Goal: Task Accomplishment & Management: Use online tool/utility

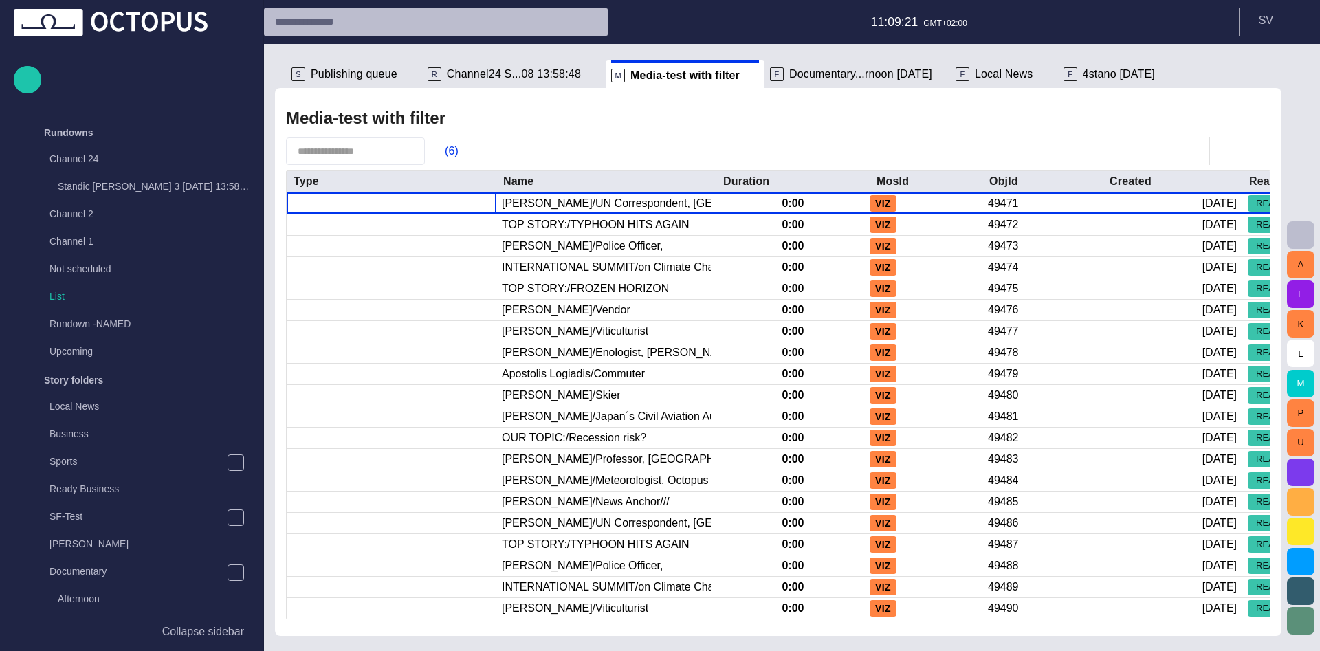
scroll to position [711, 0]
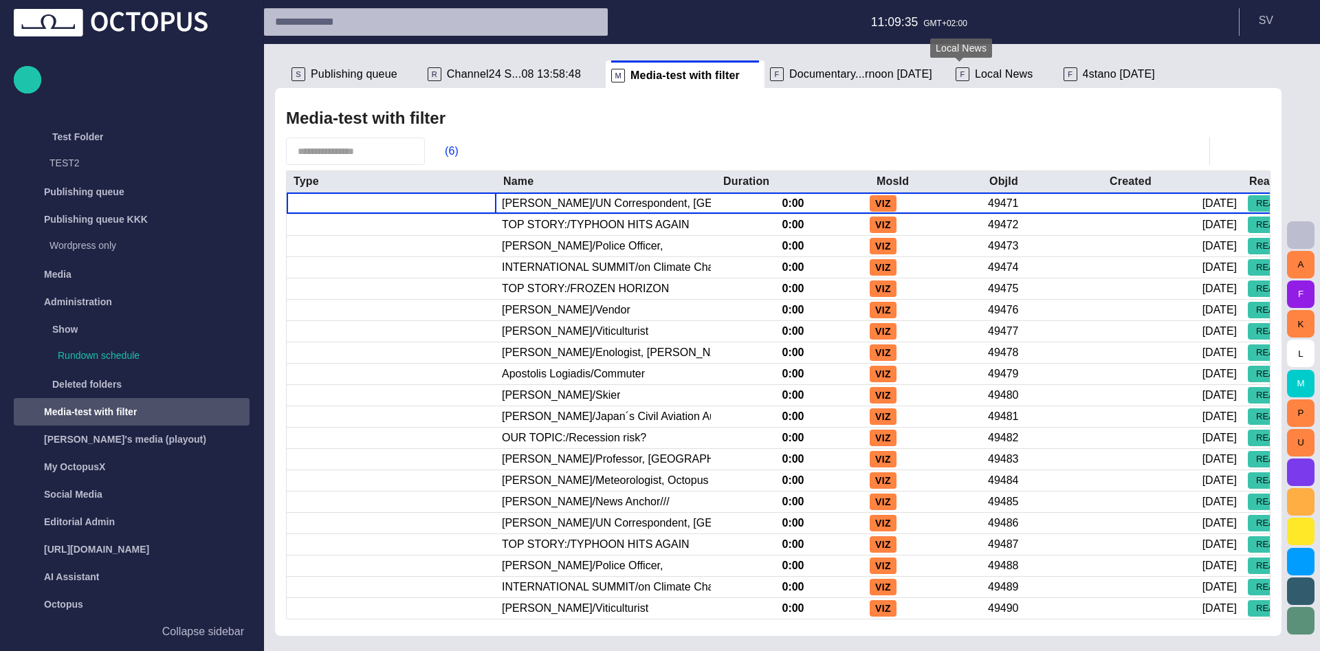
click at [975, 73] on span "Local News" at bounding box center [1004, 74] width 58 height 14
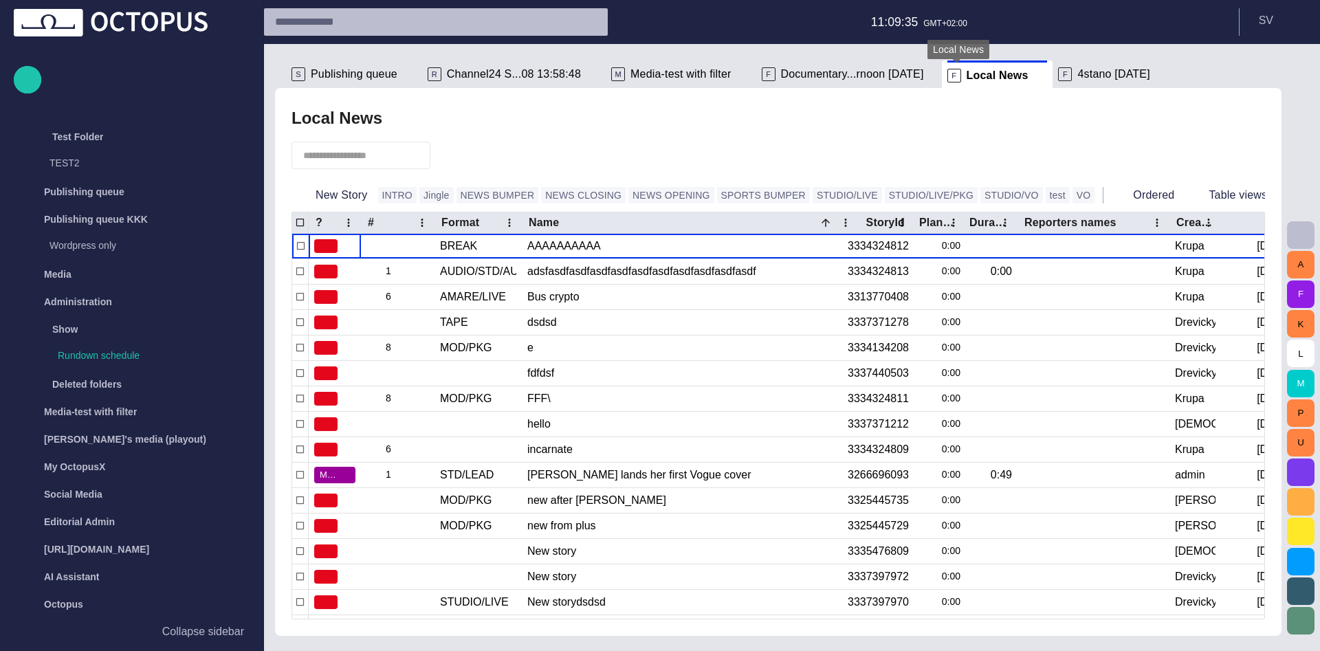
scroll to position [247, 0]
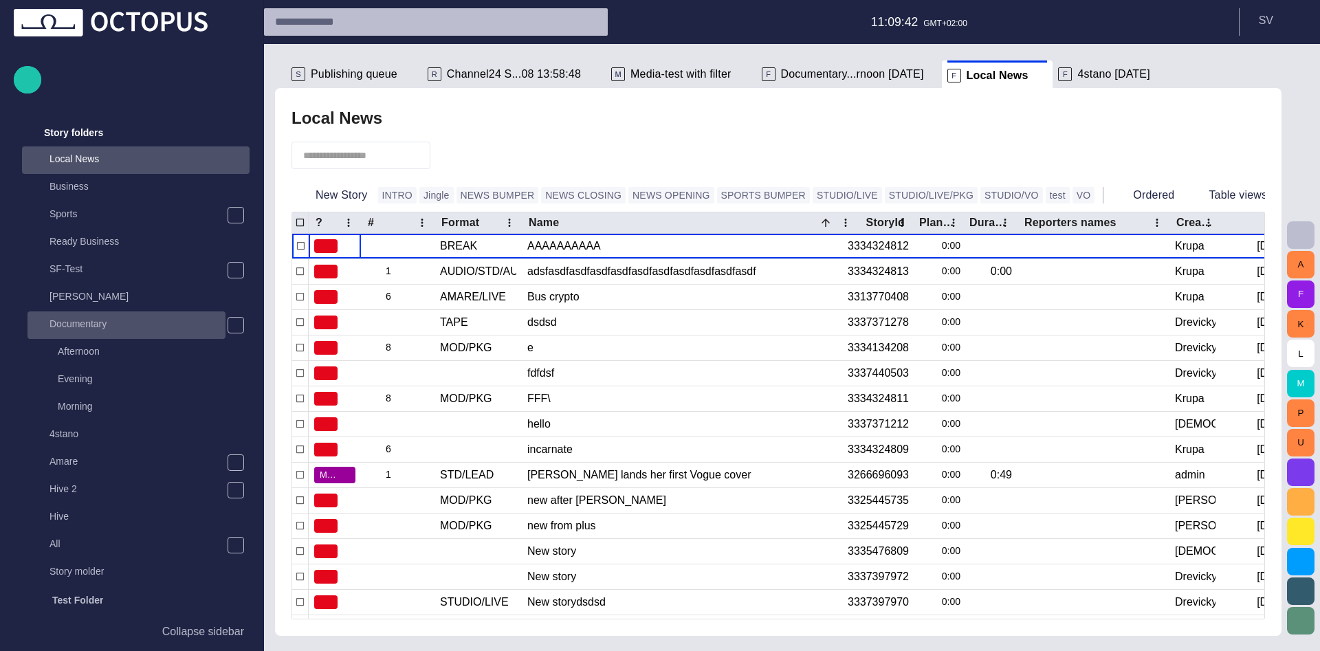
click at [114, 324] on p "Documentary" at bounding box center [137, 324] width 176 height 14
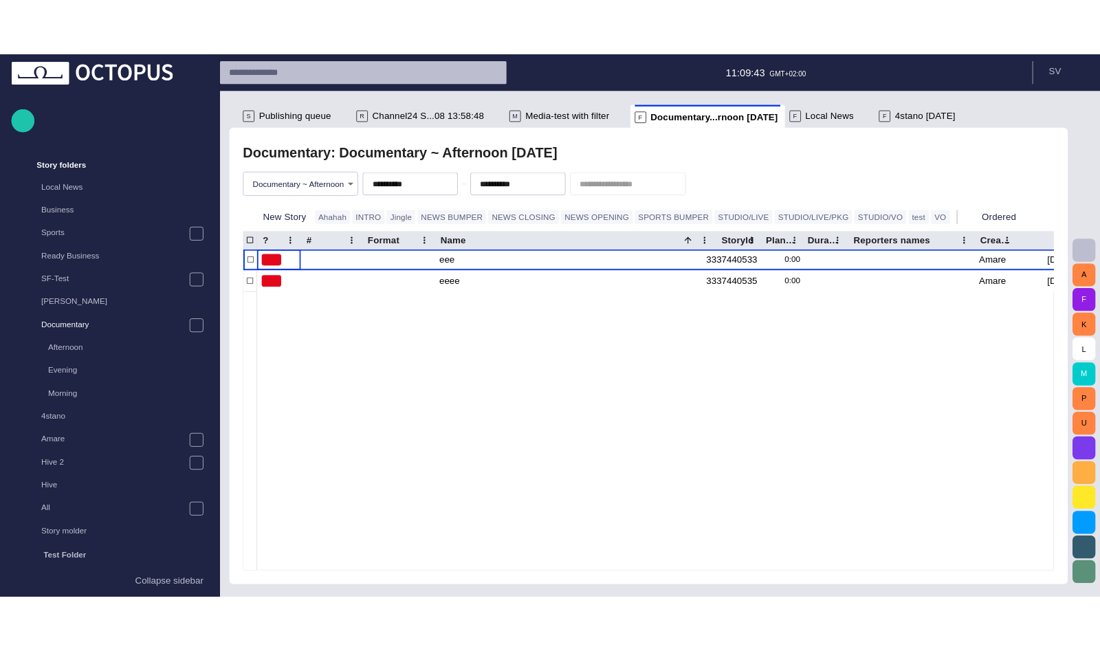
scroll to position [440, 0]
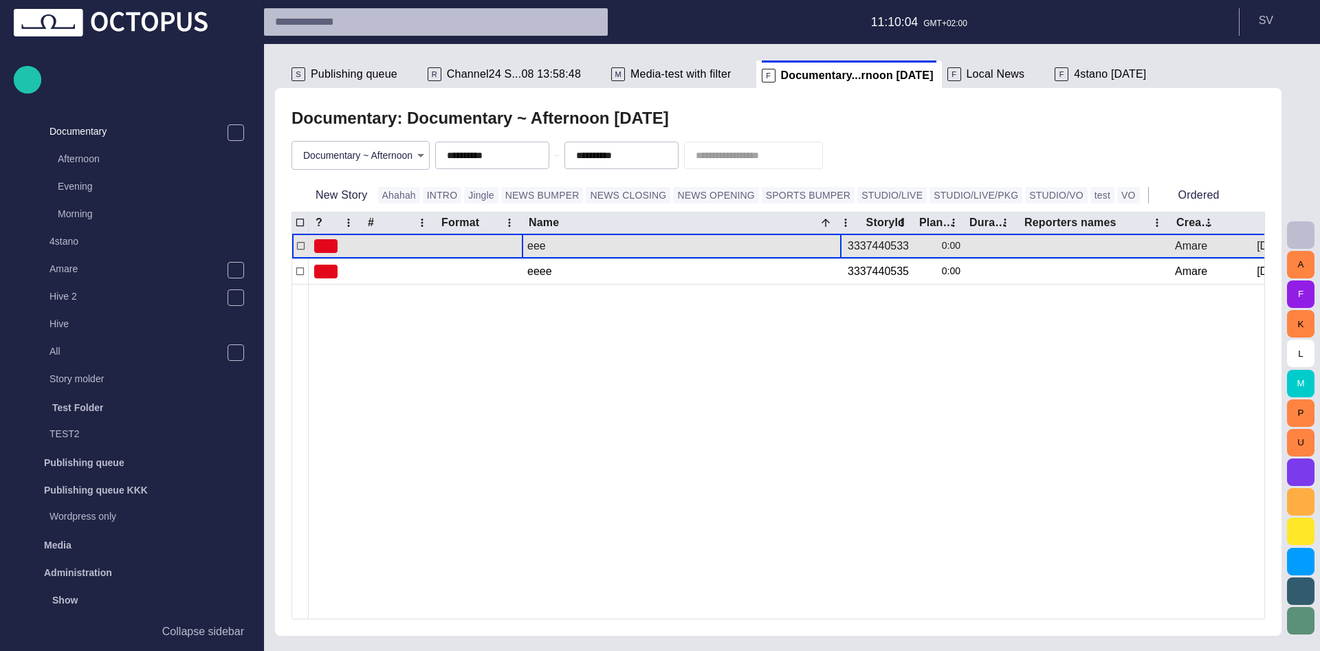
click at [527, 245] on div "eee" at bounding box center [682, 246] width 320 height 25
click at [527, 245] on div "eee" at bounding box center [681, 246] width 309 height 25
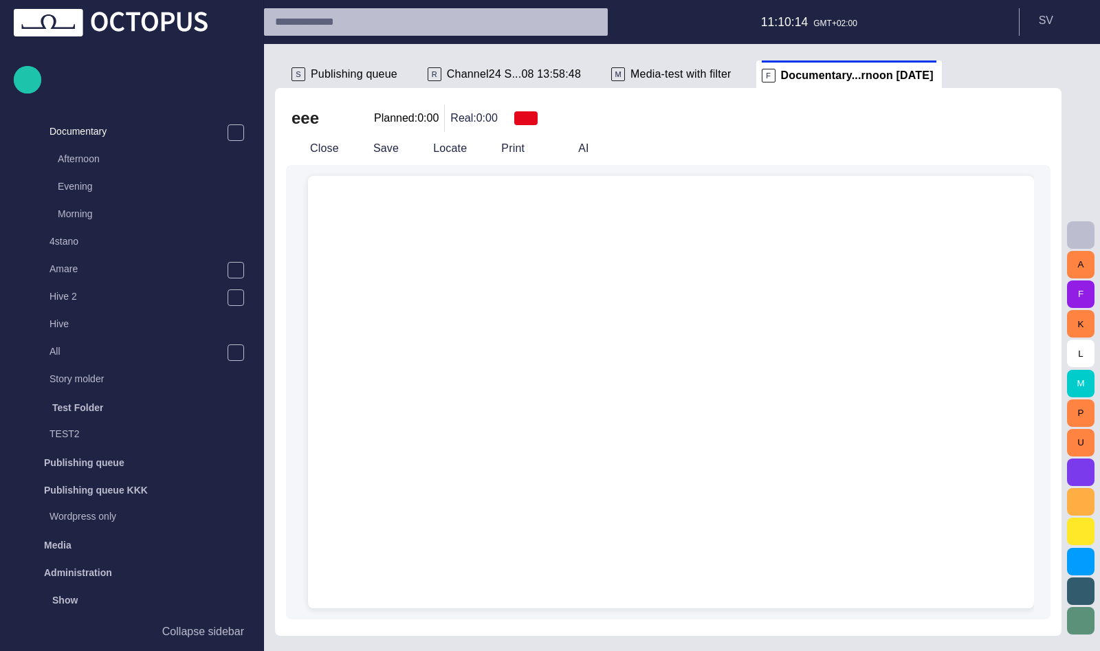
click at [504, 267] on div at bounding box center [671, 425] width 704 height 366
click at [321, 151] on button "Close" at bounding box center [315, 148] width 58 height 25
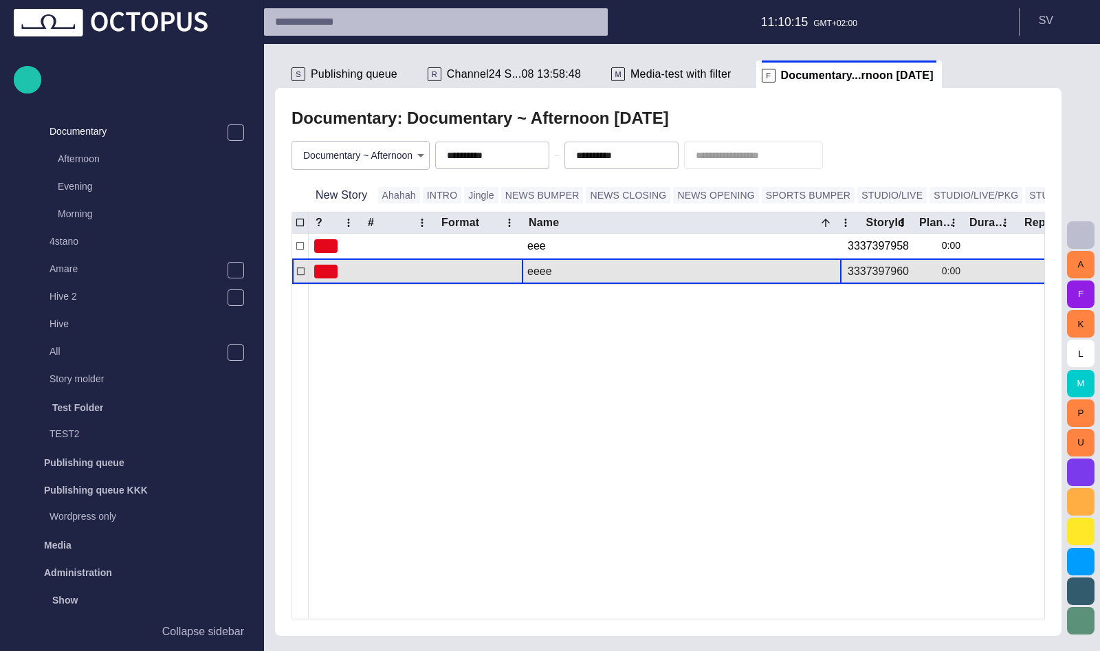
click at [580, 277] on div "eeee" at bounding box center [681, 271] width 309 height 25
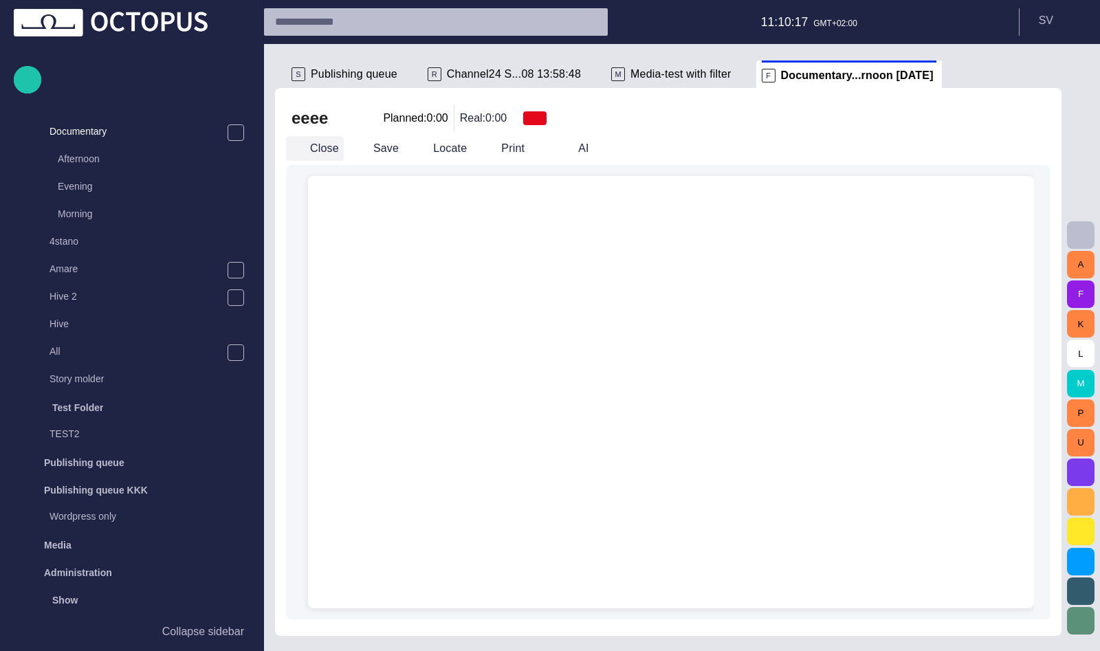
click at [320, 152] on button "Close" at bounding box center [315, 148] width 58 height 25
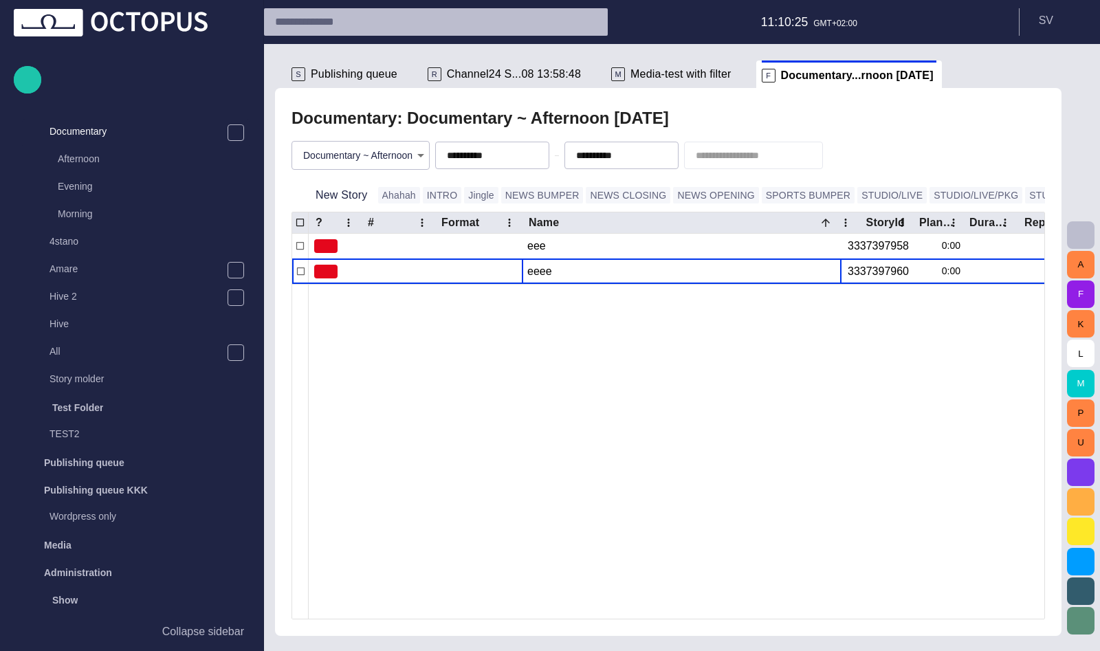
click at [328, 152] on body "**********" at bounding box center [550, 325] width 1100 height 651
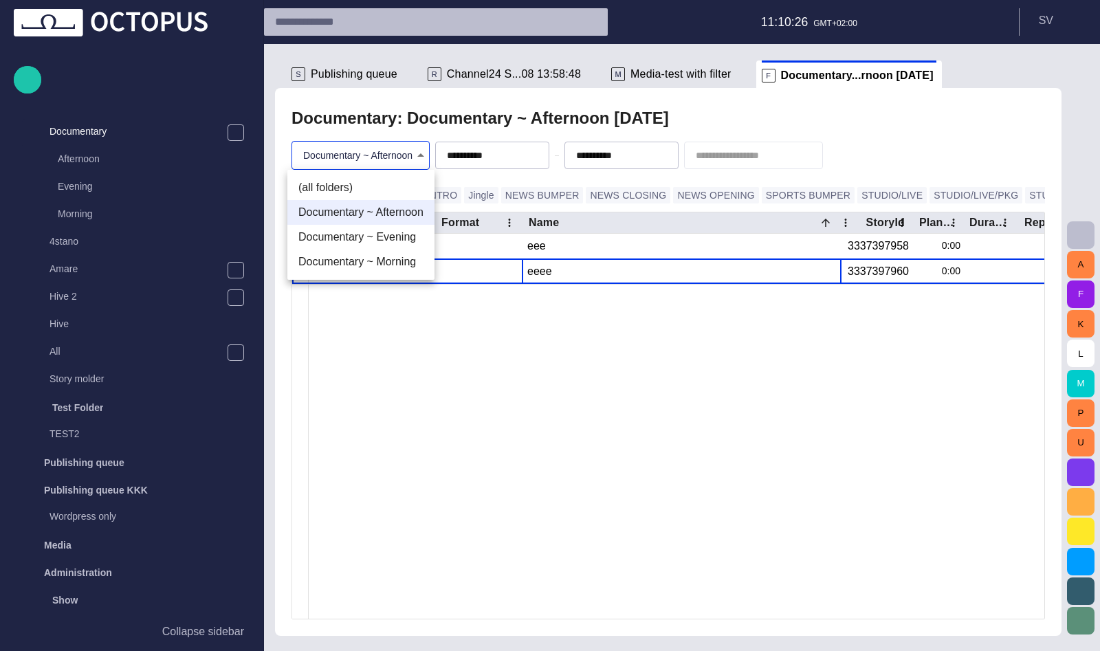
click at [335, 183] on li "(all folders)" at bounding box center [360, 187] width 147 height 25
type input "*"
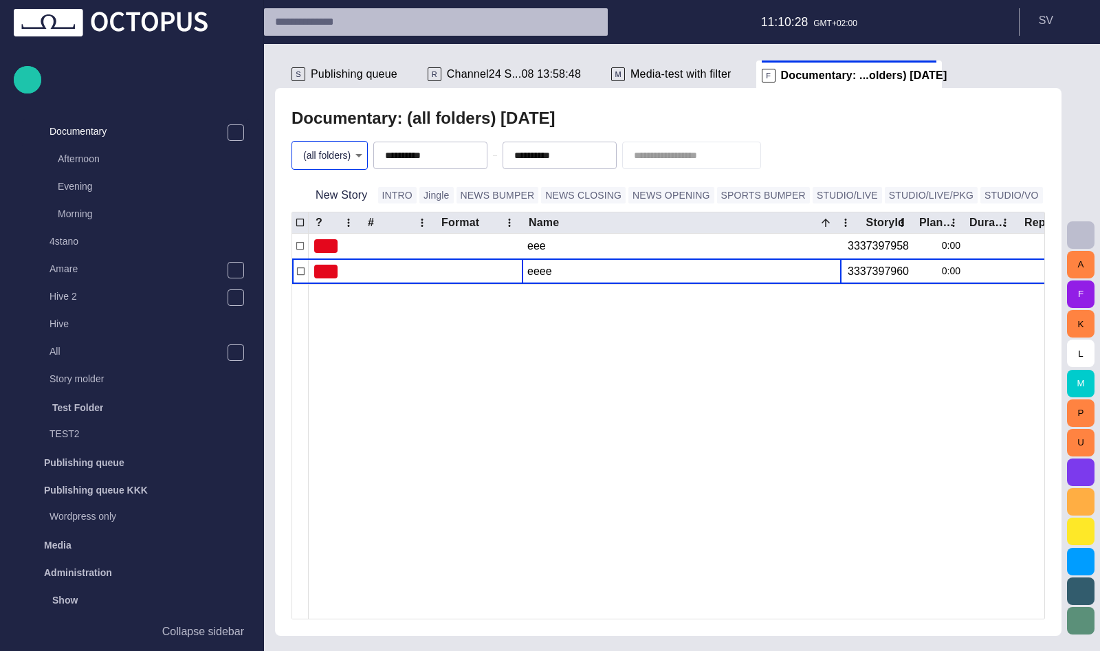
click at [527, 328] on div at bounding box center [844, 451] width 1070 height 335
click at [952, 76] on span at bounding box center [959, 76] width 14 height 14
click at [1046, 72] on span "button" at bounding box center [1047, 74] width 16 height 16
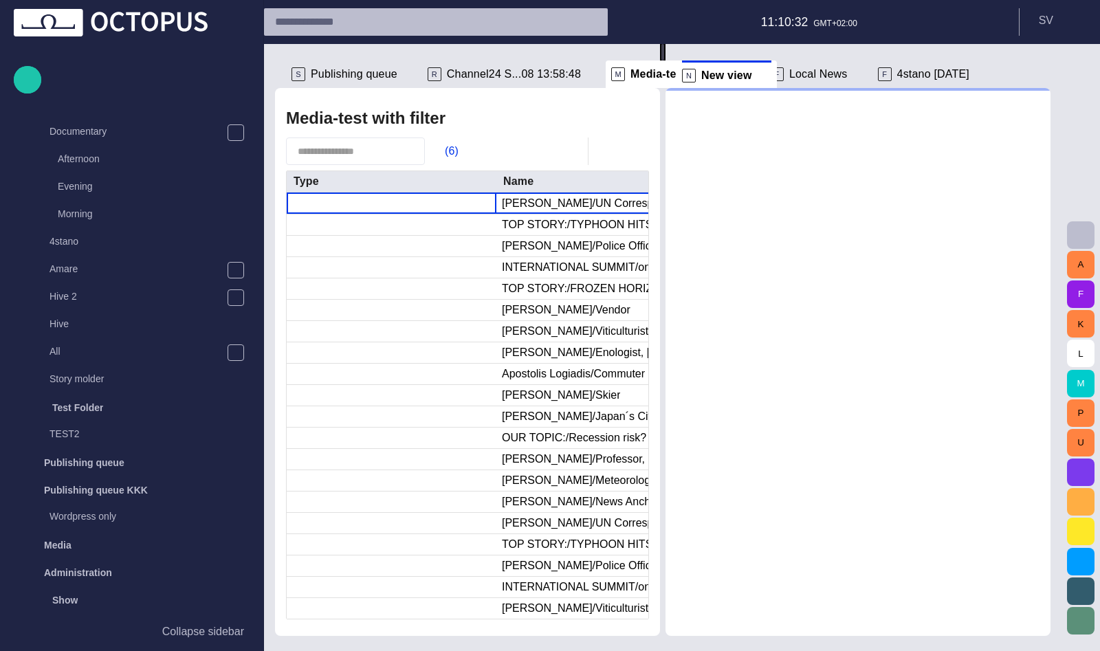
scroll to position [711, 0]
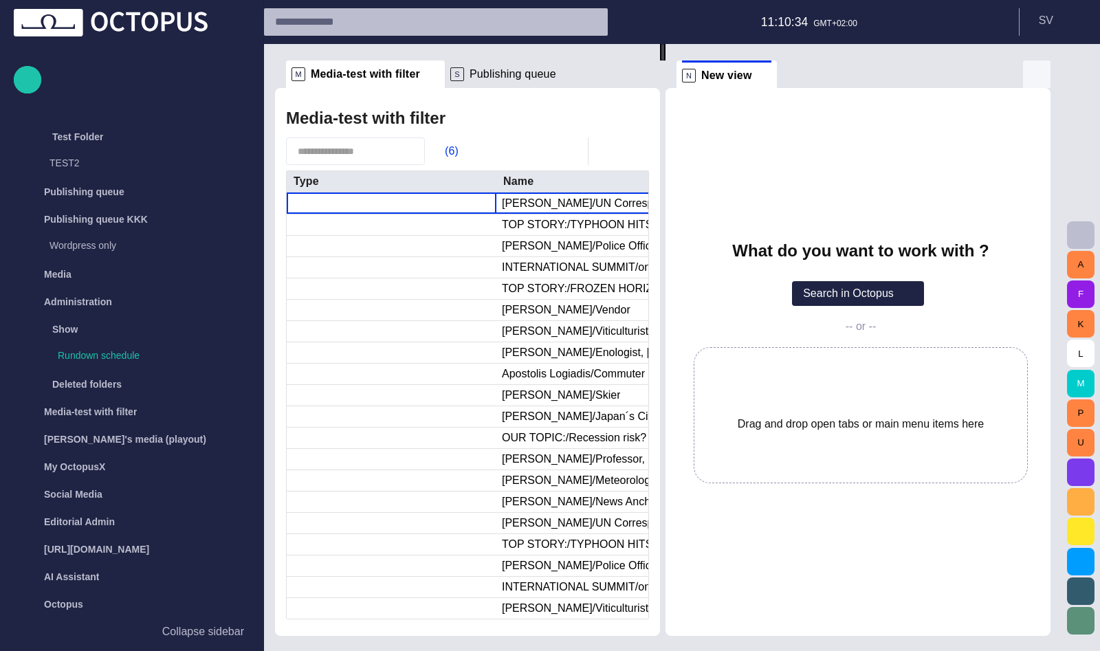
click at [1044, 74] on span "button" at bounding box center [1036, 74] width 16 height 16
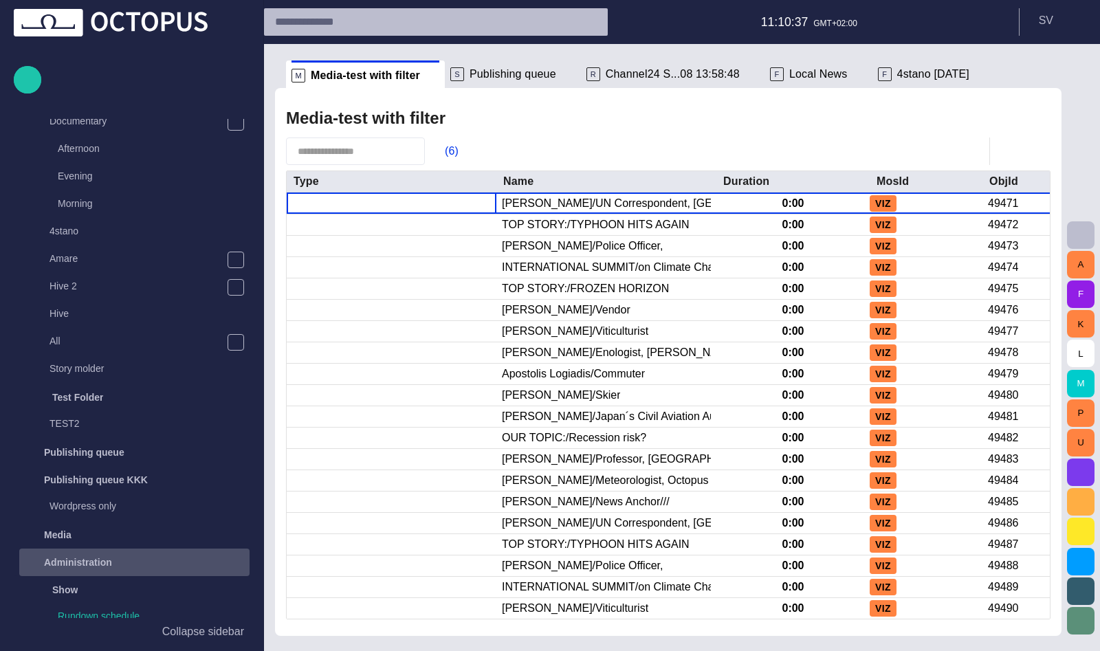
scroll to position [381, 0]
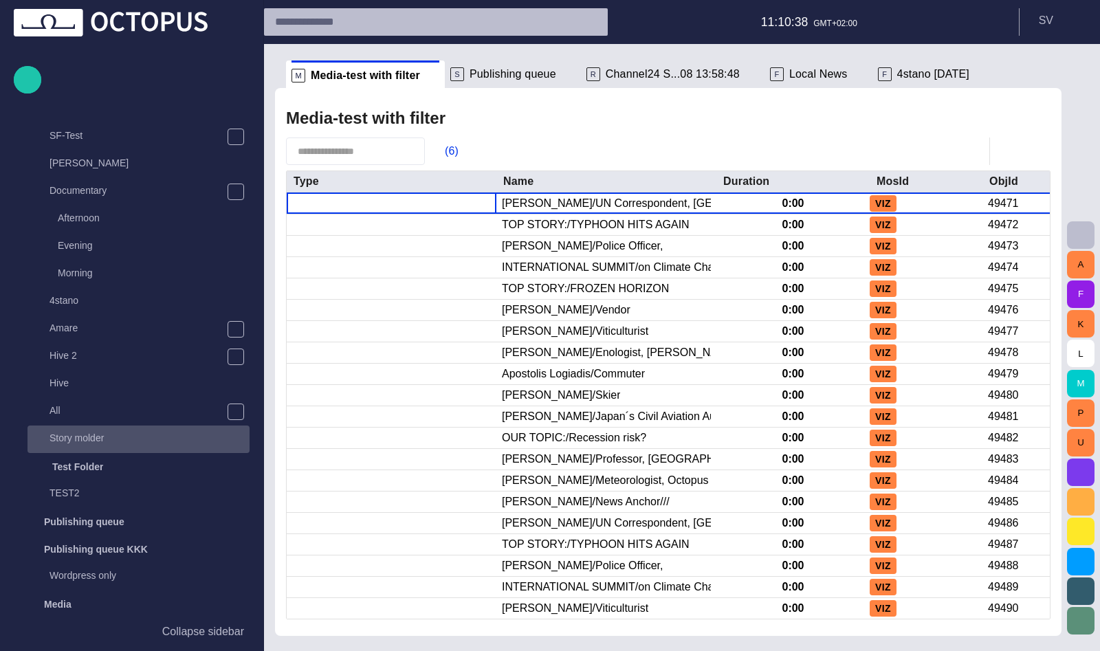
click at [102, 434] on p "Story molder" at bounding box center [149, 438] width 200 height 14
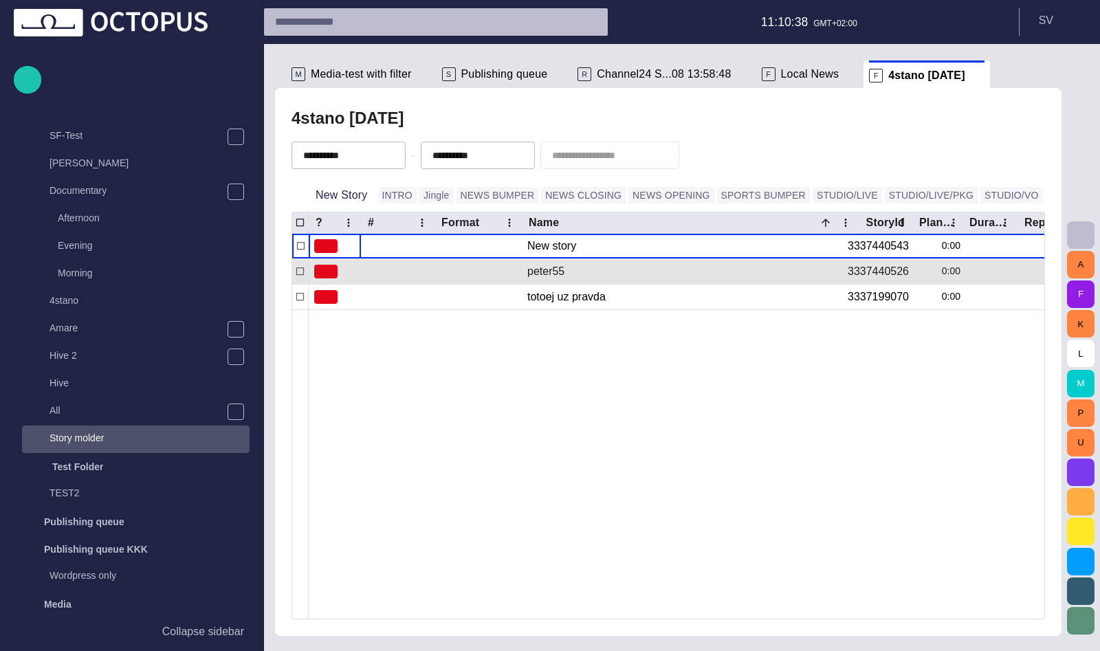
scroll to position [247, 0]
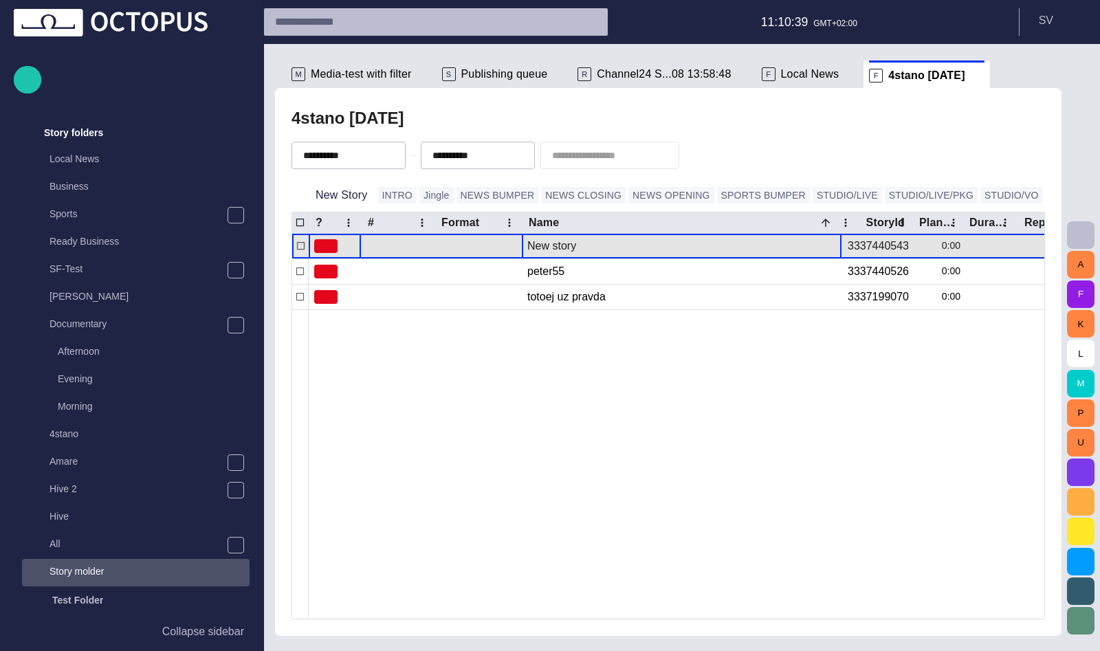
click at [576, 242] on div "New story" at bounding box center [681, 246] width 309 height 25
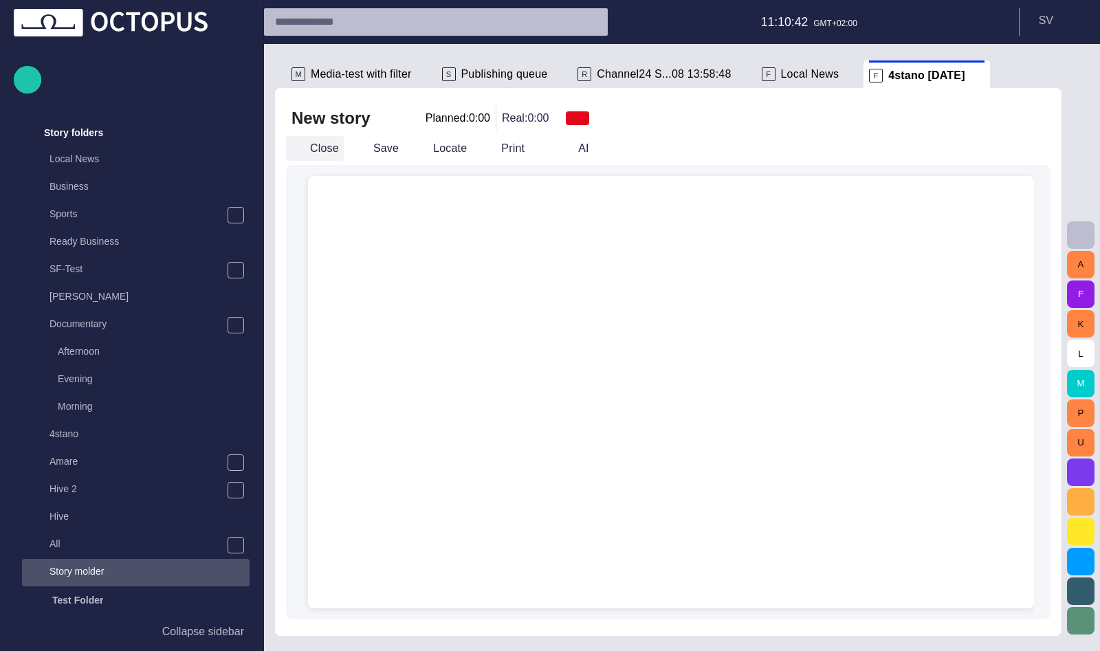
click at [320, 158] on button "Close" at bounding box center [315, 148] width 58 height 25
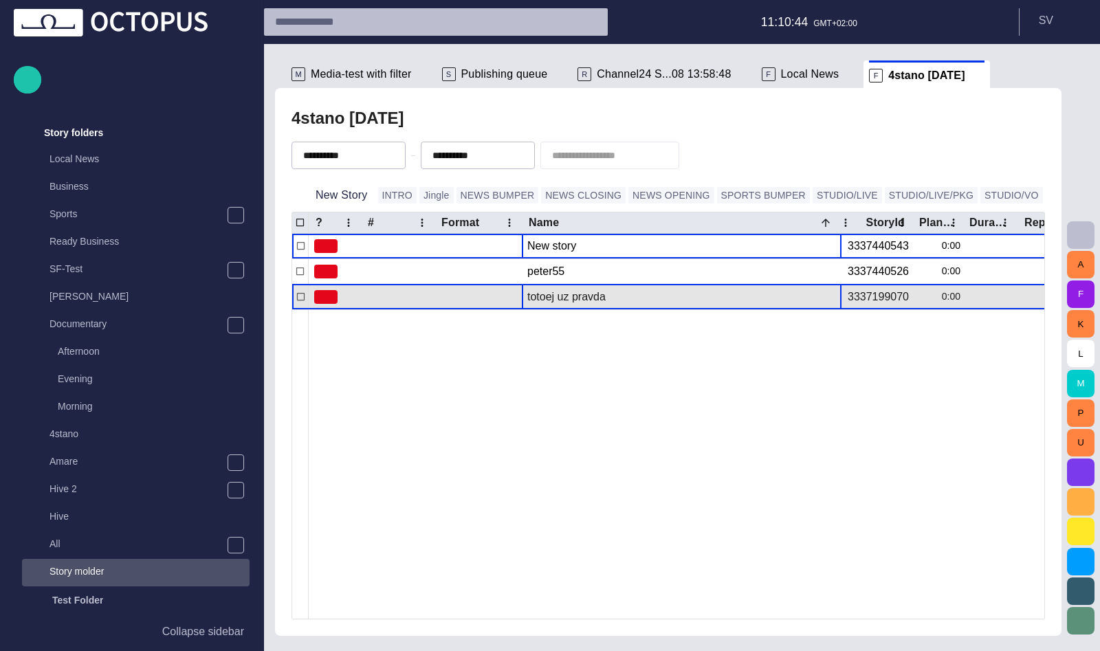
click at [602, 301] on div "totoej uz pravda" at bounding box center [681, 297] width 309 height 25
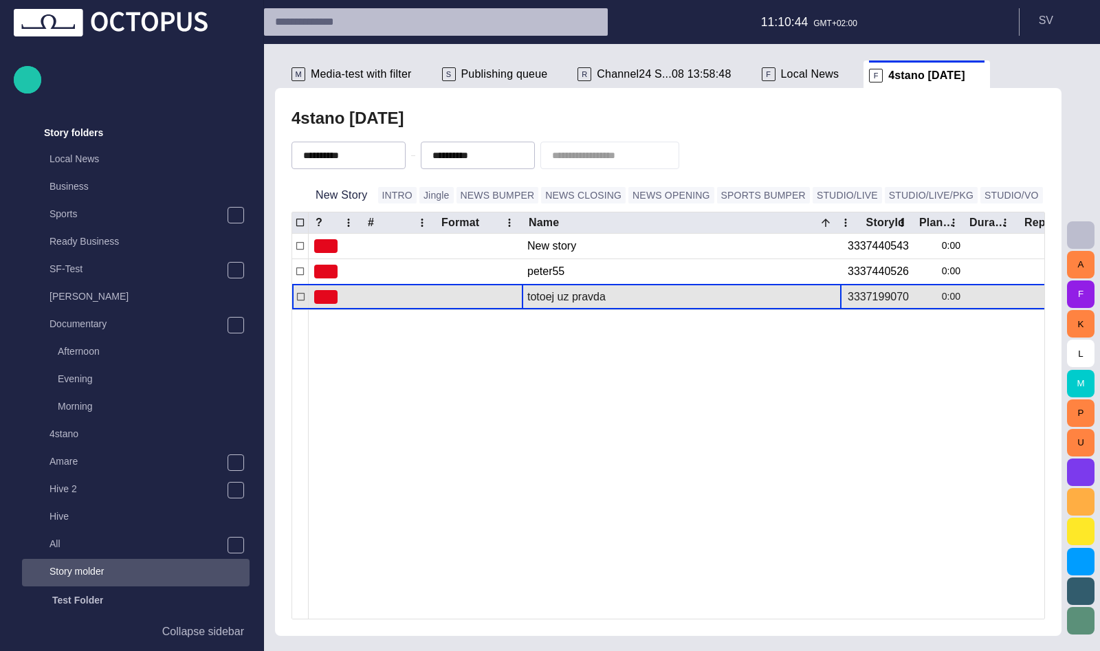
click at [602, 301] on div "totoej uz pravda" at bounding box center [681, 297] width 309 height 25
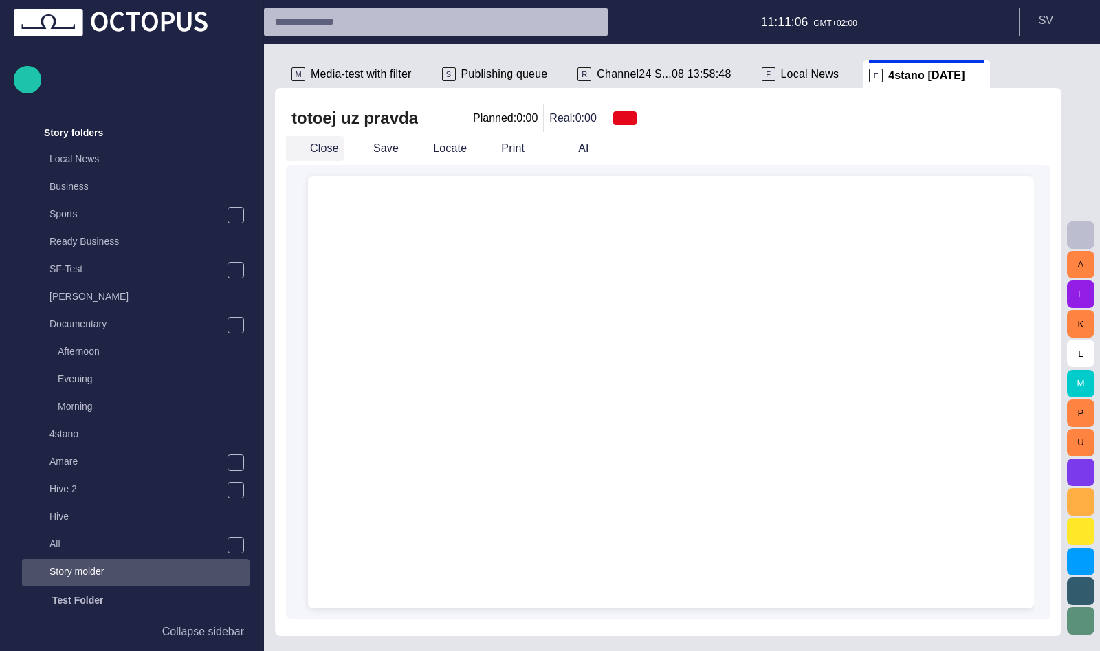
click at [313, 140] on button "Close" at bounding box center [315, 148] width 58 height 25
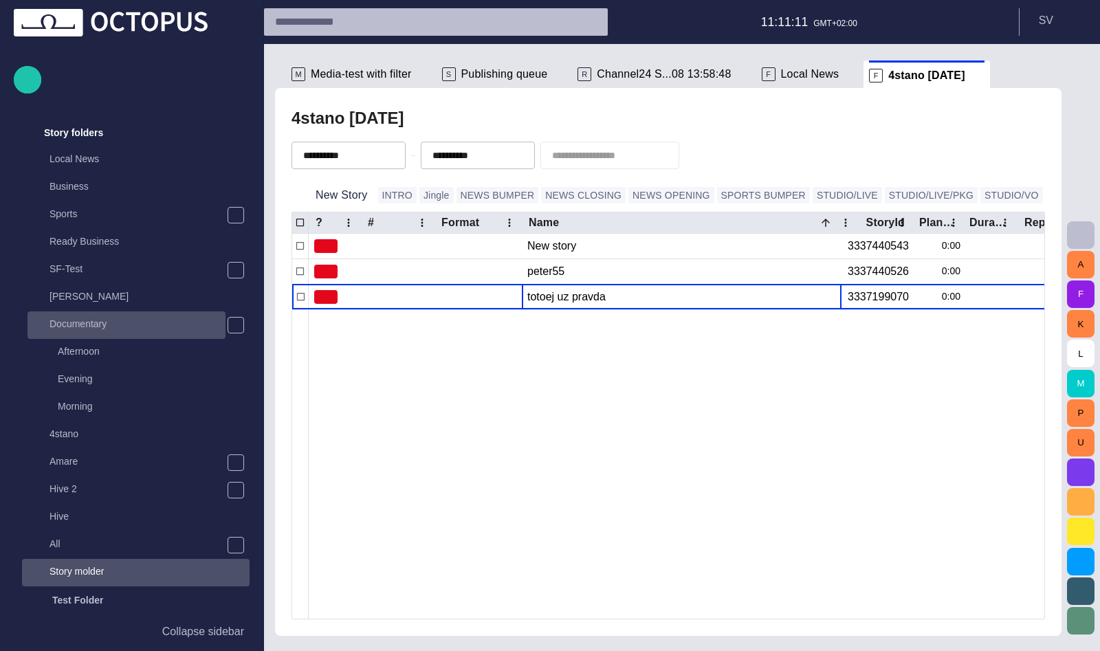
click at [95, 325] on p "Documentary" at bounding box center [137, 324] width 176 height 14
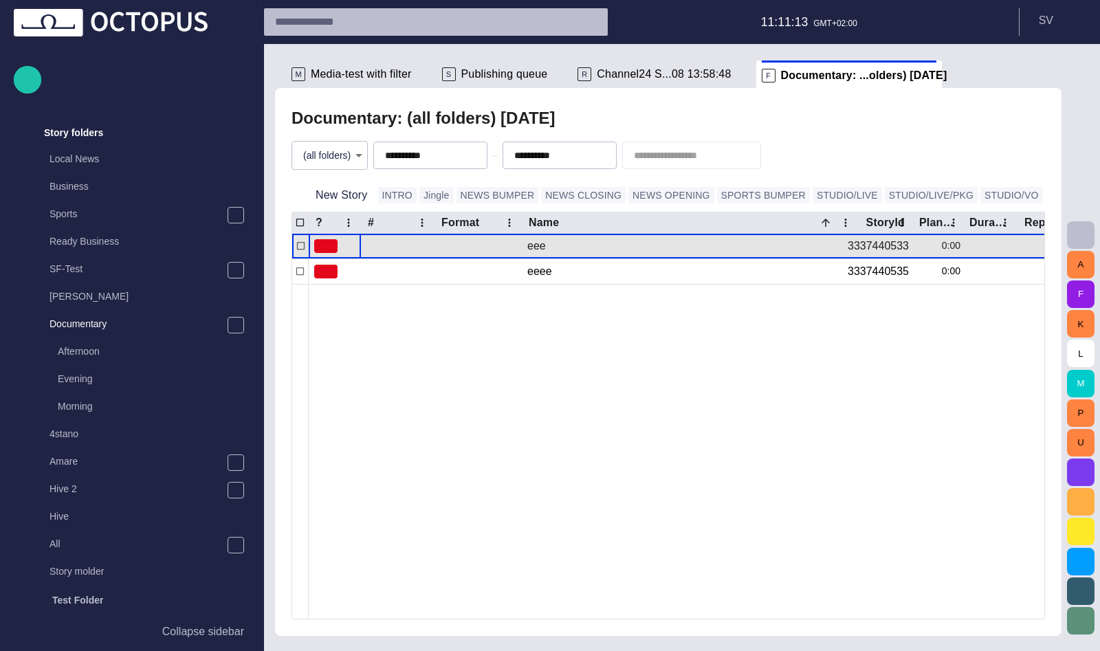
scroll to position [440, 0]
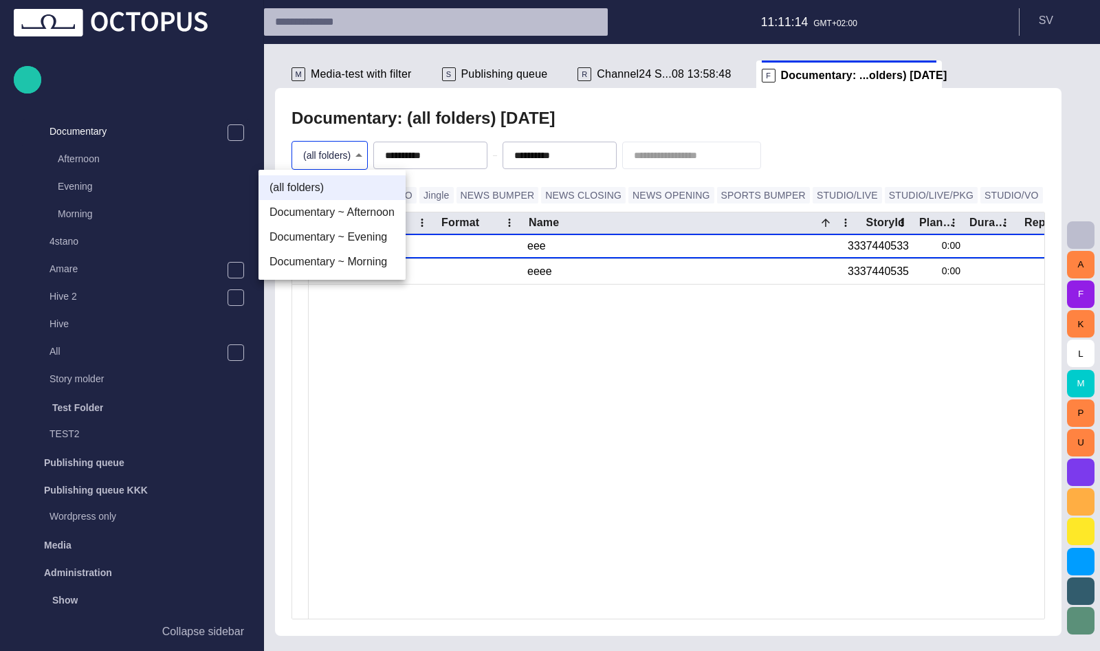
click at [354, 155] on body "**********" at bounding box center [550, 325] width 1100 height 651
click at [353, 265] on li "Documentary ~ Morning" at bounding box center [331, 261] width 147 height 25
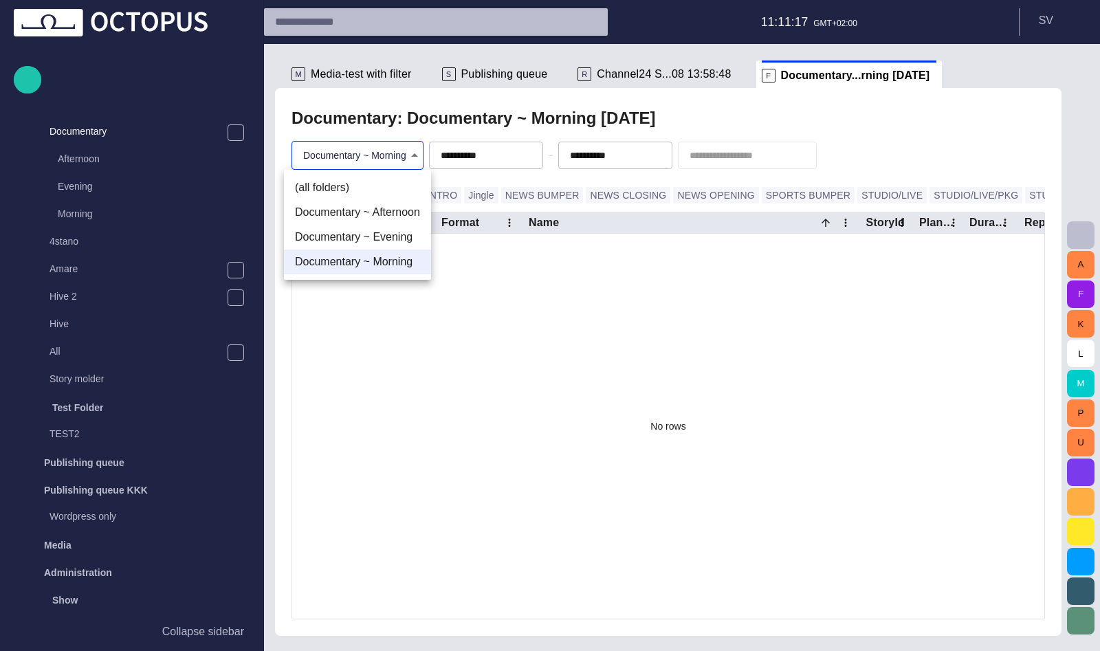
click at [366, 150] on body "**********" at bounding box center [550, 325] width 1100 height 651
click at [372, 243] on li "Documentary ~ Evening" at bounding box center [357, 237] width 147 height 25
click at [376, 157] on body "**********" at bounding box center [550, 325] width 1100 height 651
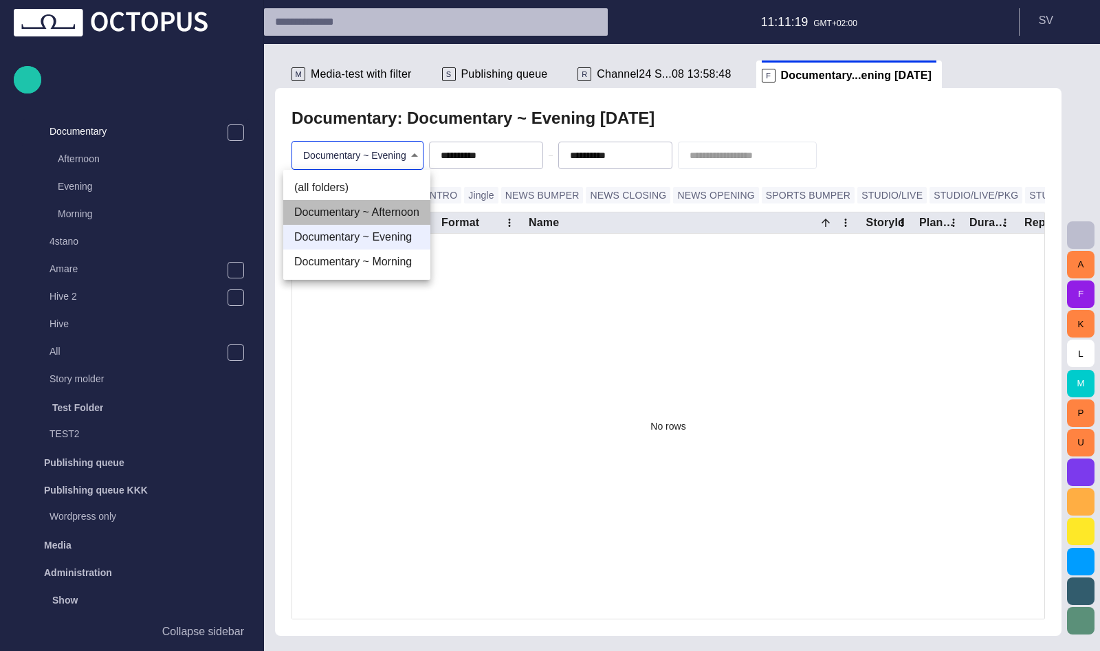
click at [380, 206] on li "Documentary ~ Afternoon" at bounding box center [356, 212] width 147 height 25
type input "********"
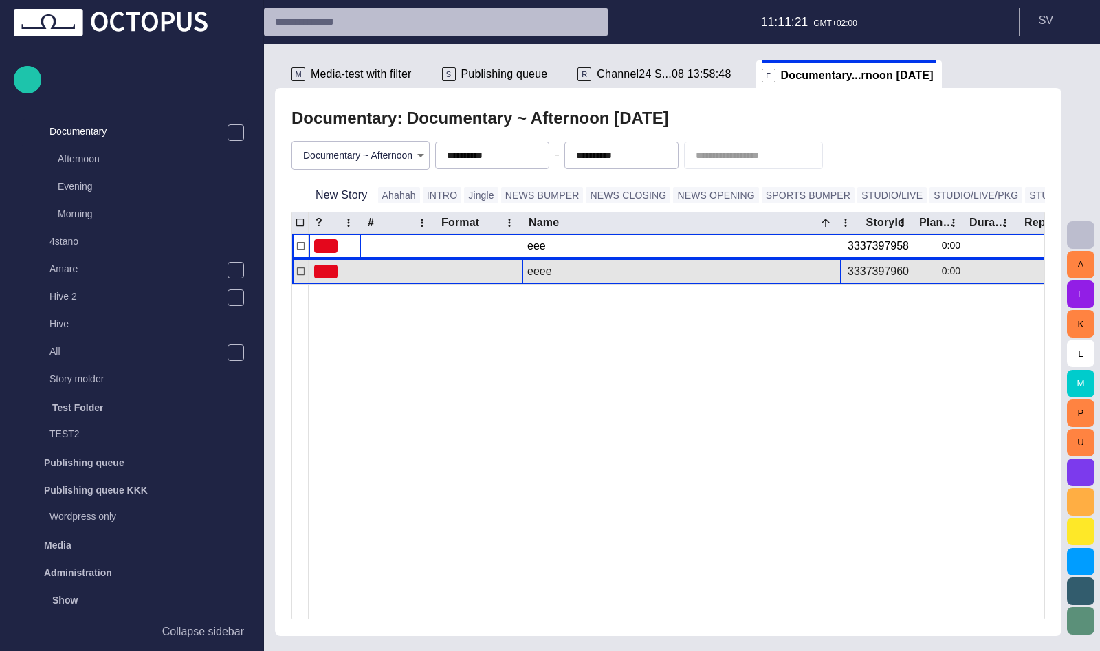
click at [595, 273] on div "eeee" at bounding box center [681, 271] width 309 height 25
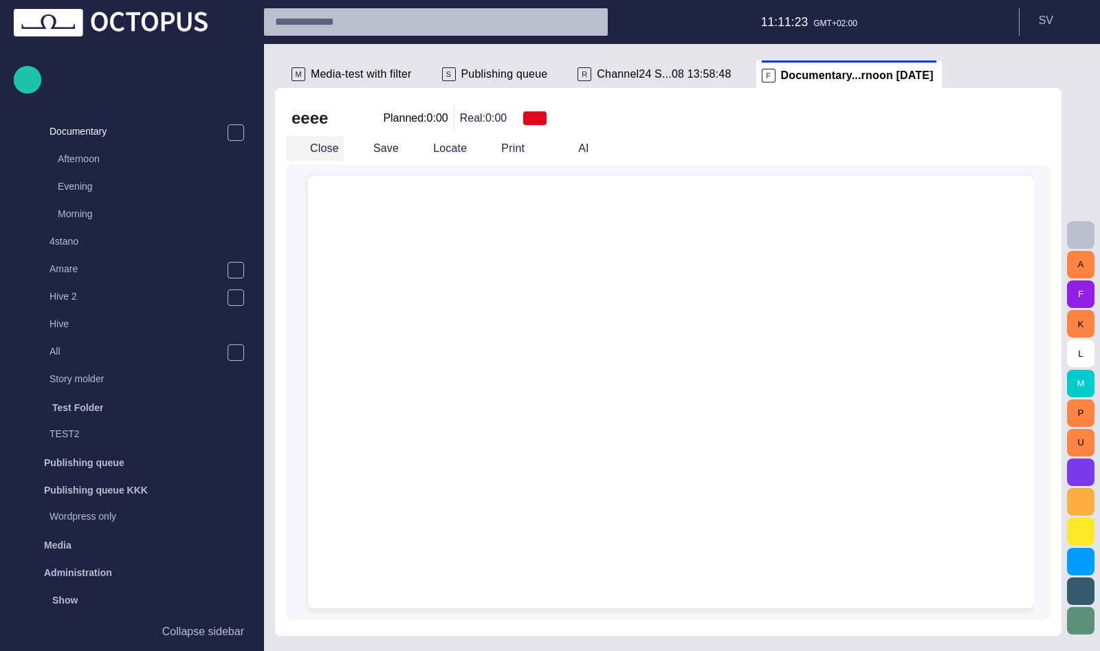
click at [319, 154] on button "Close" at bounding box center [315, 148] width 58 height 25
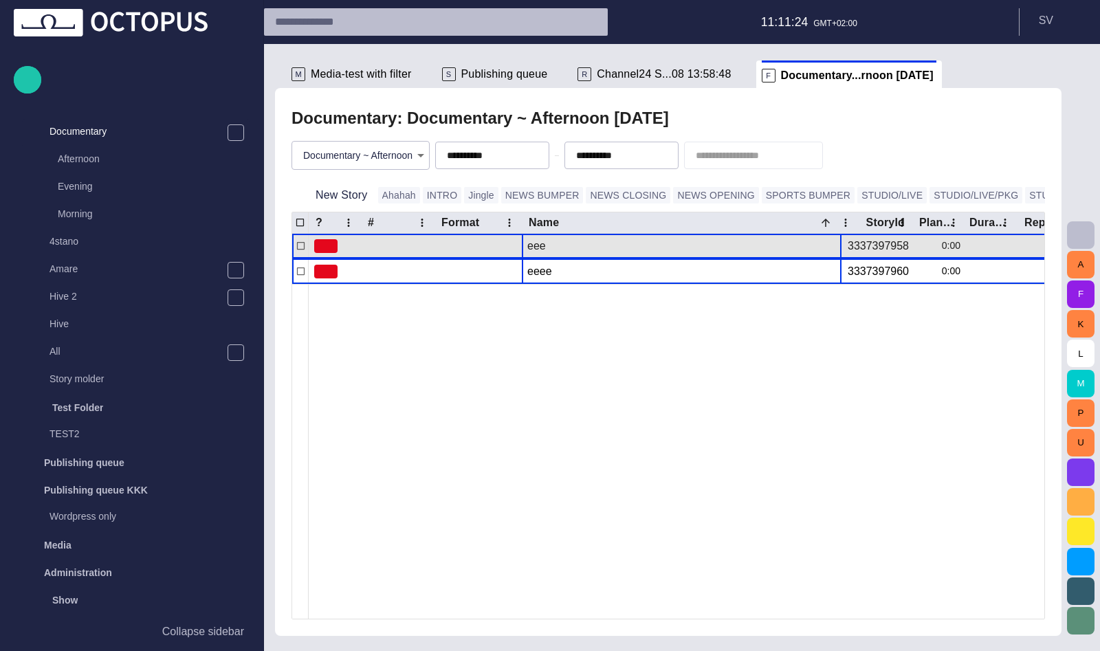
click at [533, 248] on div "eee" at bounding box center [681, 246] width 309 height 25
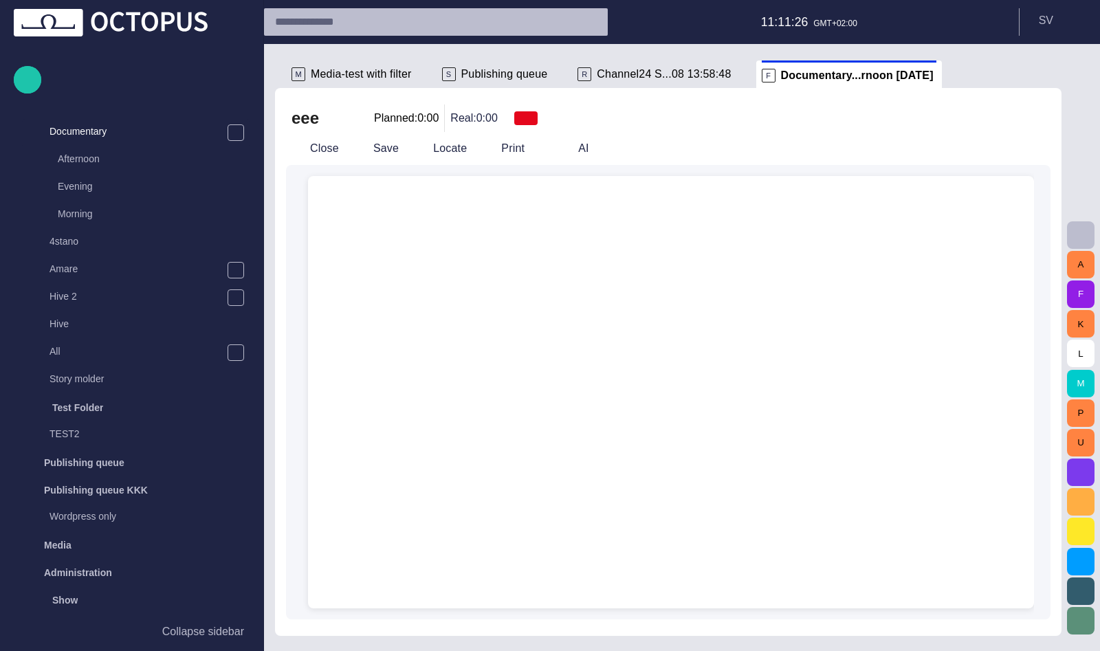
click at [665, 74] on span "Channel24 S...08 13:58:48" at bounding box center [664, 74] width 134 height 14
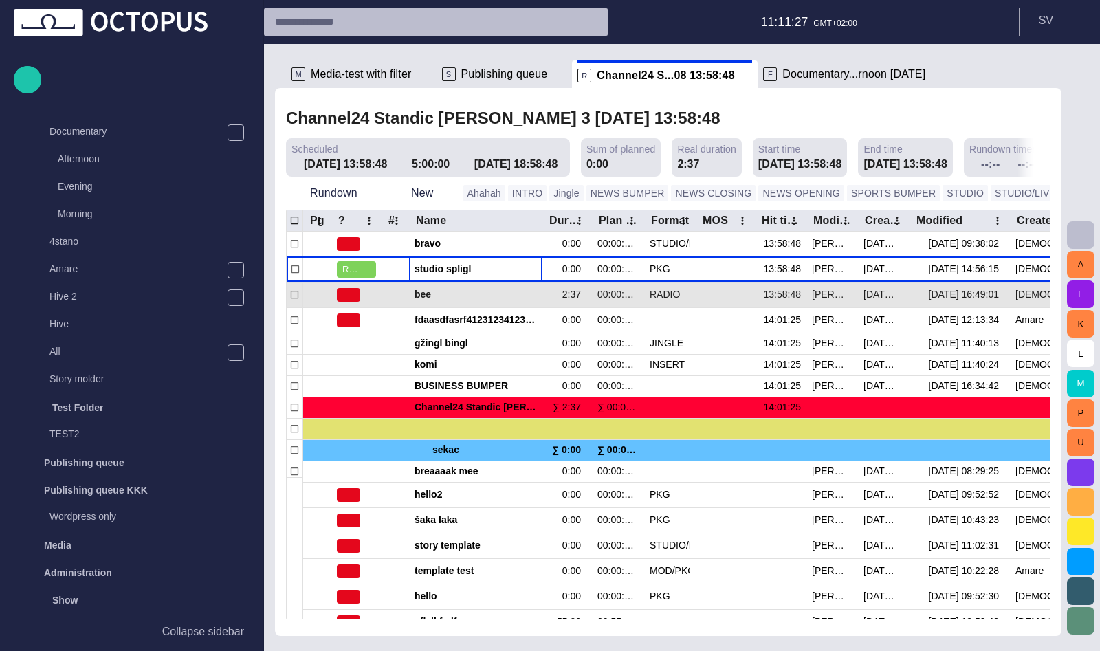
scroll to position [0, 0]
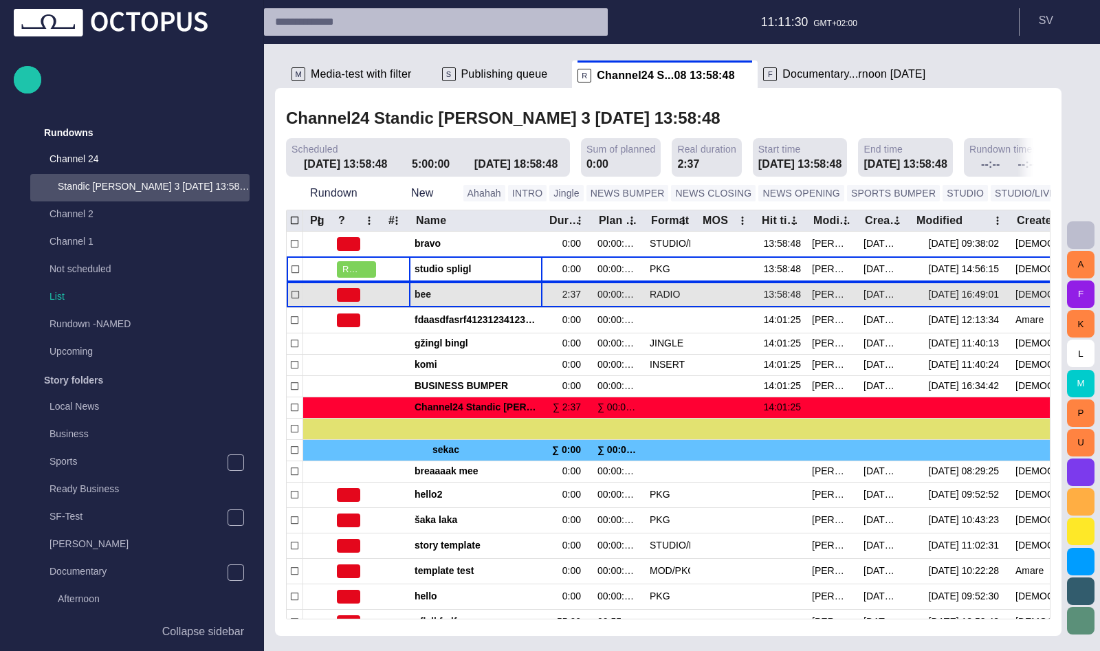
click at [489, 295] on span "bee" at bounding box center [475, 294] width 122 height 13
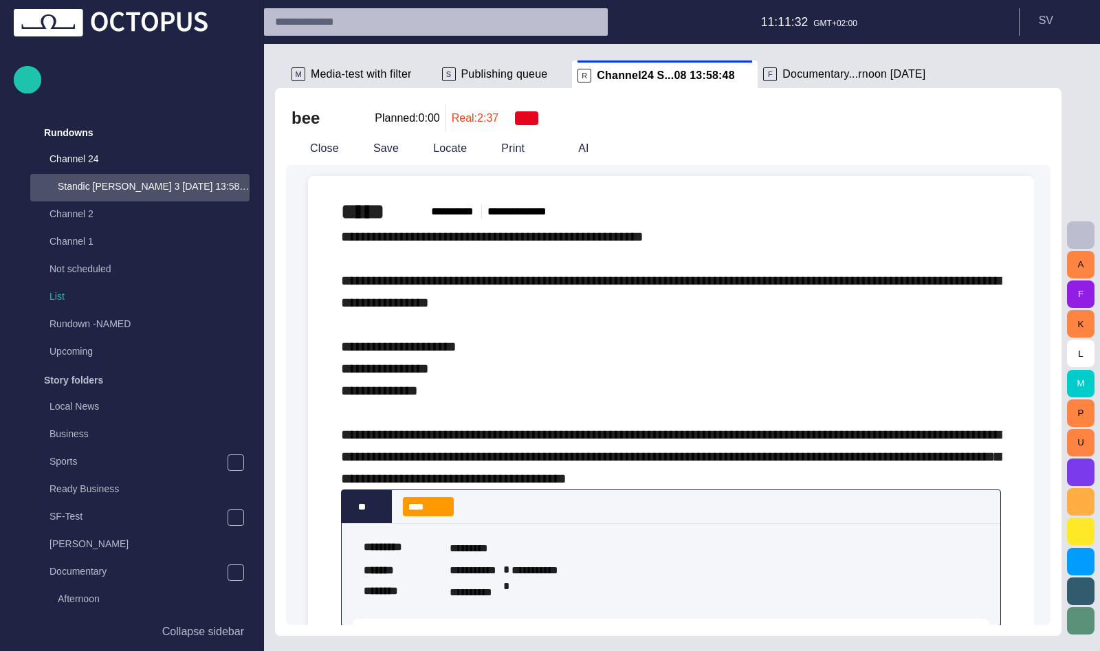
click at [326, 153] on button "Close" at bounding box center [315, 148] width 58 height 25
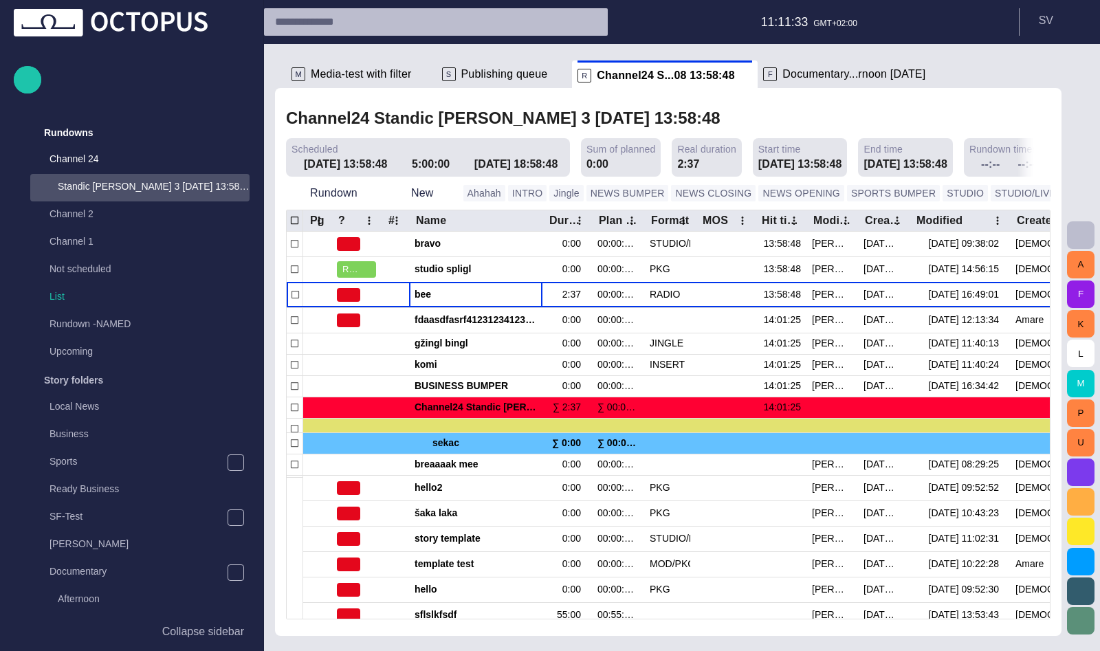
click at [835, 77] on span "Documentary...rnoon [DATE]" at bounding box center [853, 74] width 143 height 14
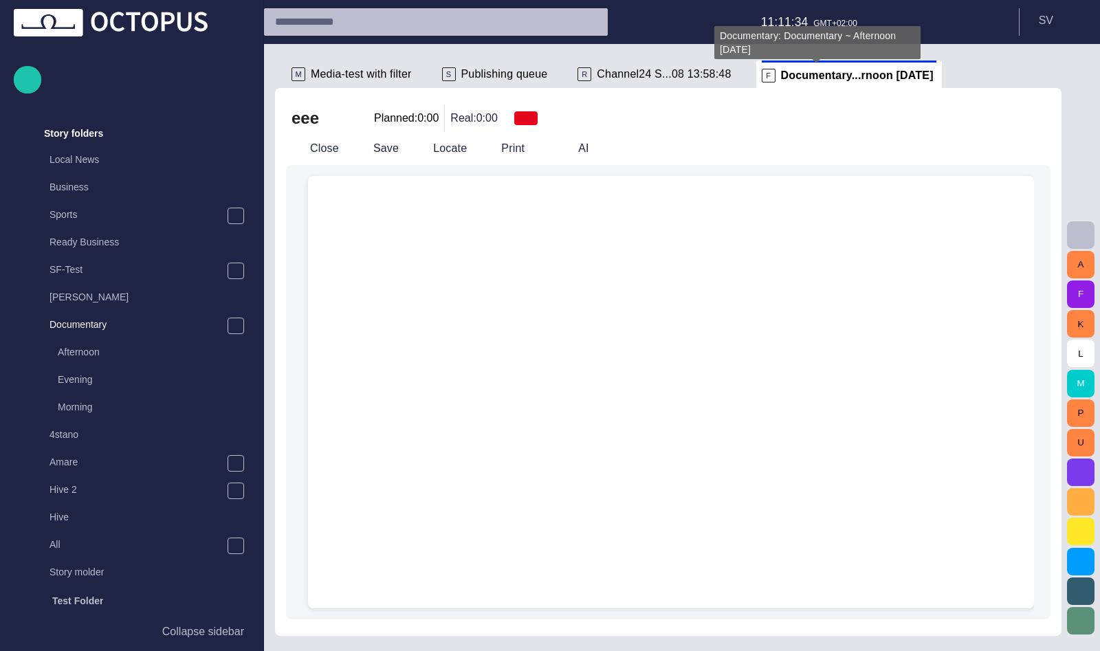
scroll to position [247, 0]
click at [1084, 236] on span "button" at bounding box center [1080, 235] width 16 height 16
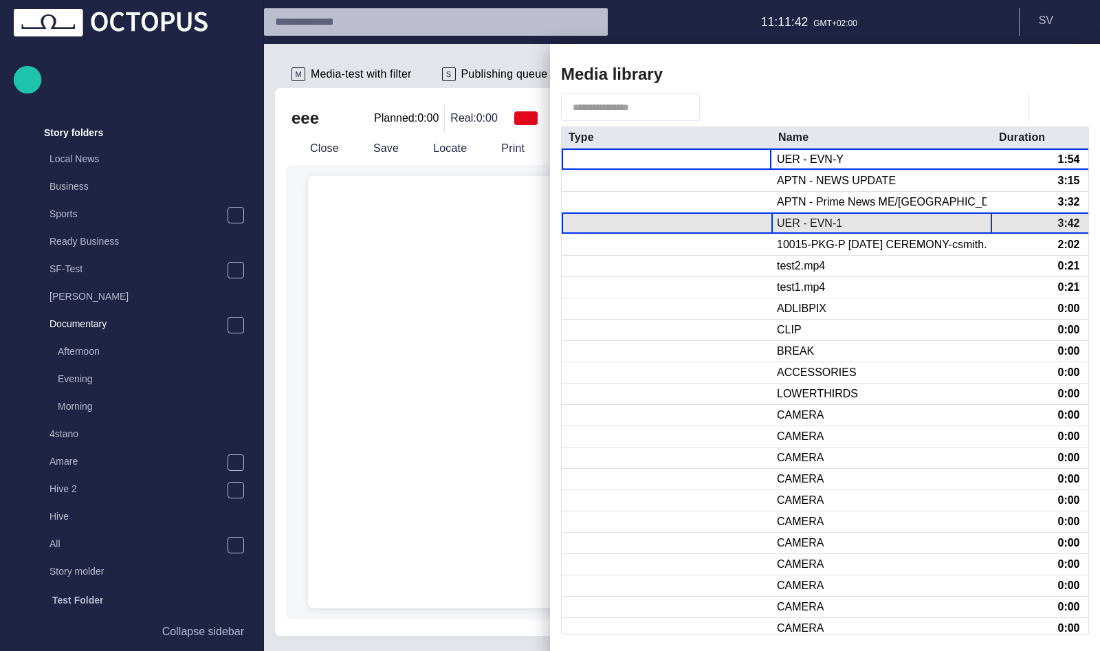
click at [811, 224] on div "UER - EVN-1" at bounding box center [809, 223] width 65 height 15
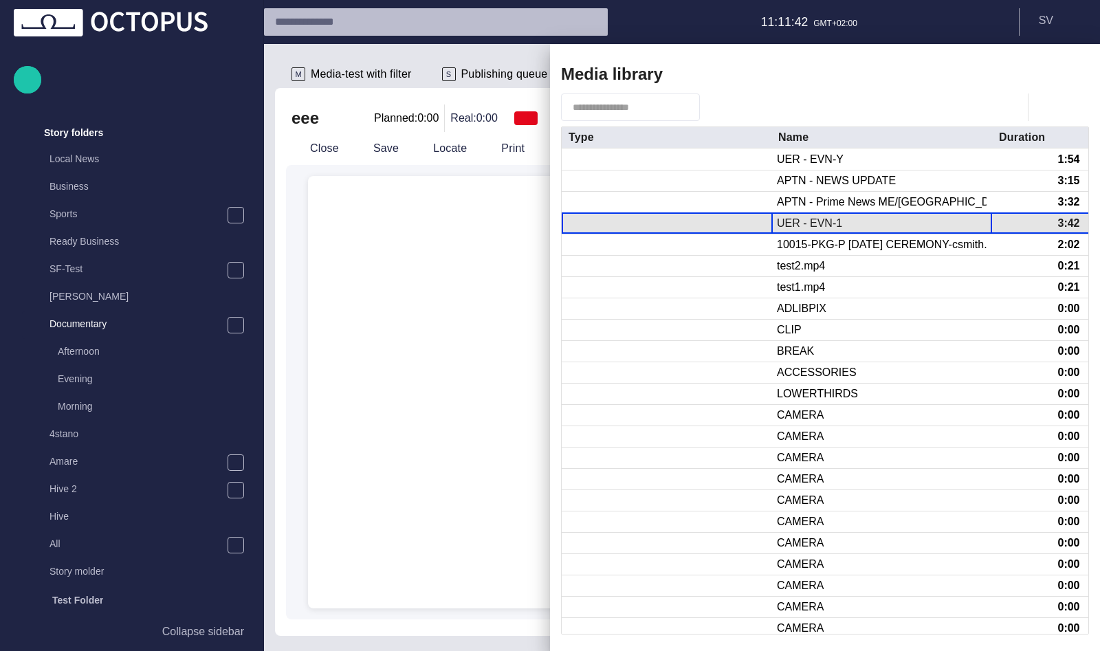
click at [811, 224] on div "UER - EVN-1" at bounding box center [809, 223] width 65 height 15
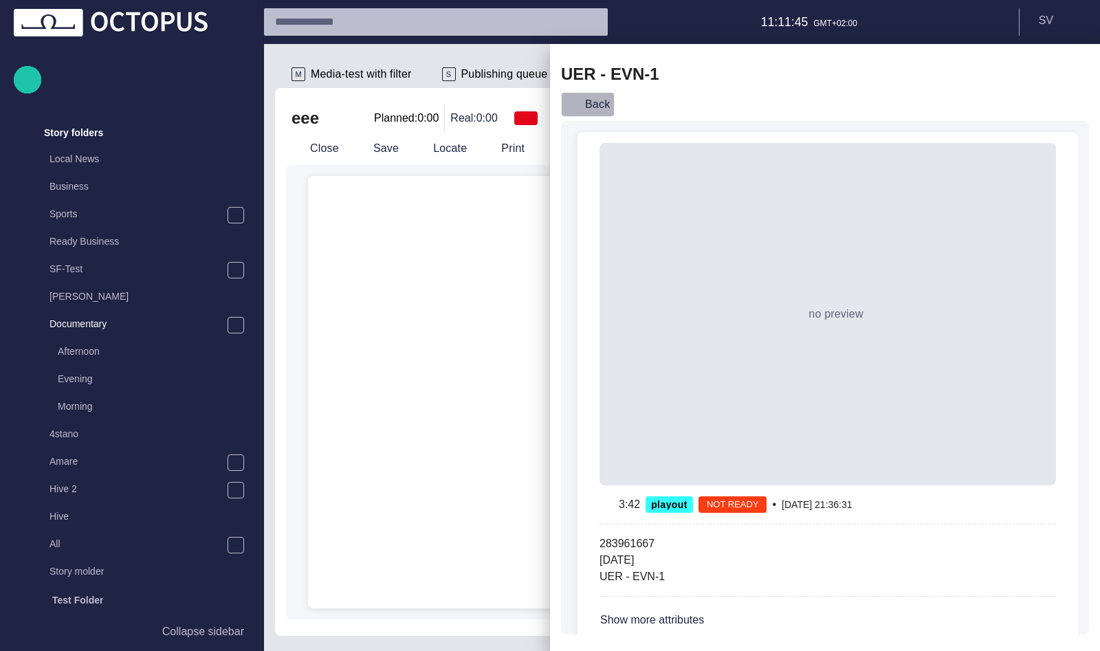
click at [600, 105] on button "Back" at bounding box center [588, 104] width 54 height 25
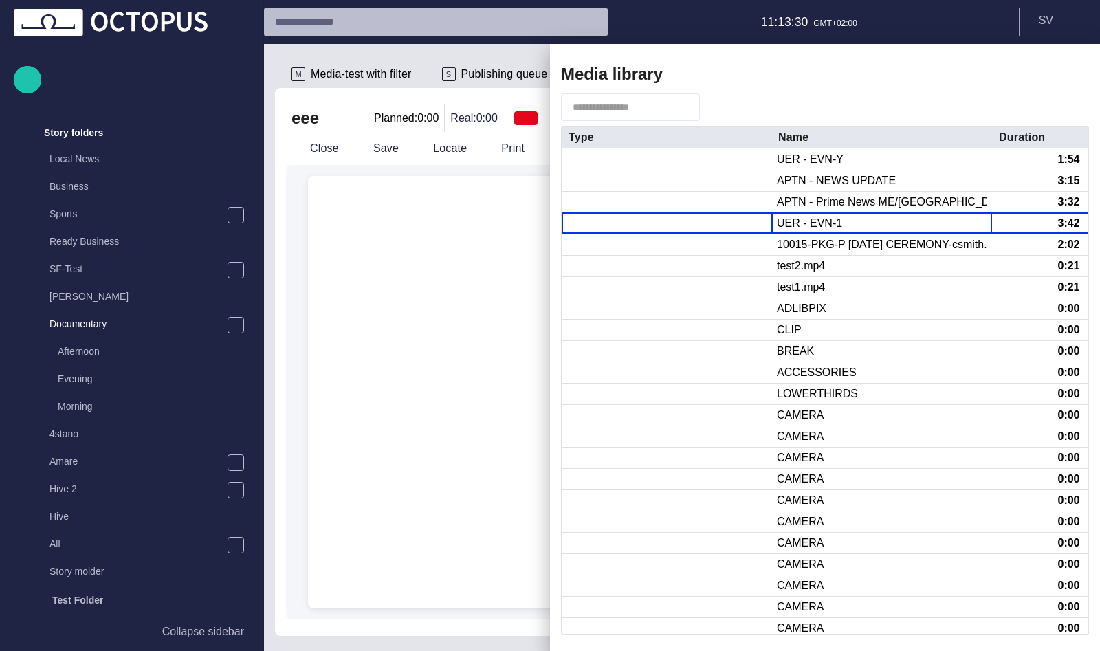
click at [429, 258] on div at bounding box center [550, 325] width 1100 height 651
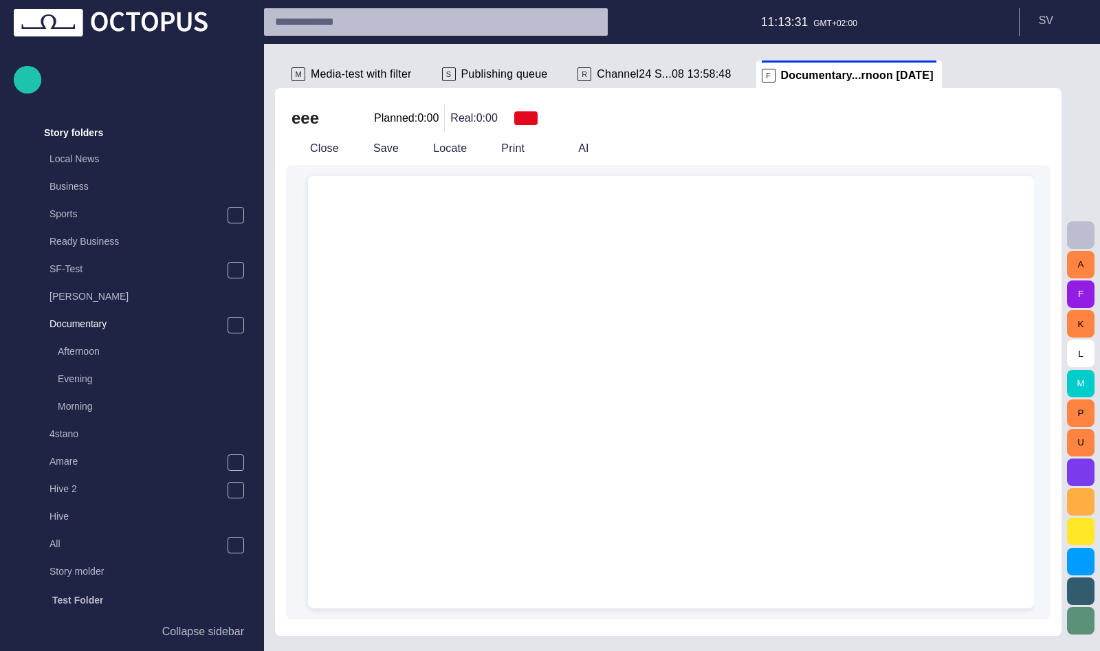
click at [522, 76] on span "Publishing queue" at bounding box center [504, 74] width 87 height 14
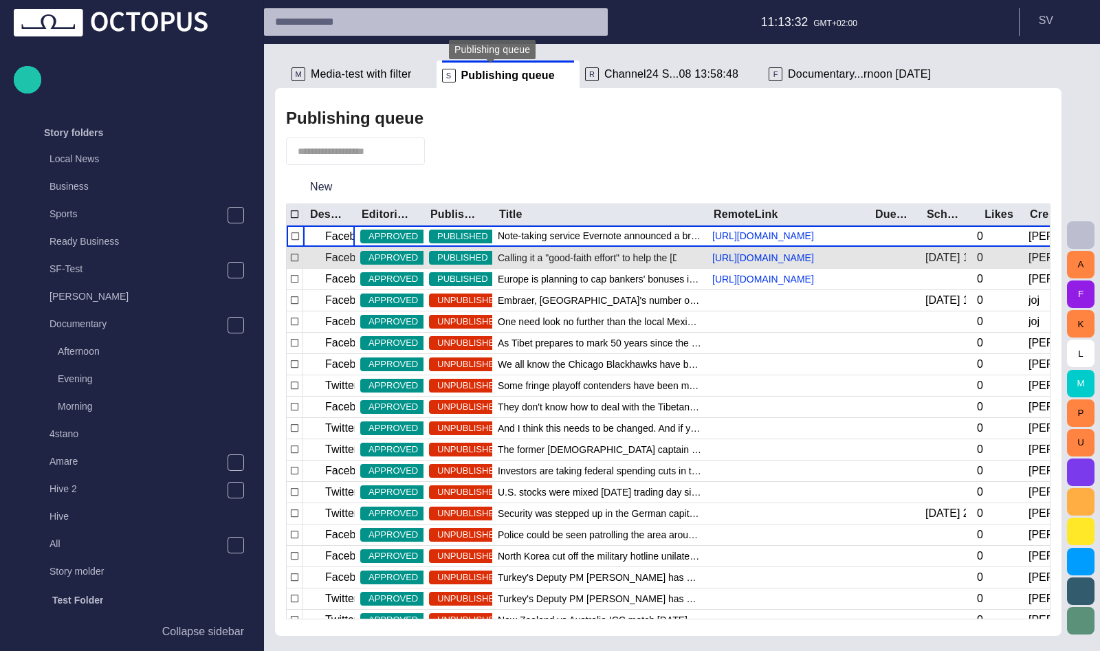
scroll to position [711, 0]
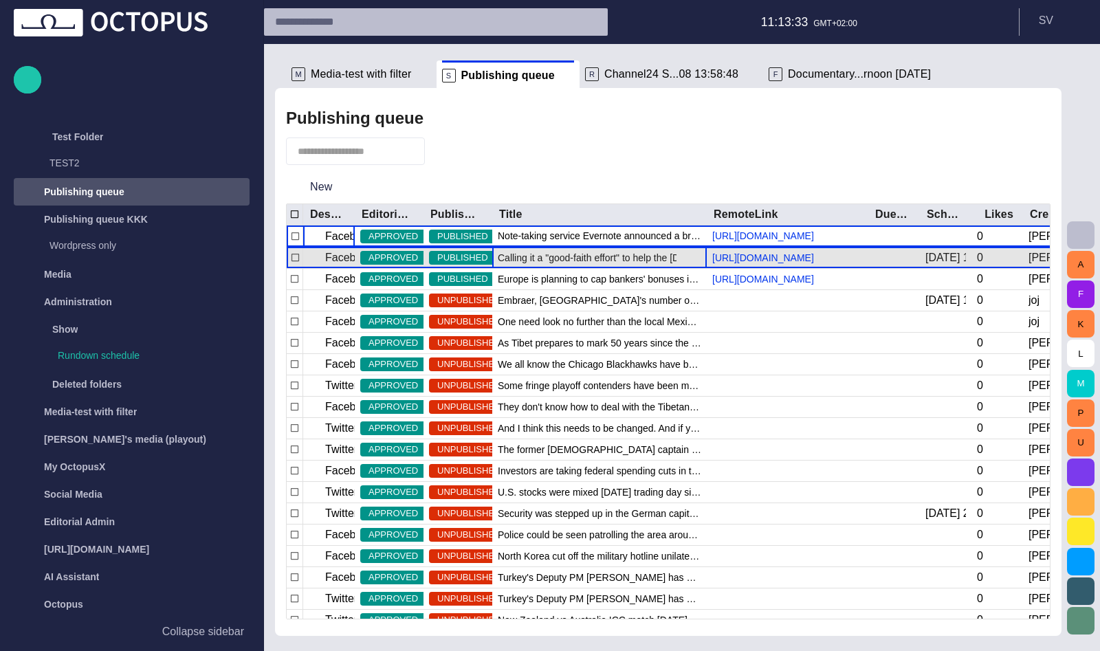
click at [539, 265] on span "Calling it a "good-faith effort" to help the [DEMOGRAPHIC_DATA] people, [DEMOGR…" at bounding box center [599, 258] width 203 height 14
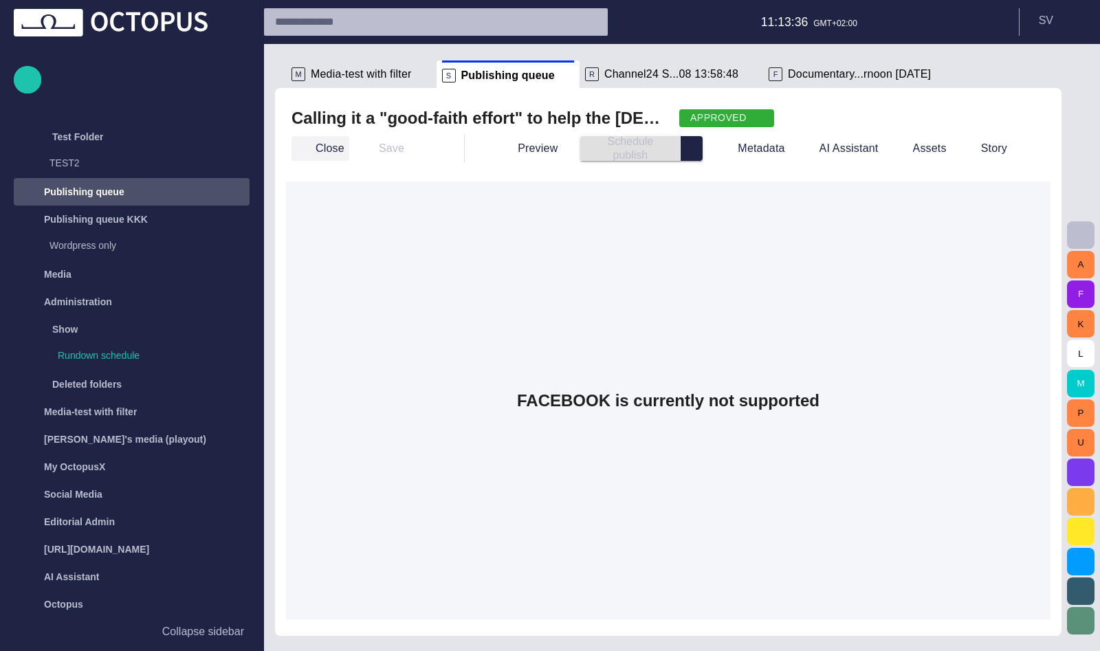
click at [321, 147] on button "Close" at bounding box center [320, 148] width 58 height 25
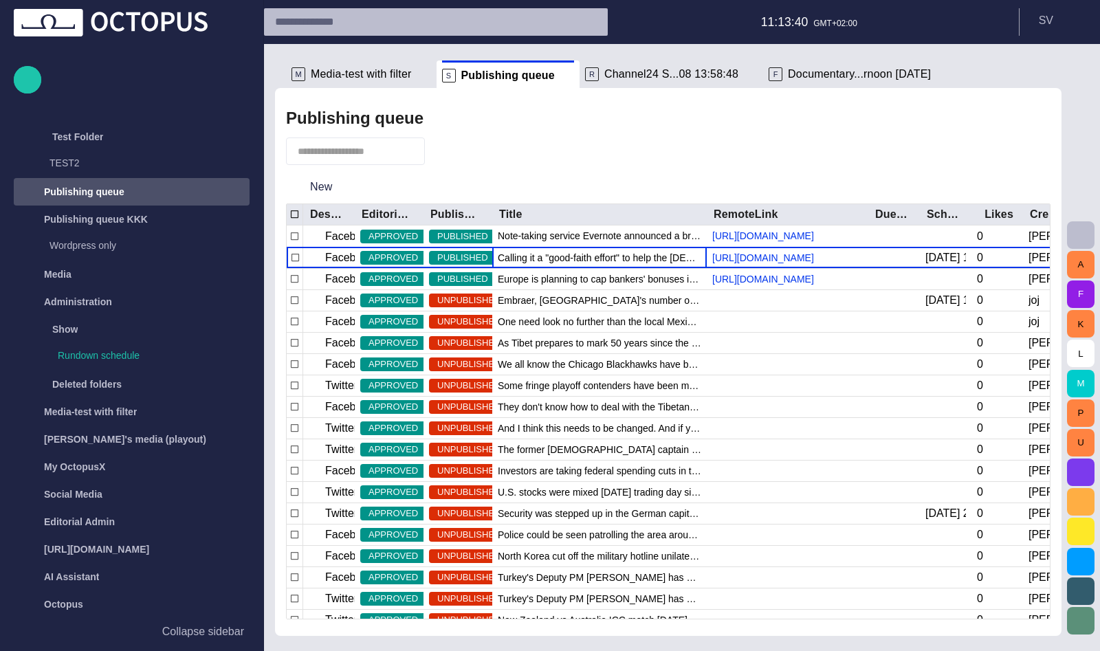
click at [470, 154] on div at bounding box center [668, 150] width 764 height 27
click at [450, 150] on span "button" at bounding box center [443, 151] width 14 height 14
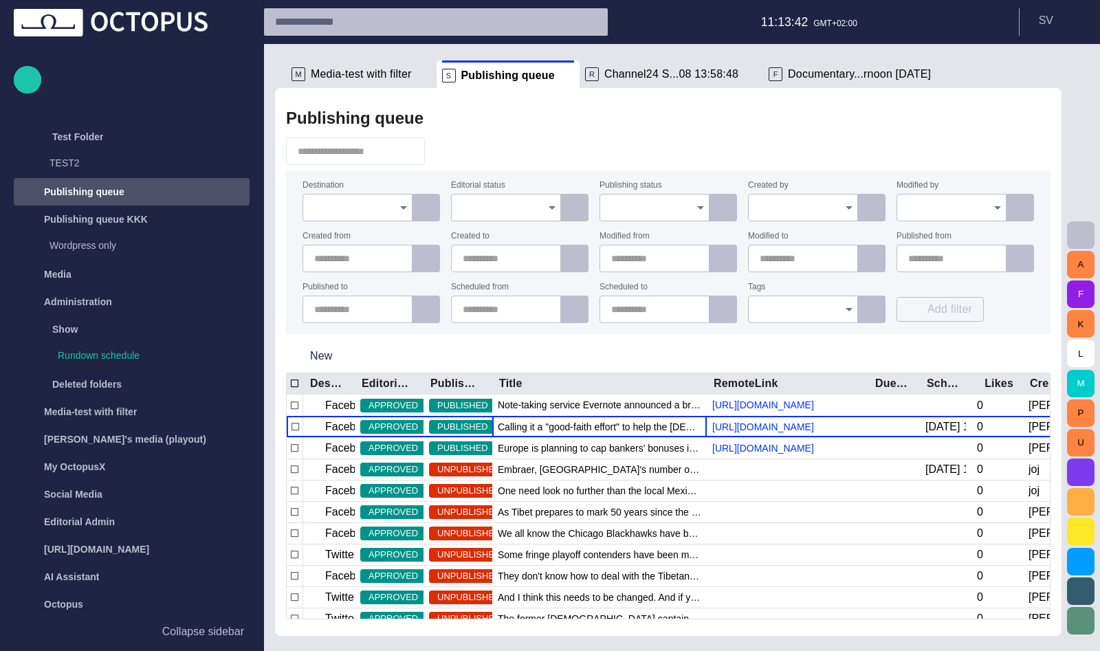
click at [394, 213] on div at bounding box center [403, 207] width 18 height 19
click at [399, 210] on icon "Open" at bounding box center [403, 207] width 16 height 16
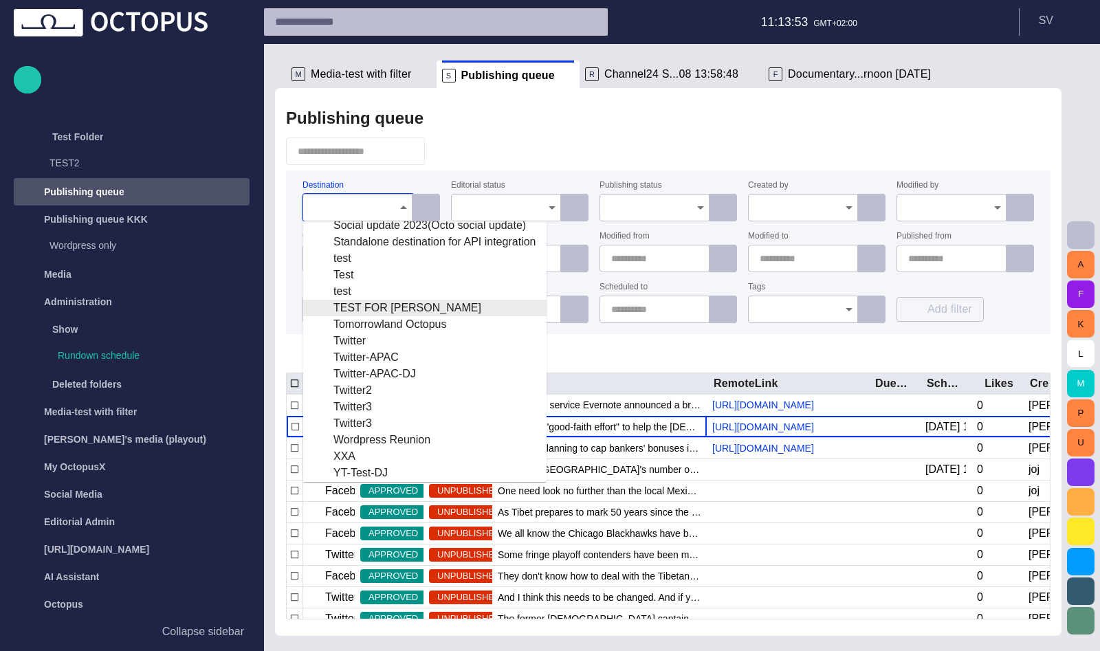
scroll to position [196, 0]
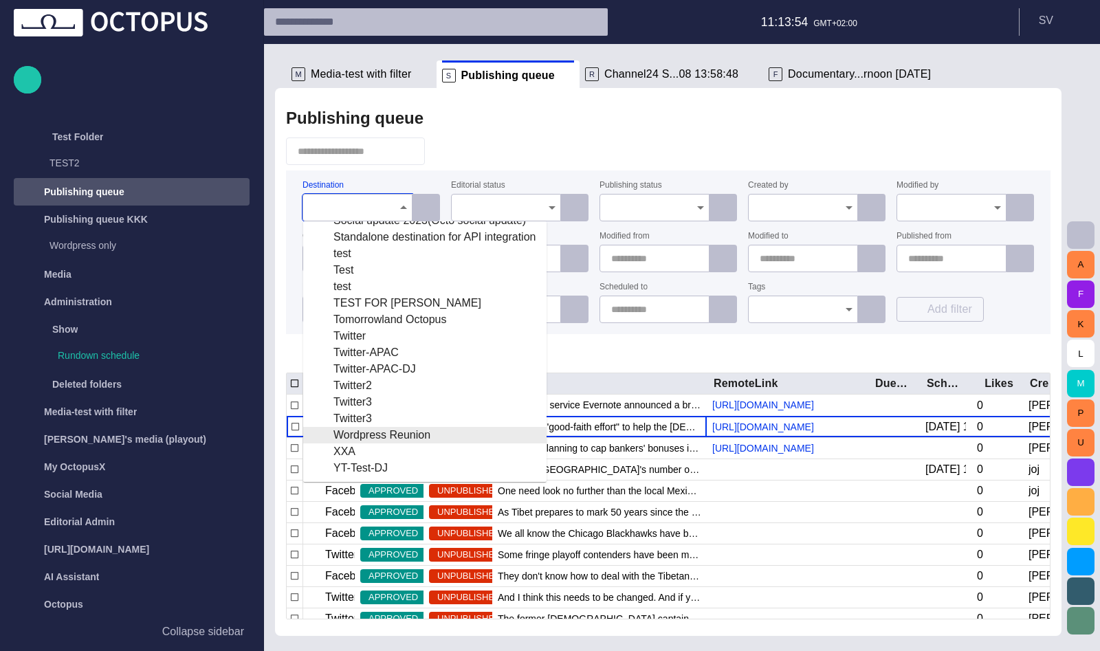
click at [403, 436] on div "Wordpress Reunion" at bounding box center [424, 435] width 221 height 16
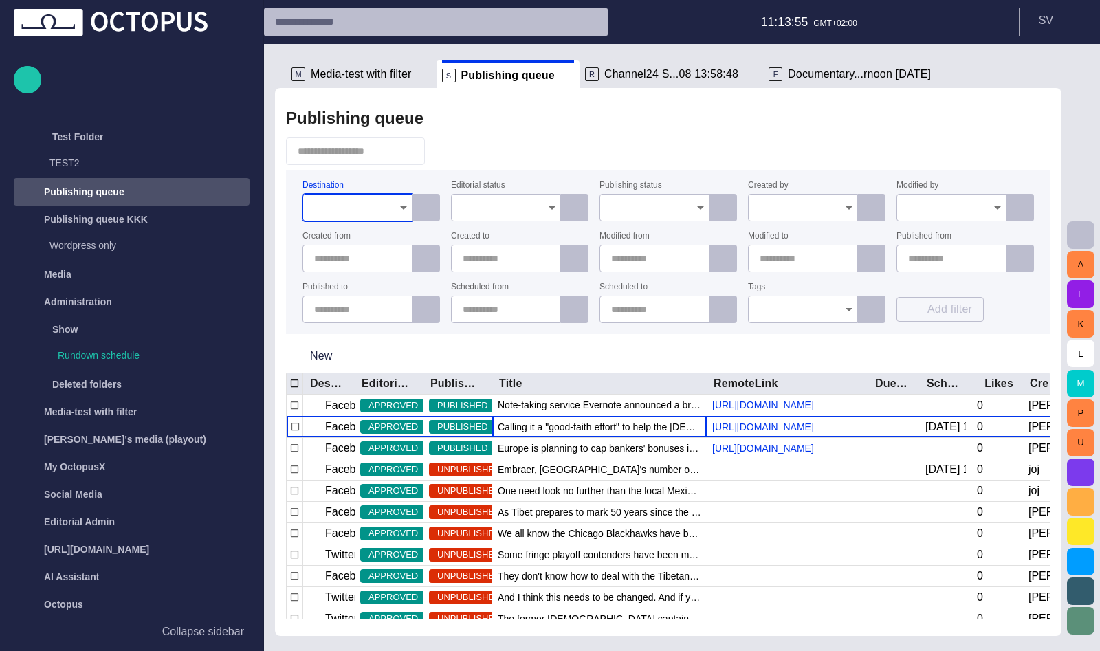
click at [511, 145] on div at bounding box center [668, 150] width 764 height 27
click at [400, 207] on icon "Open" at bounding box center [403, 207] width 16 height 16
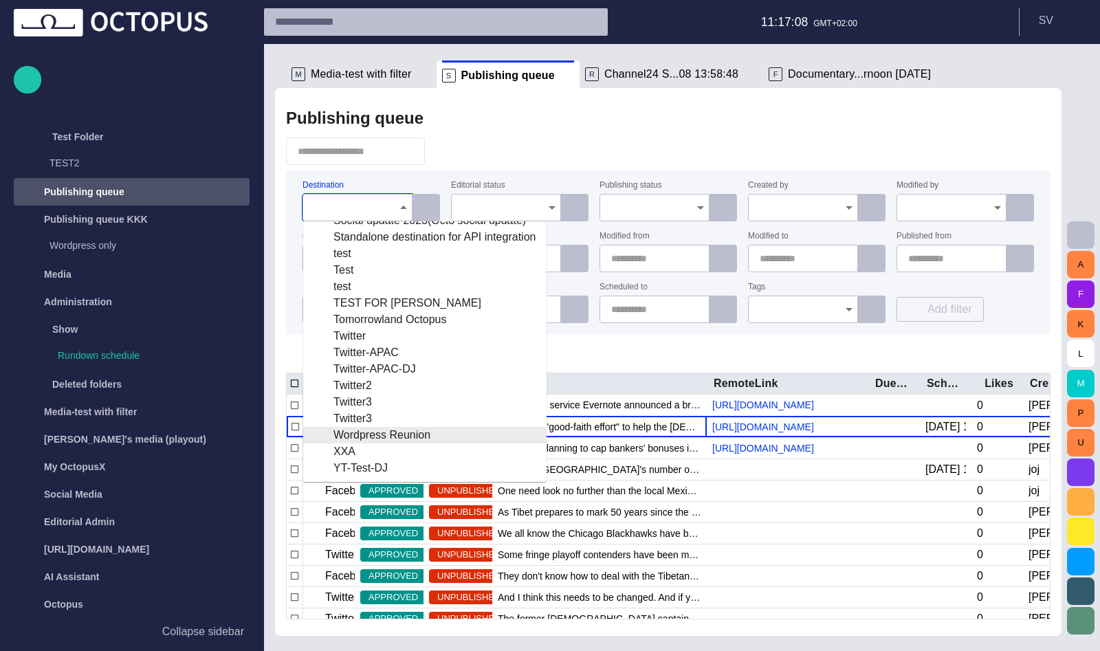
click at [403, 436] on div "Wordpress Reunion" at bounding box center [424, 435] width 221 height 16
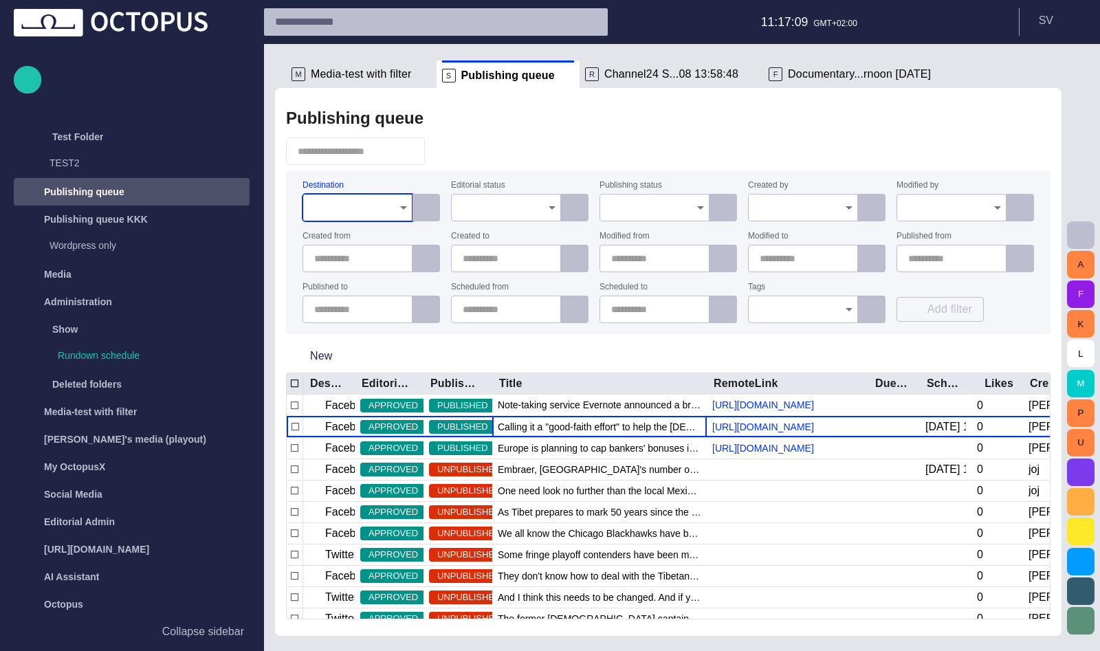
click at [516, 205] on input "Editorial status" at bounding box center [501, 208] width 77 height 14
click at [511, 247] on span "To approve" at bounding box center [506, 251] width 87 height 16
click at [632, 203] on input "Publishing status" at bounding box center [649, 208] width 77 height 14
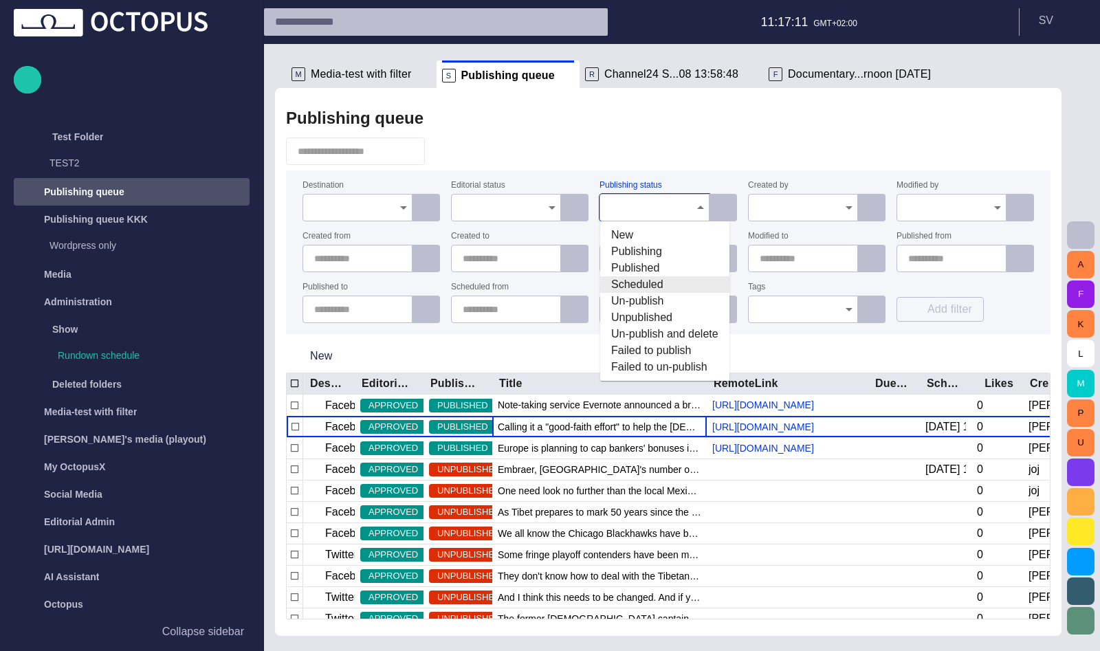
click at [645, 288] on span "Scheduled" at bounding box center [664, 284] width 107 height 16
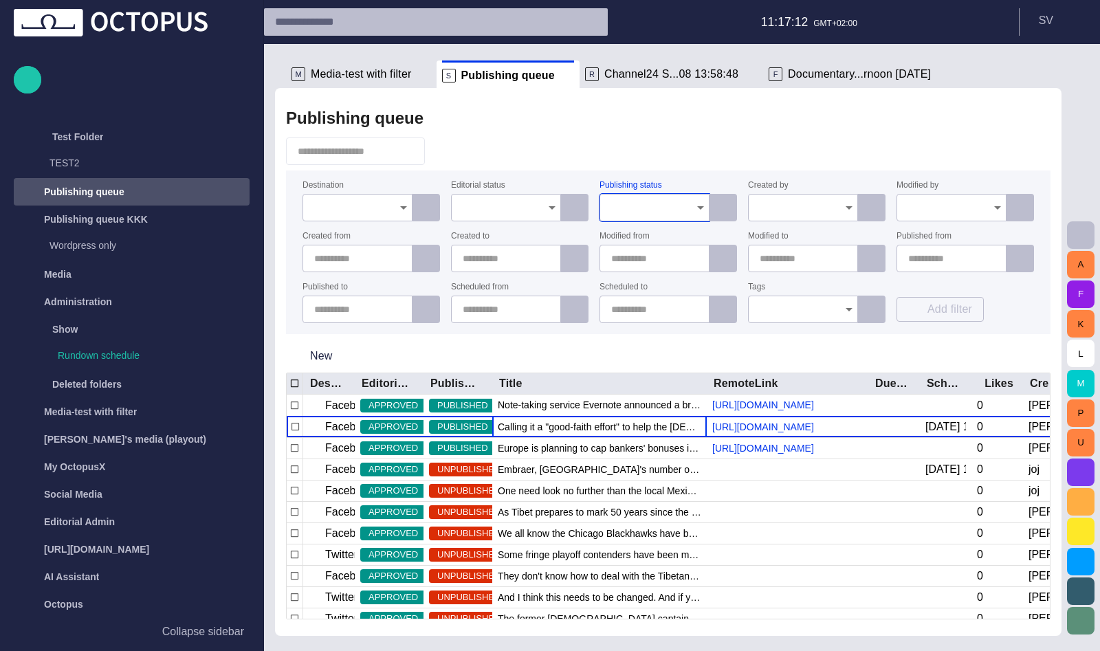
click at [777, 199] on div at bounding box center [803, 207] width 110 height 27
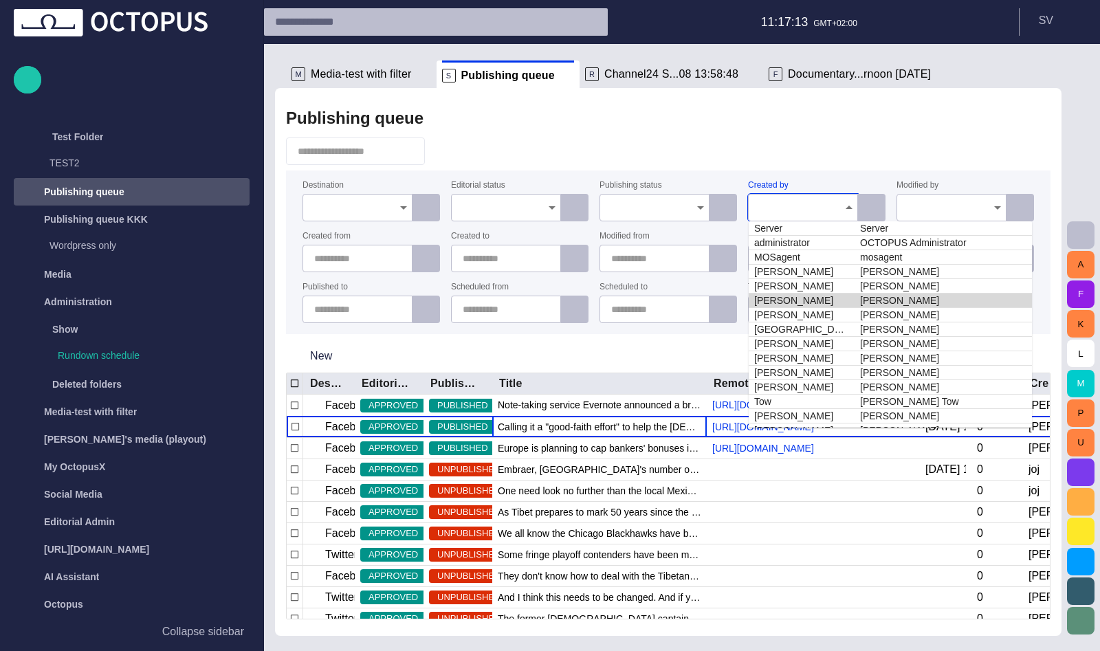
click at [798, 303] on td "[PERSON_NAME]" at bounding box center [801, 300] width 106 height 14
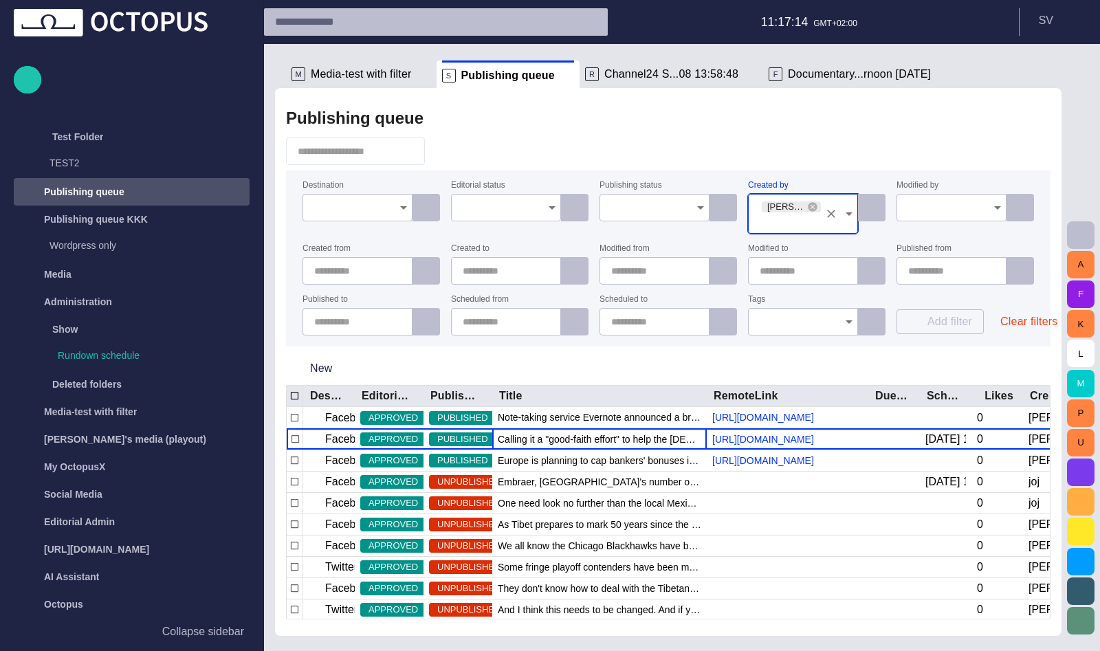
click at [919, 126] on div "Publishing queue" at bounding box center [668, 117] width 764 height 27
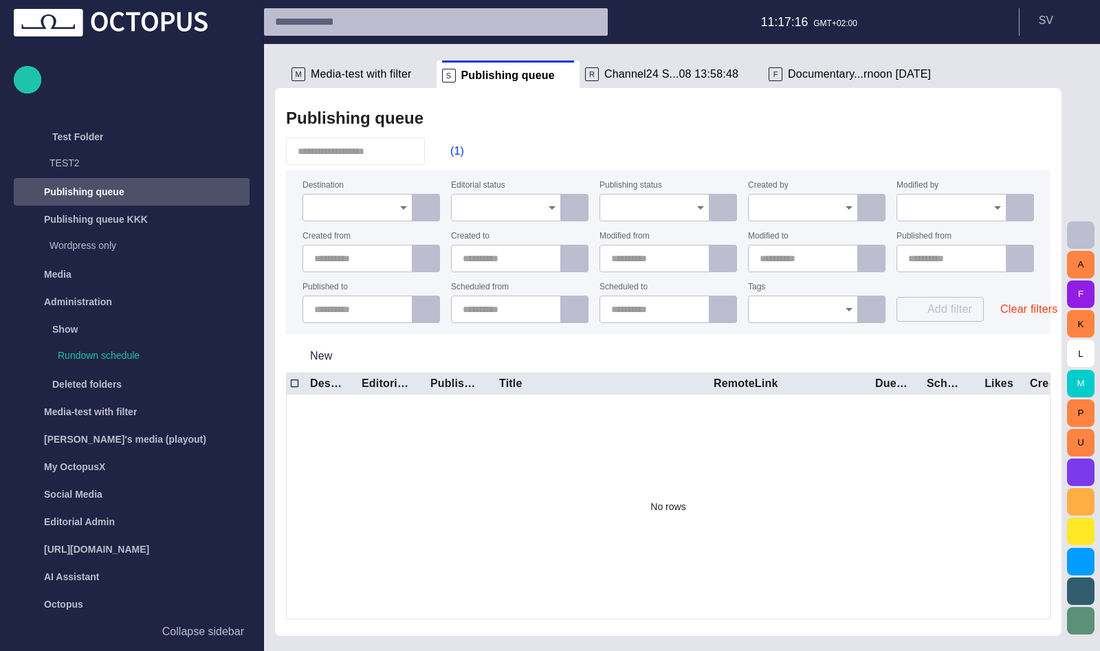
click at [806, 203] on input "Created by" at bounding box center [797, 208] width 77 height 14
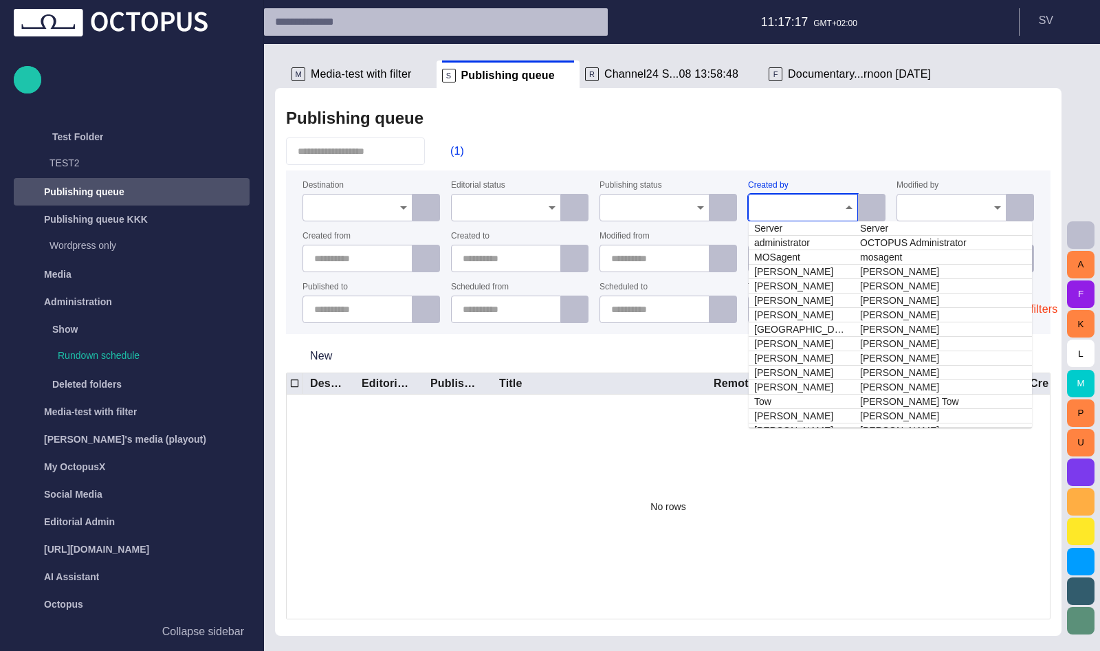
click at [804, 151] on div "(1)" at bounding box center [668, 150] width 764 height 27
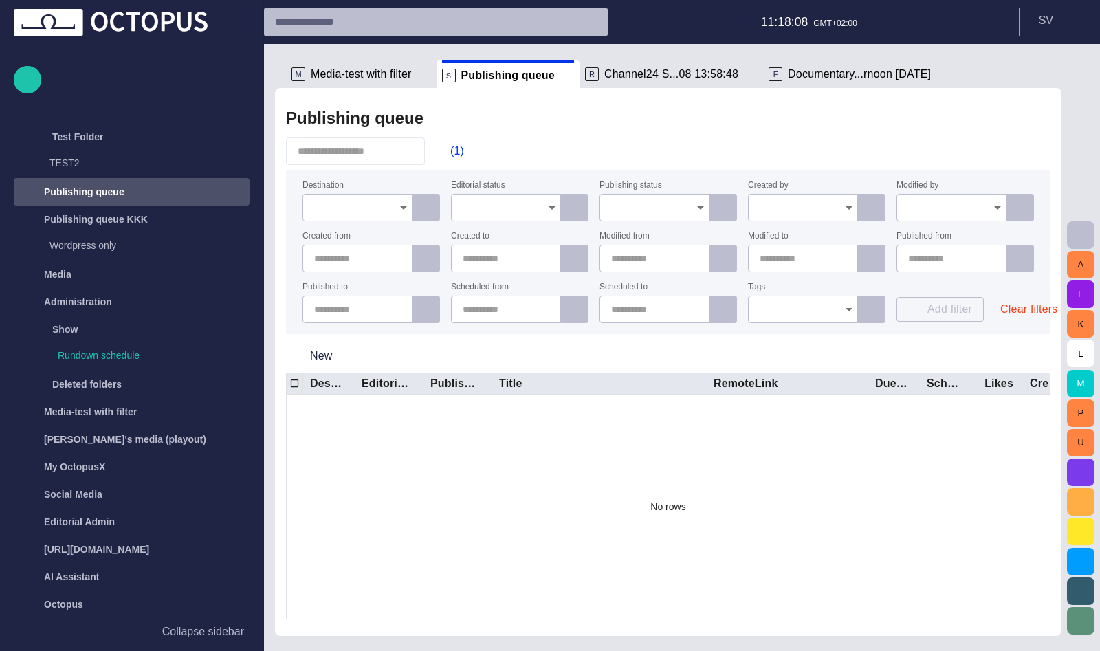
click at [812, 71] on span "Documentary...rnoon [DATE]" at bounding box center [859, 74] width 143 height 14
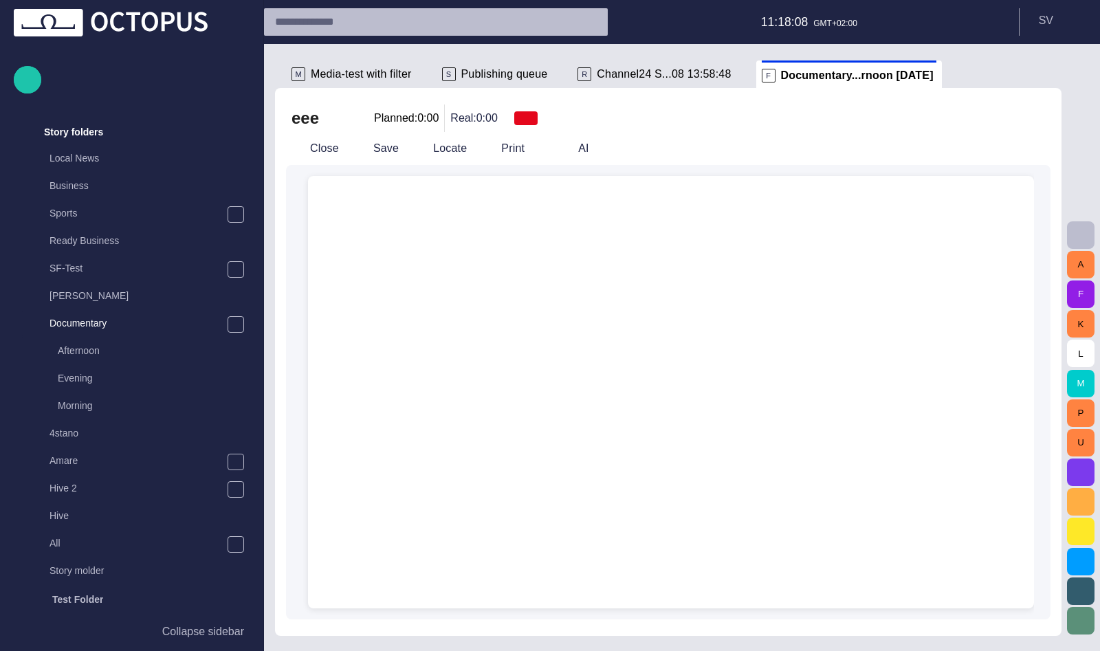
scroll to position [247, 0]
click at [312, 153] on button "Close" at bounding box center [315, 148] width 58 height 25
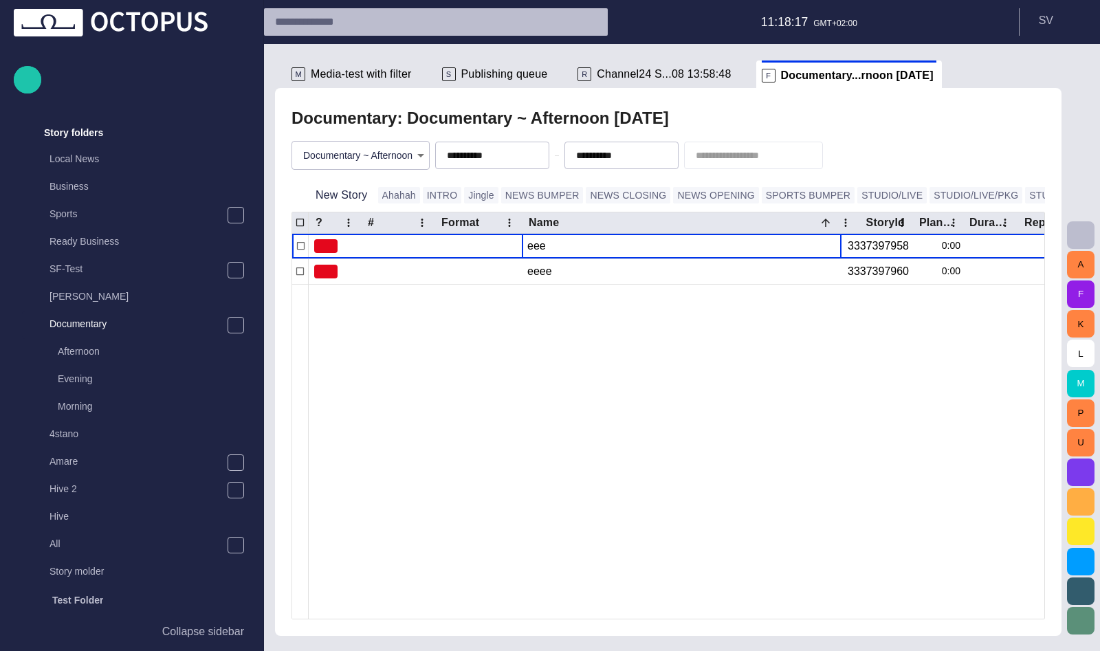
click at [789, 113] on div "Documentary: Documentary ~ Afternoon [DATE]" at bounding box center [667, 117] width 753 height 27
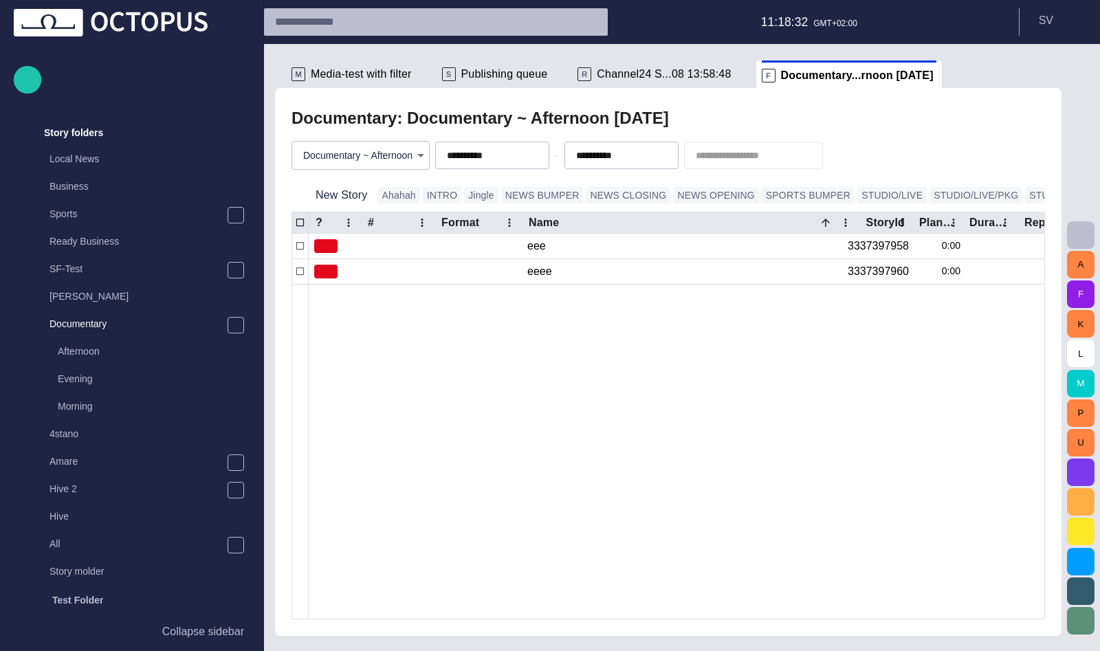
scroll to position [247, 0]
click at [848, 155] on span "button" at bounding box center [841, 155] width 14 height 14
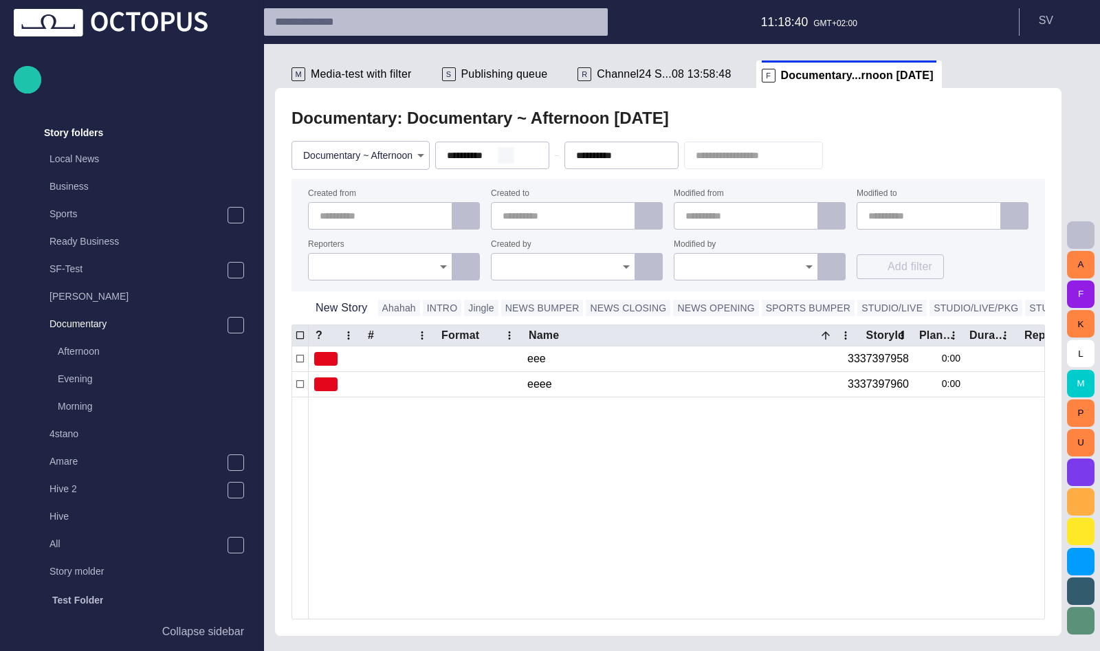
click at [511, 157] on span "button" at bounding box center [505, 155] width 11 height 11
click at [641, 155] on span "button" at bounding box center [635, 155] width 11 height 11
click at [662, 130] on div "Documentary: Documentary ~ Afternoon - [DATE]" at bounding box center [667, 117] width 753 height 27
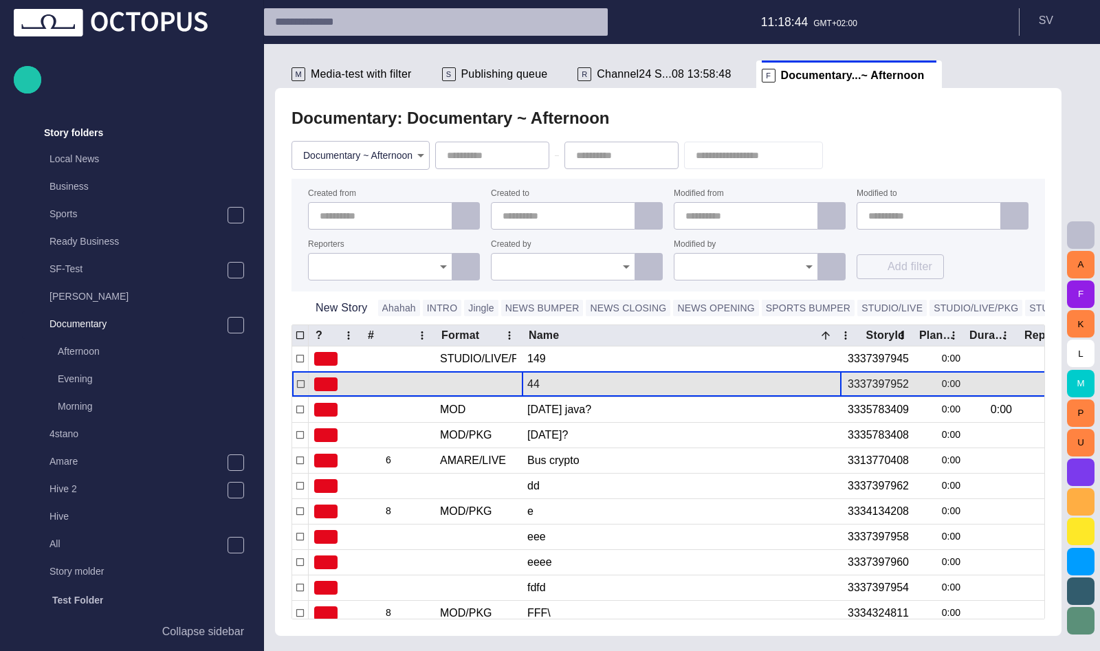
click at [553, 375] on div "44" at bounding box center [681, 384] width 309 height 25
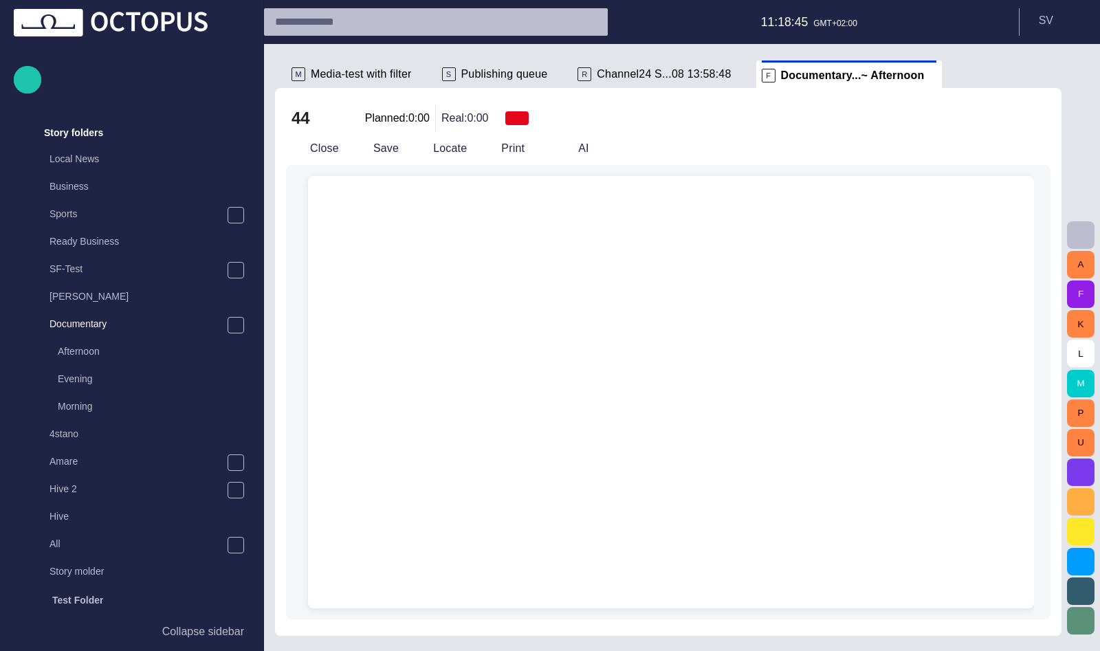
click at [304, 146] on button "Close" at bounding box center [315, 148] width 58 height 25
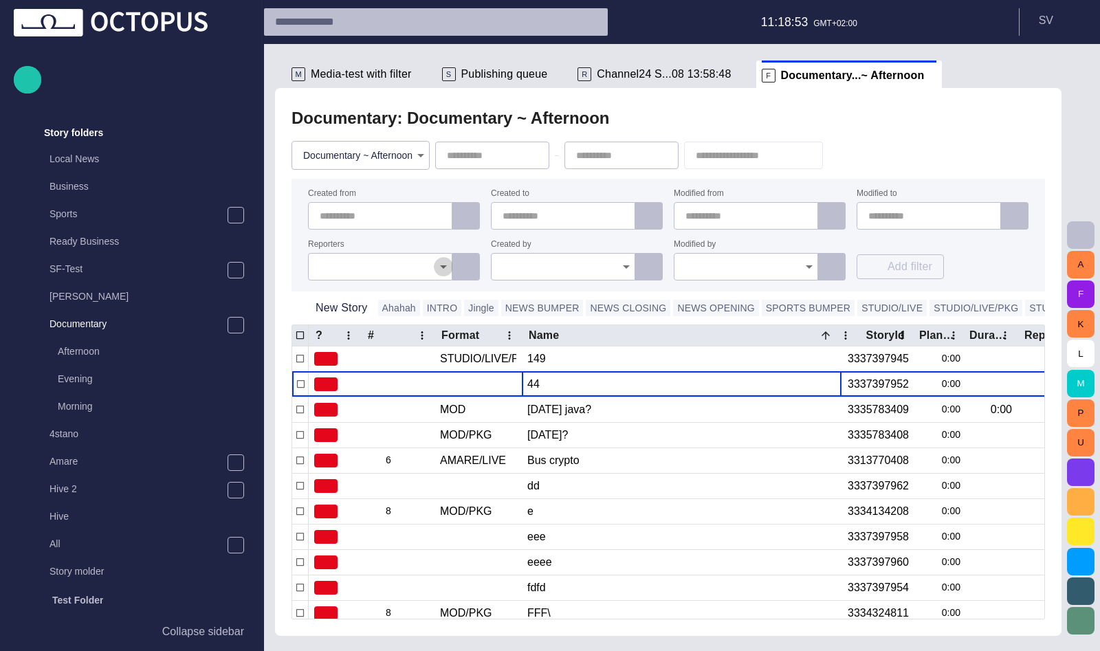
click at [447, 266] on icon "Open" at bounding box center [443, 266] width 16 height 16
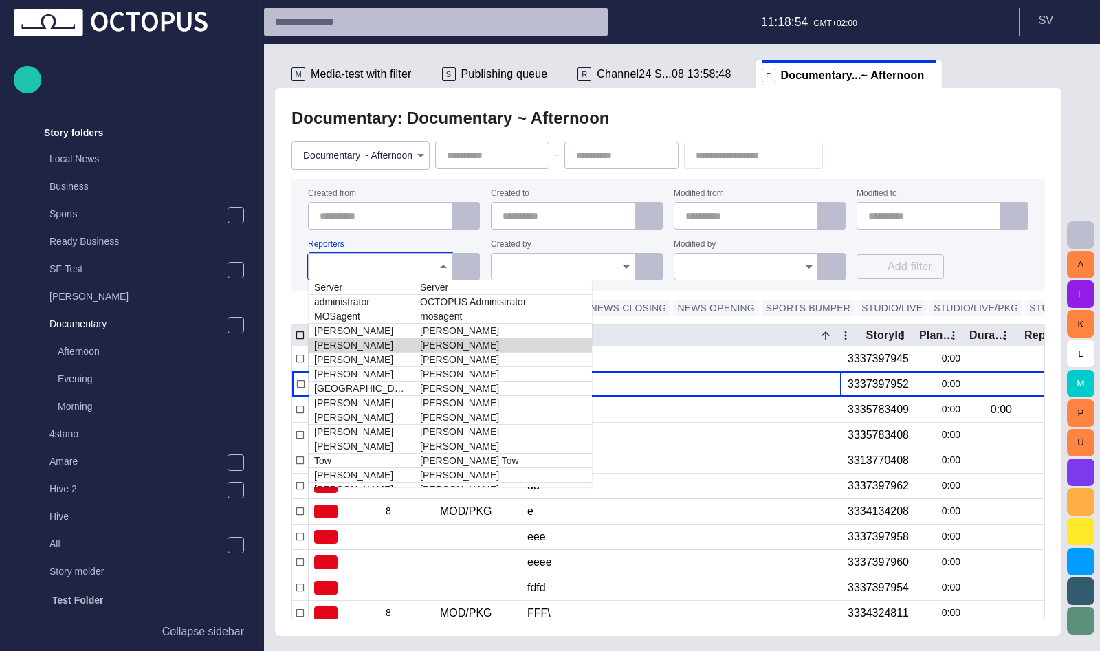
click at [408, 344] on td "[PERSON_NAME]" at bounding box center [362, 345] width 106 height 14
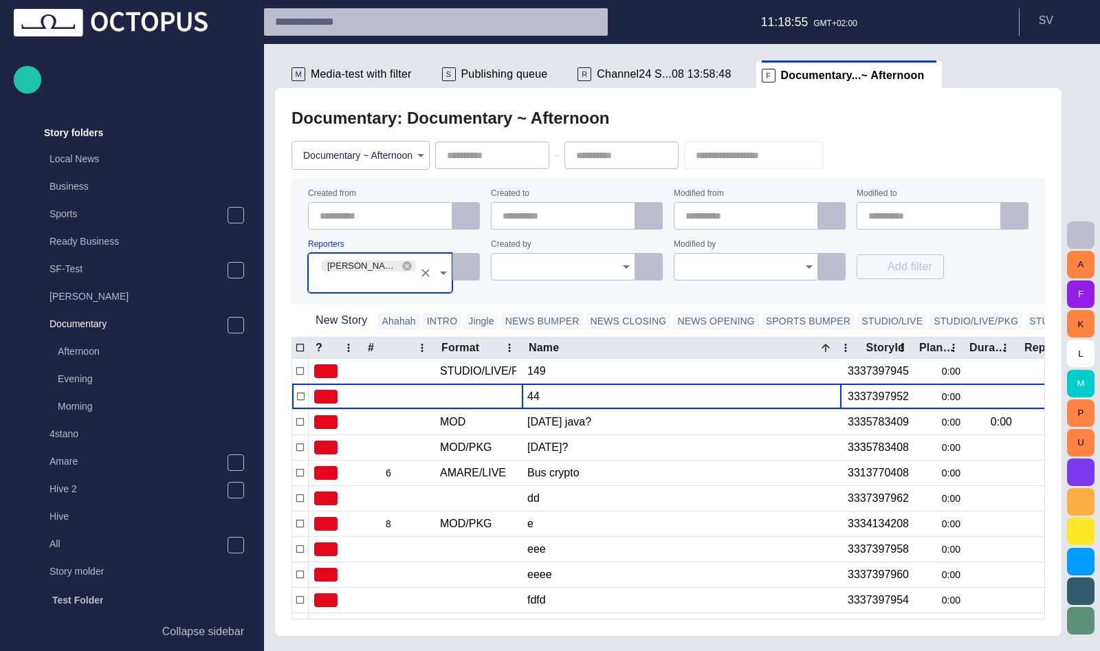
click at [689, 118] on div "Documentary: Documentary ~ Afternoon" at bounding box center [667, 117] width 753 height 27
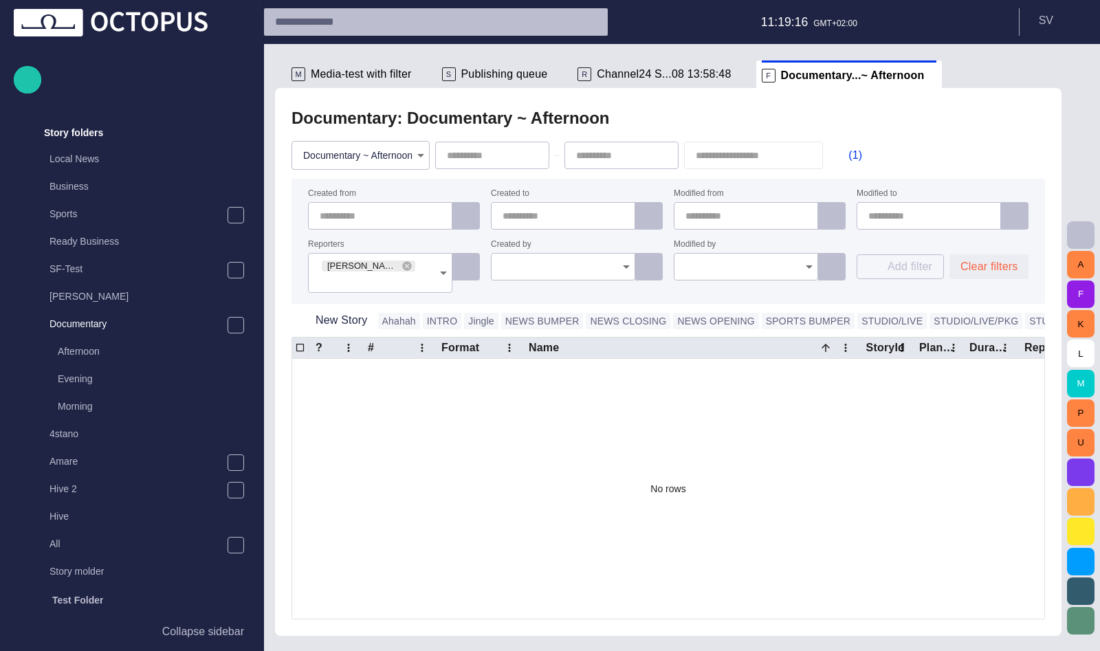
click at [972, 271] on button "Clear filters" at bounding box center [988, 266] width 79 height 25
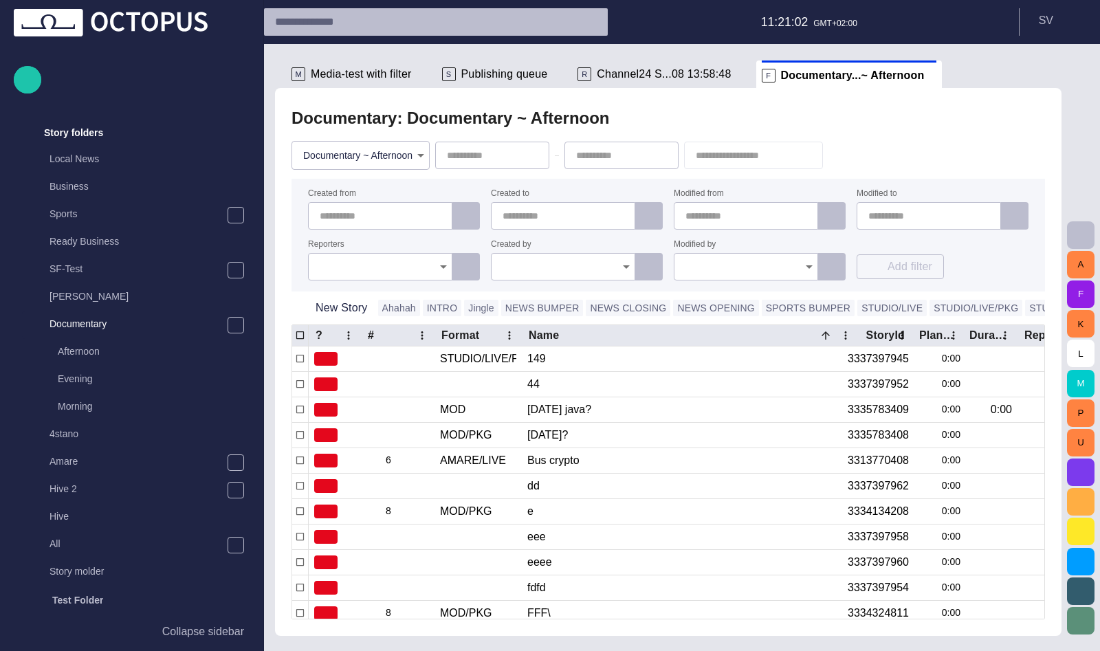
click at [362, 212] on input "text" at bounding box center [383, 216] width 126 height 14
click at [426, 219] on span "button" at bounding box center [425, 215] width 11 height 11
type input "**********"
click at [446, 186] on form "**********" at bounding box center [667, 235] width 753 height 113
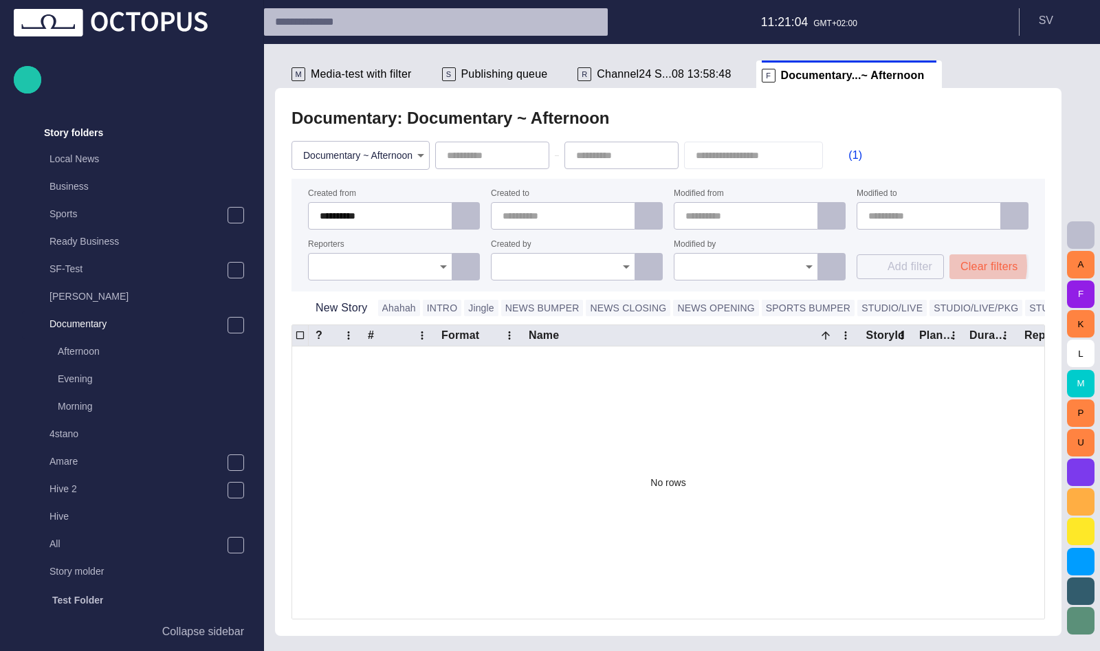
click at [962, 266] on button "Clear filters" at bounding box center [988, 266] width 79 height 25
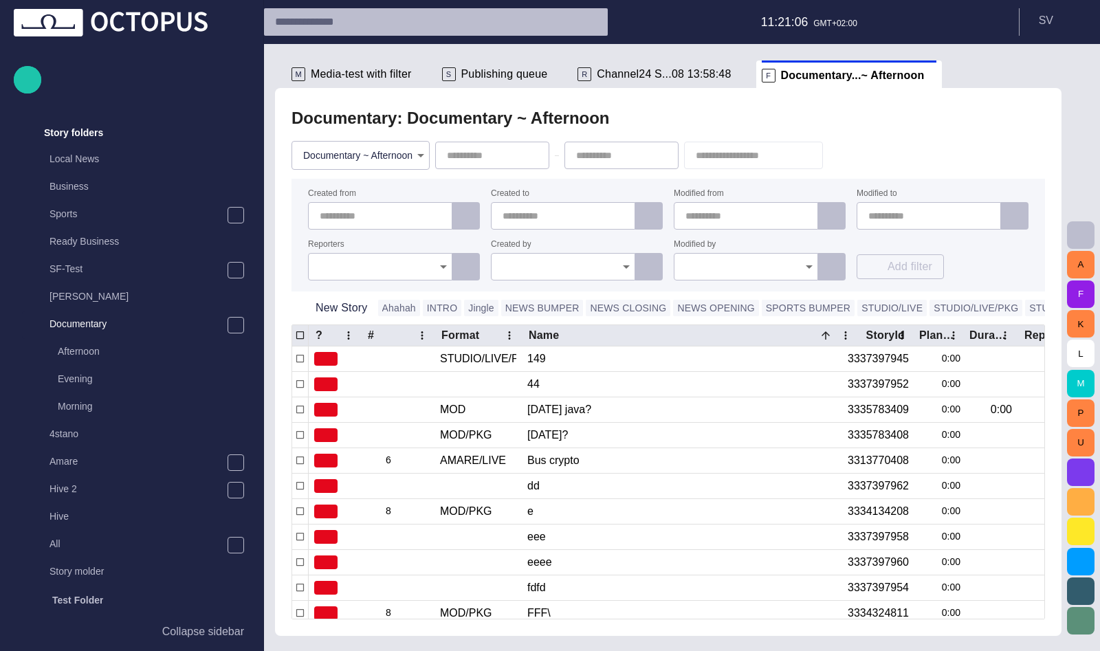
click at [576, 224] on div at bounding box center [563, 215] width 144 height 27
click at [609, 213] on span "button" at bounding box center [608, 215] width 11 height 11
type input "**********"
click at [972, 260] on div "Add filter" at bounding box center [942, 261] width 172 height 40
click at [972, 266] on button "Clear filters" at bounding box center [988, 266] width 79 height 25
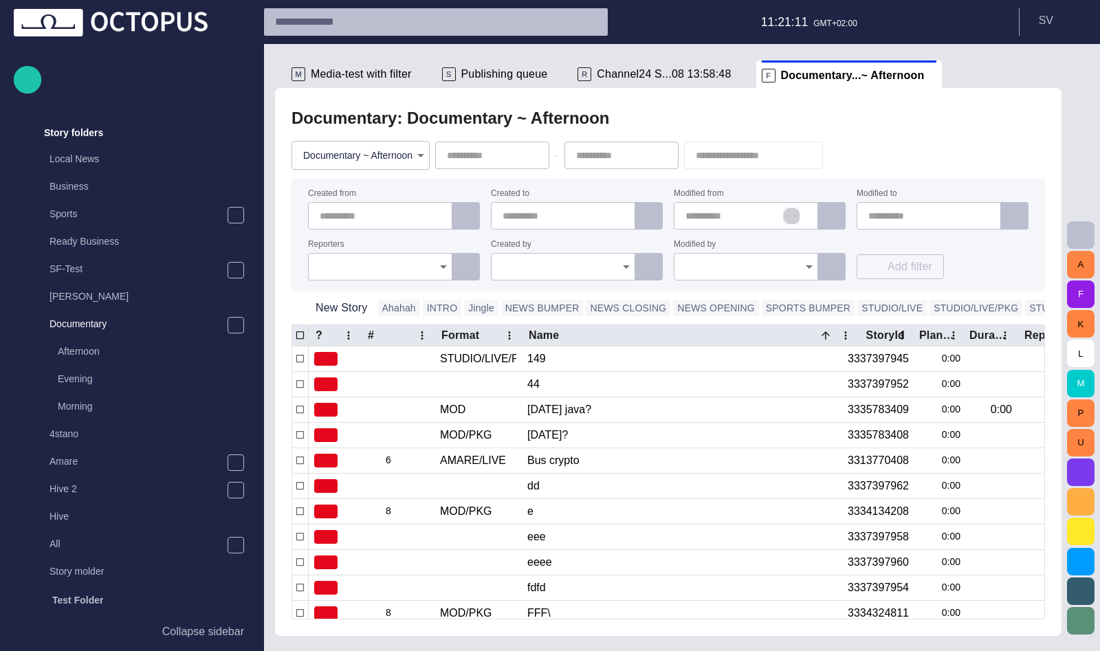
click at [788, 219] on span "button" at bounding box center [791, 215] width 11 height 11
type input "**********"
click at [1016, 255] on div "Add filter" at bounding box center [942, 261] width 172 height 40
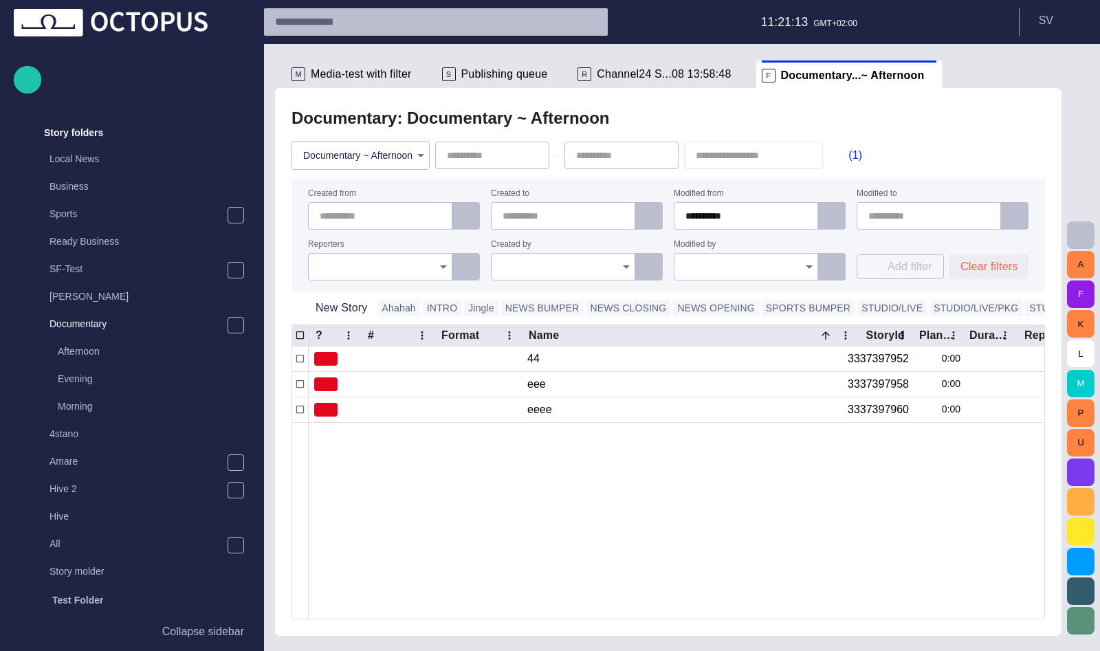
click at [1001, 267] on button "Clear filters" at bounding box center [988, 266] width 79 height 25
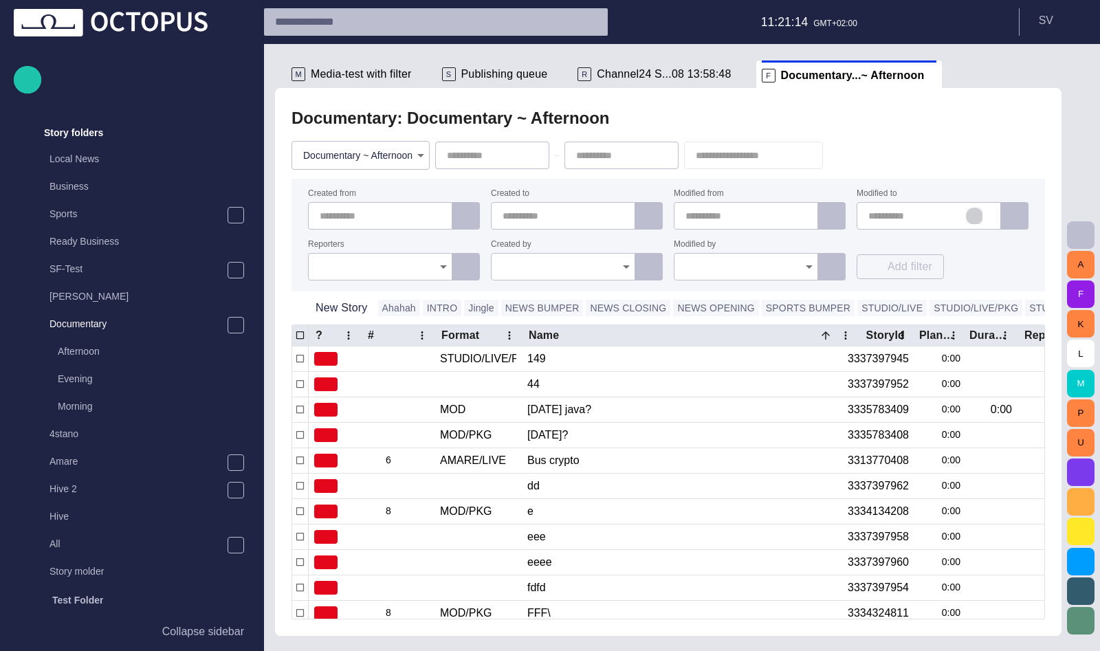
click at [972, 216] on span "button" at bounding box center [973, 215] width 11 height 11
type input "**********"
click at [979, 267] on div "Add filter" at bounding box center [942, 261] width 172 height 40
click at [979, 267] on button "Clear filters" at bounding box center [988, 266] width 79 height 25
click at [410, 271] on input "Reporters" at bounding box center [375, 267] width 111 height 14
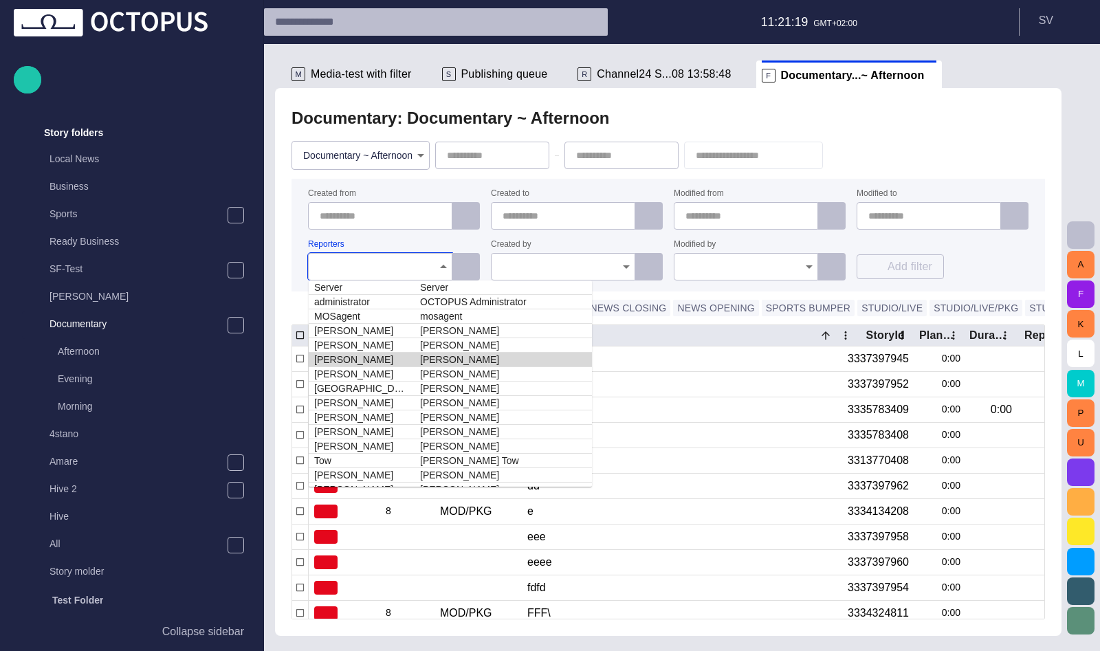
click at [404, 357] on td "[PERSON_NAME]" at bounding box center [362, 360] width 106 height 14
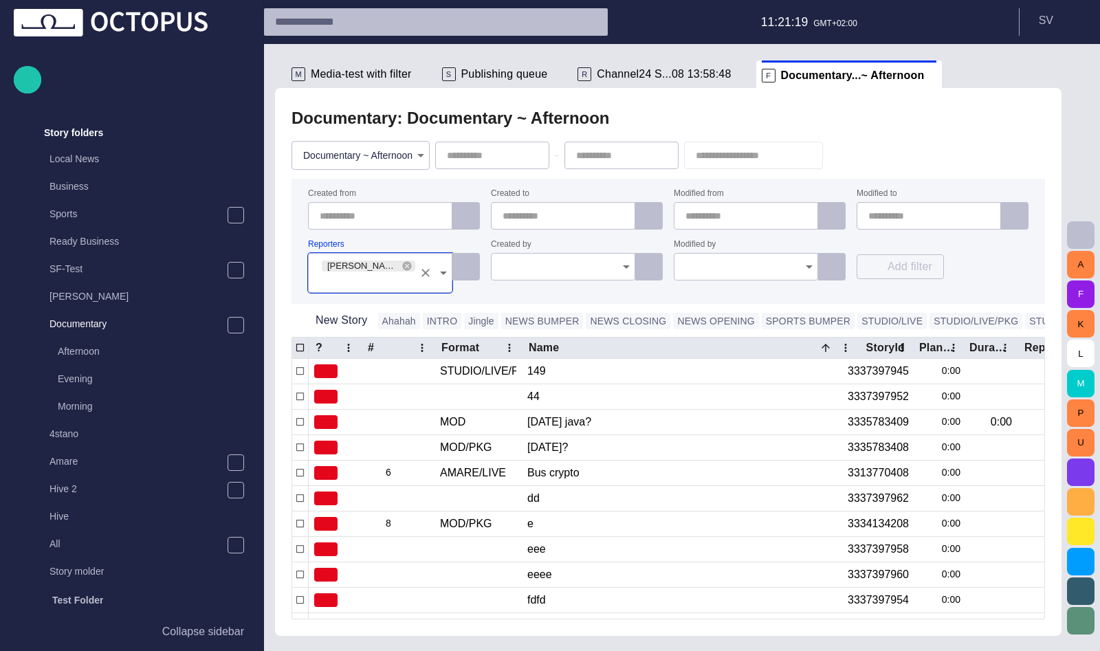
click at [380, 275] on input "Reporters" at bounding box center [366, 280] width 93 height 14
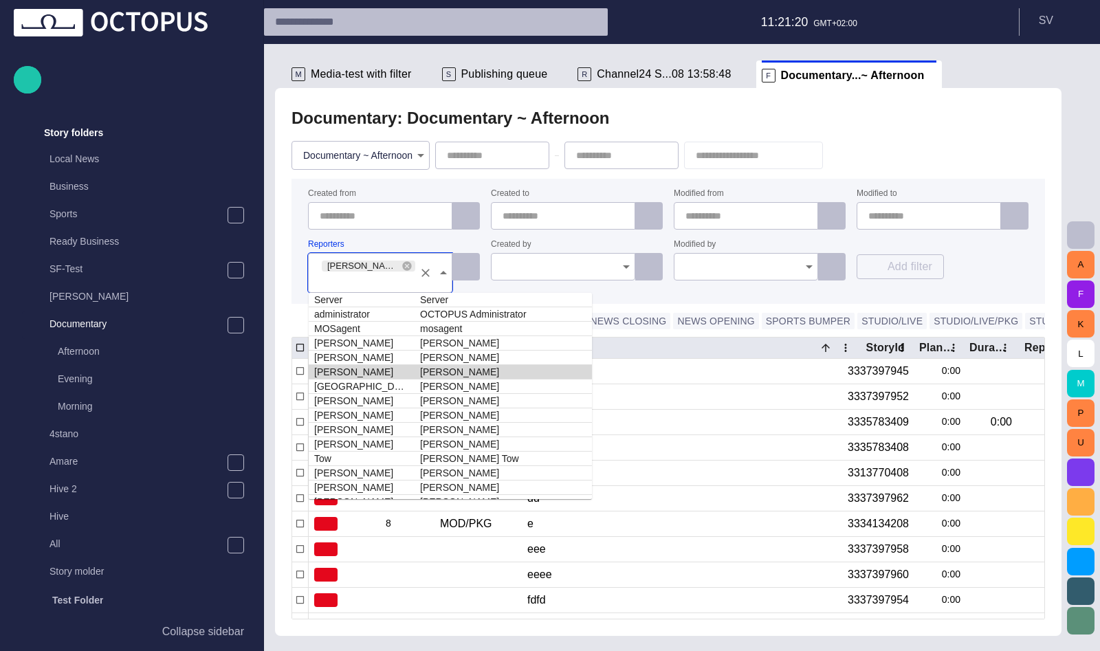
click at [386, 368] on td "[PERSON_NAME]" at bounding box center [362, 372] width 106 height 14
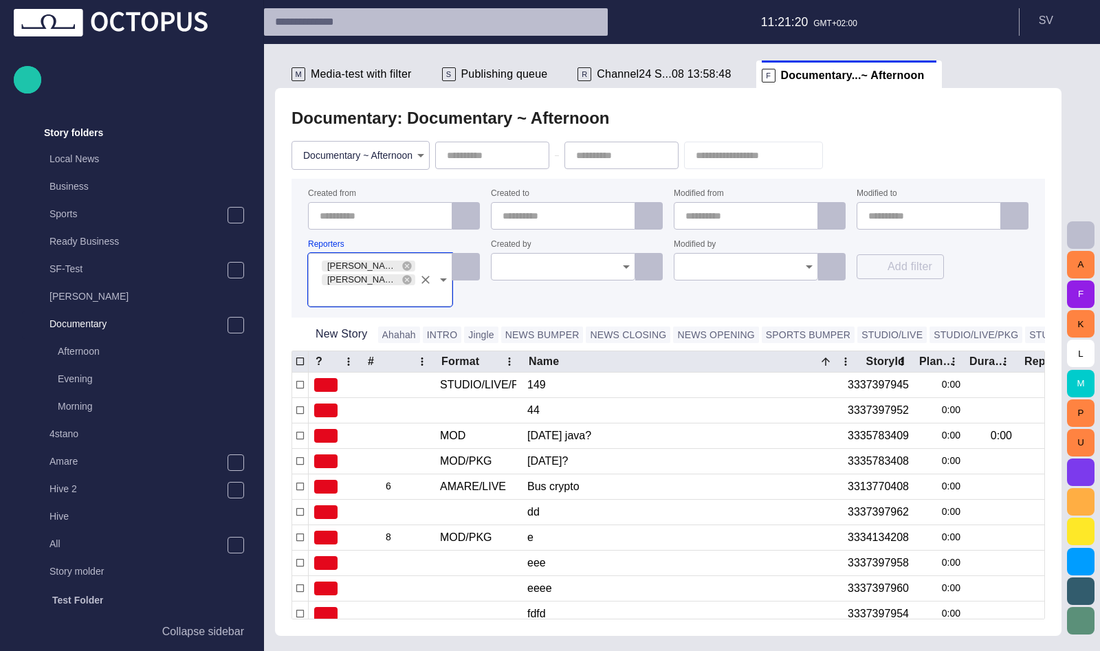
click at [380, 282] on span "[PERSON_NAME] ([PERSON_NAME])" at bounding box center [363, 280] width 82 height 14
click at [379, 312] on div "Documentary: Documentary ~ Afternoon Documentary ~ Afternoon ******** Created f…" at bounding box center [668, 361] width 764 height 515
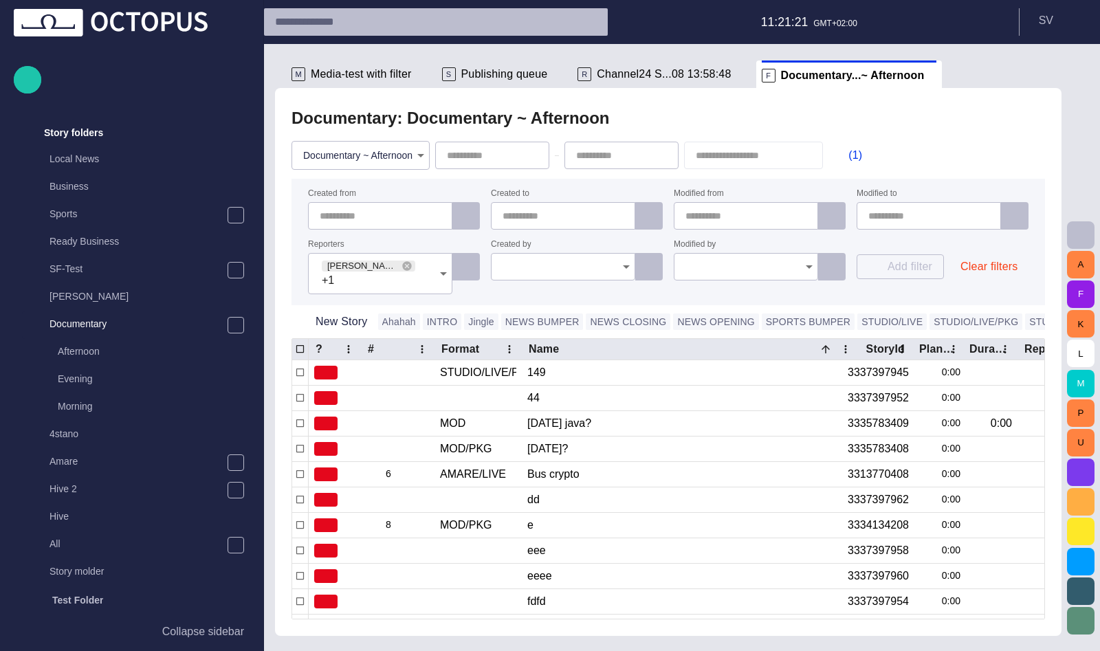
click at [379, 296] on form "Created from Created to Modified from Modified to Reporters [PERSON_NAME] ([PER…" at bounding box center [667, 242] width 753 height 126
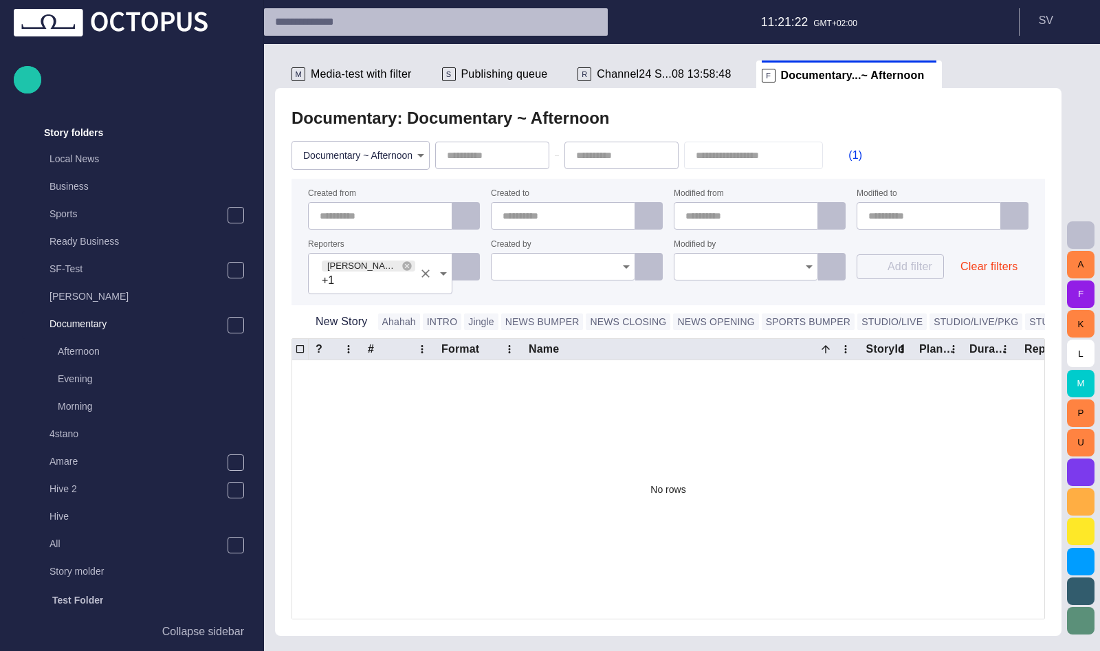
click at [378, 289] on div "[PERSON_NAME] ([PERSON_NAME]) +1" at bounding box center [380, 273] width 144 height 41
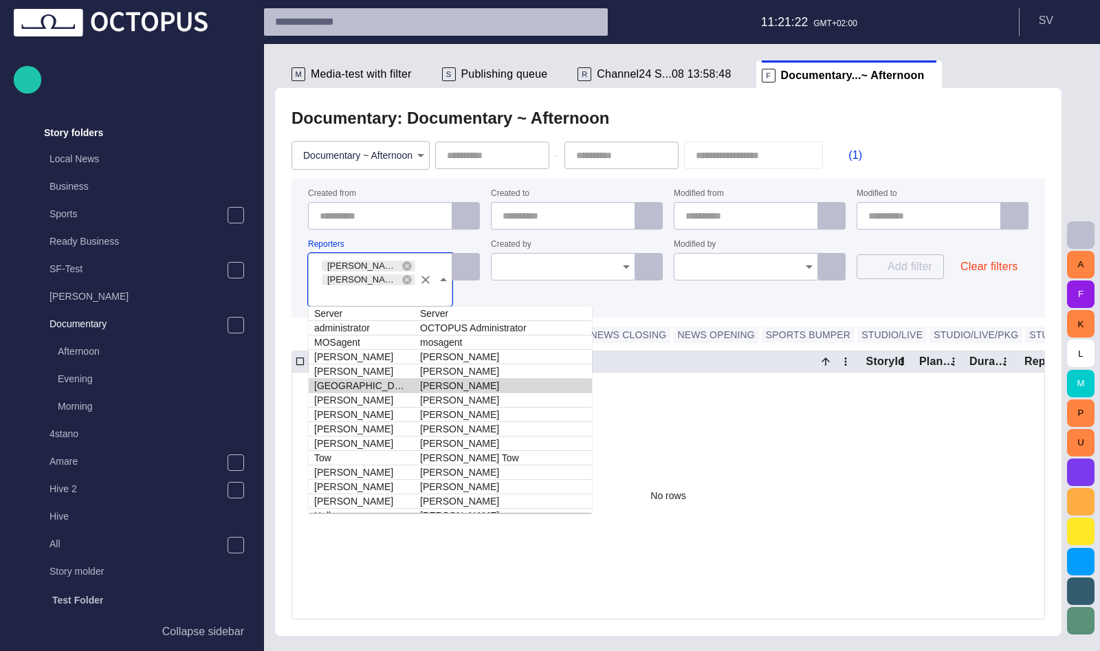
click at [379, 386] on td "[GEOGRAPHIC_DATA]" at bounding box center [362, 386] width 106 height 14
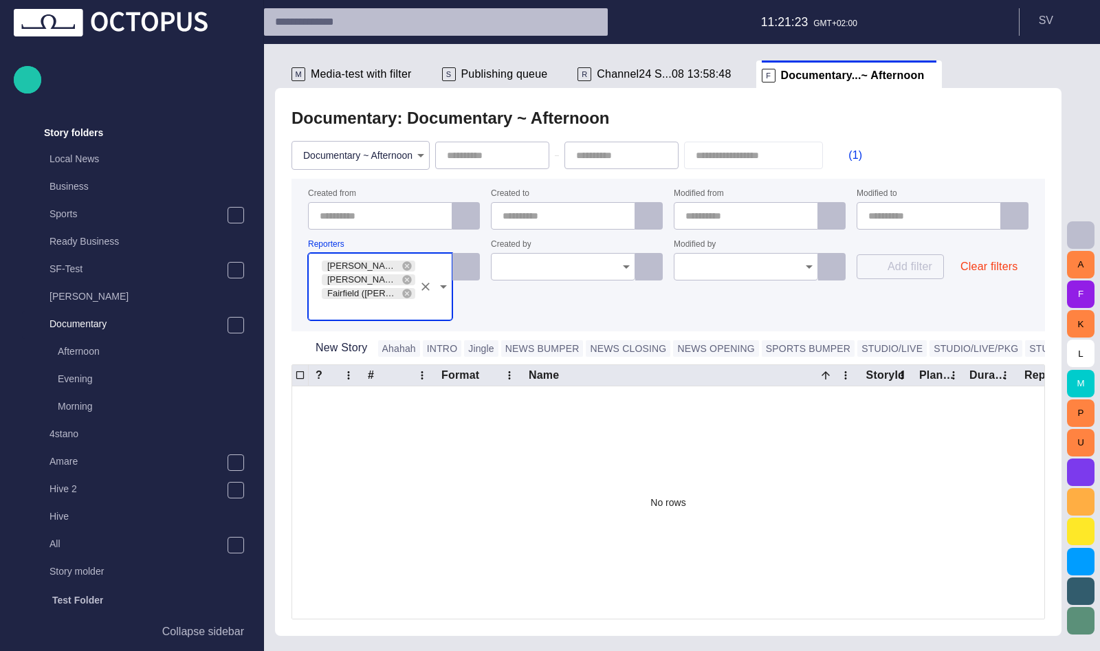
click at [498, 300] on form "Created from Created to Modified from Modified to Reporters [PERSON_NAME] ([PER…" at bounding box center [667, 255] width 753 height 153
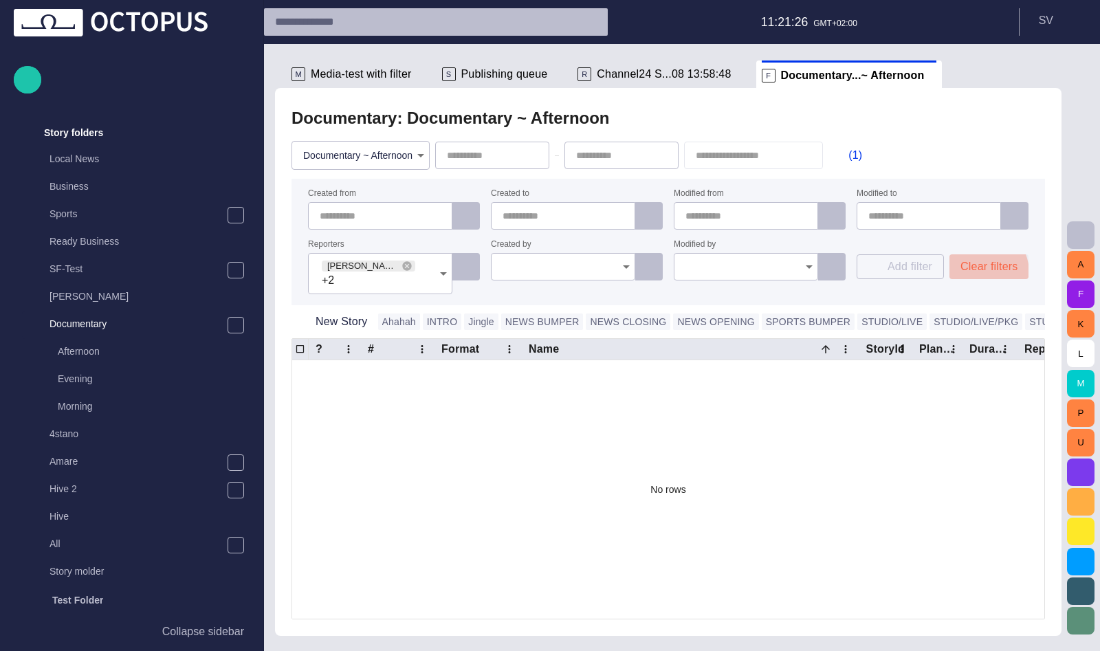
click at [975, 273] on button "Clear filters" at bounding box center [988, 266] width 79 height 25
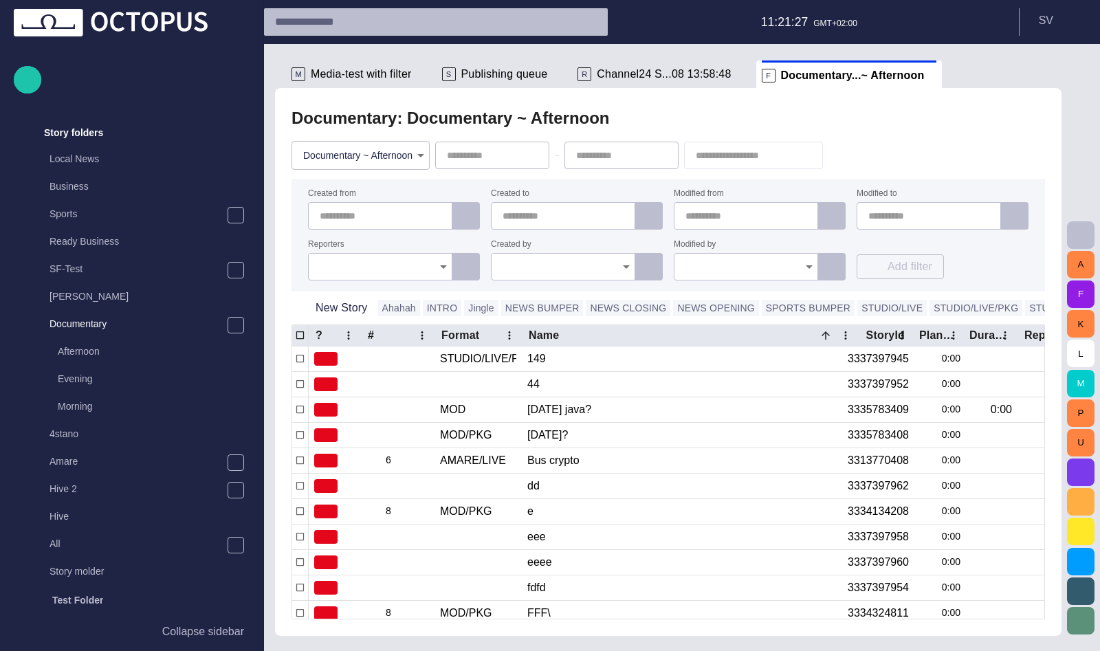
click at [547, 263] on input "Created by" at bounding box center [557, 267] width 111 height 14
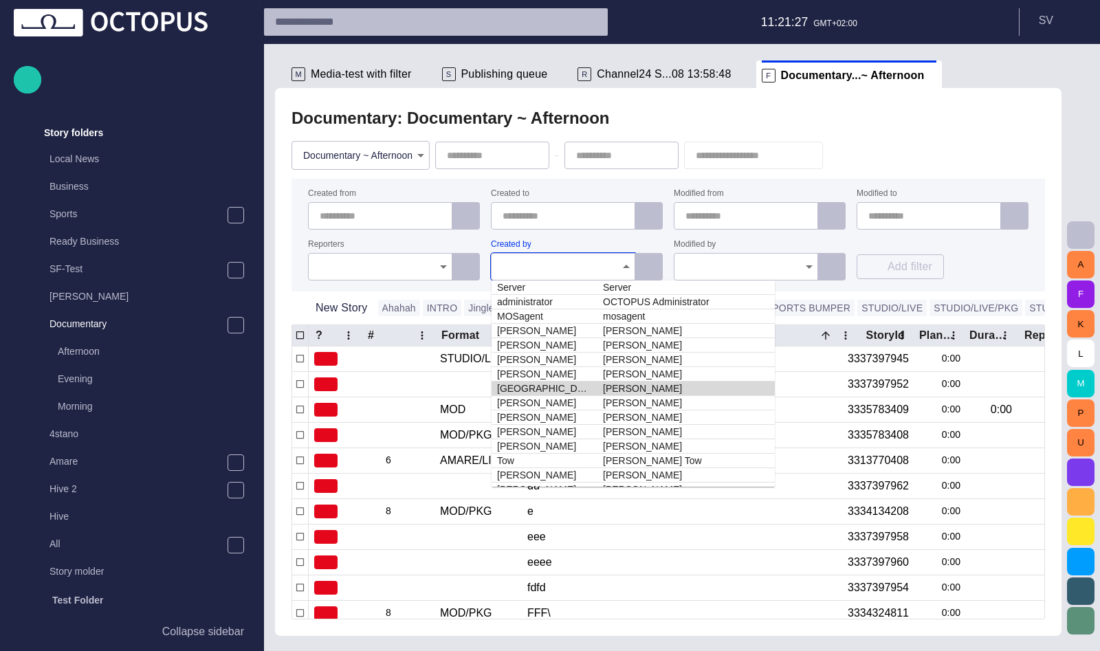
click at [558, 385] on td "[GEOGRAPHIC_DATA]" at bounding box center [544, 388] width 106 height 14
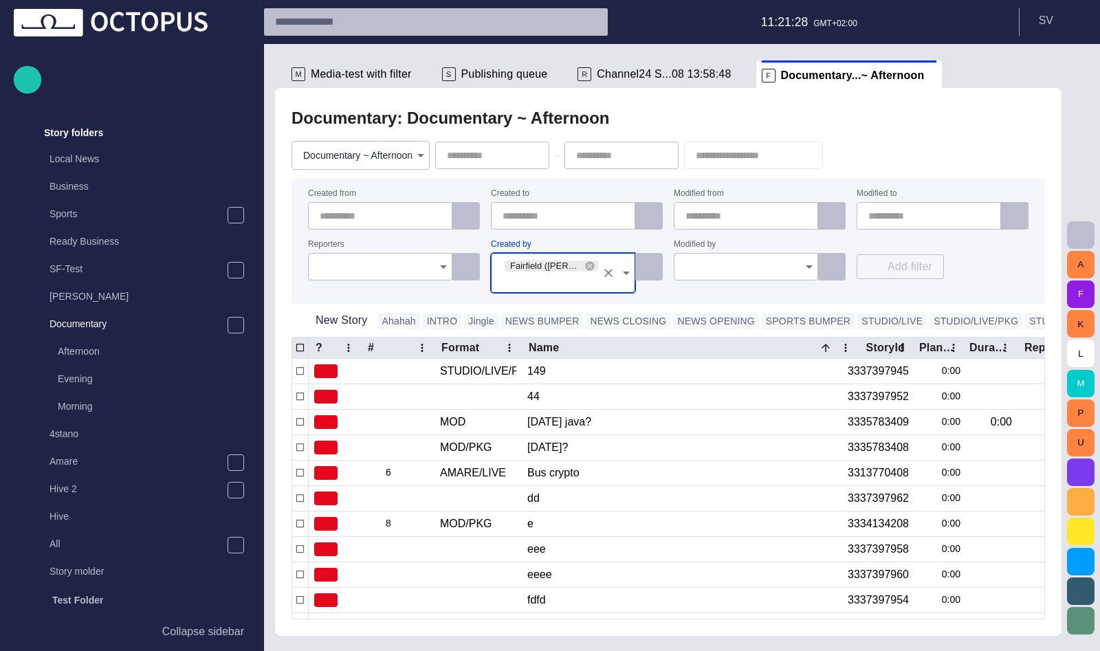
click at [711, 269] on input "Modified by" at bounding box center [740, 267] width 111 height 14
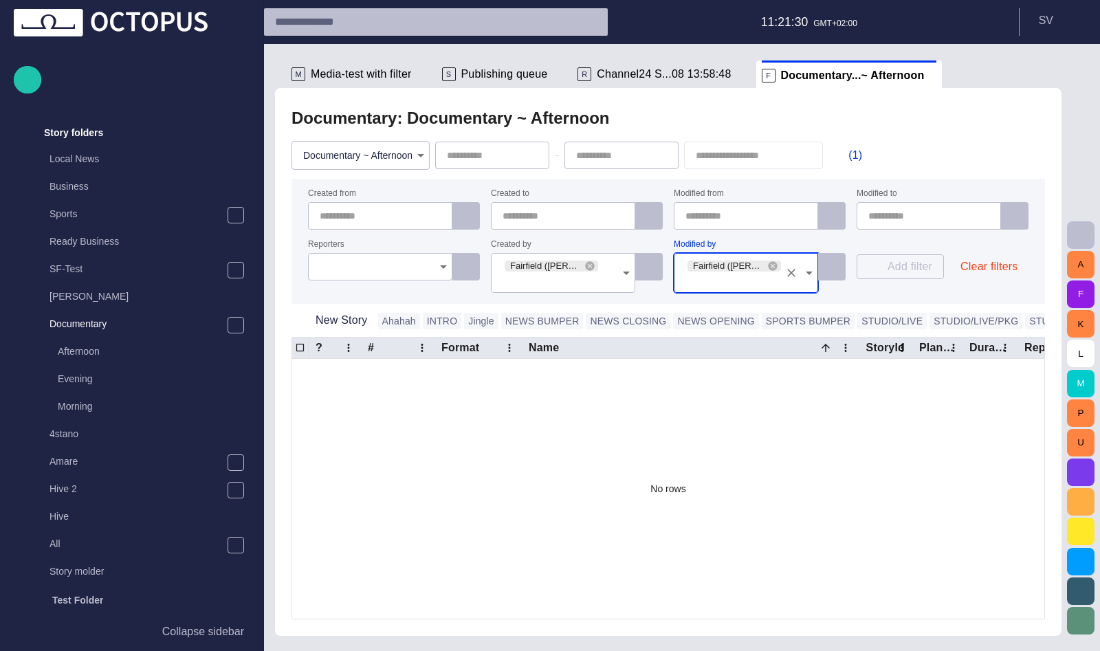
click at [975, 285] on div "Add filter Clear filters" at bounding box center [942, 267] width 172 height 52
click at [978, 265] on button "Clear filters" at bounding box center [988, 266] width 79 height 25
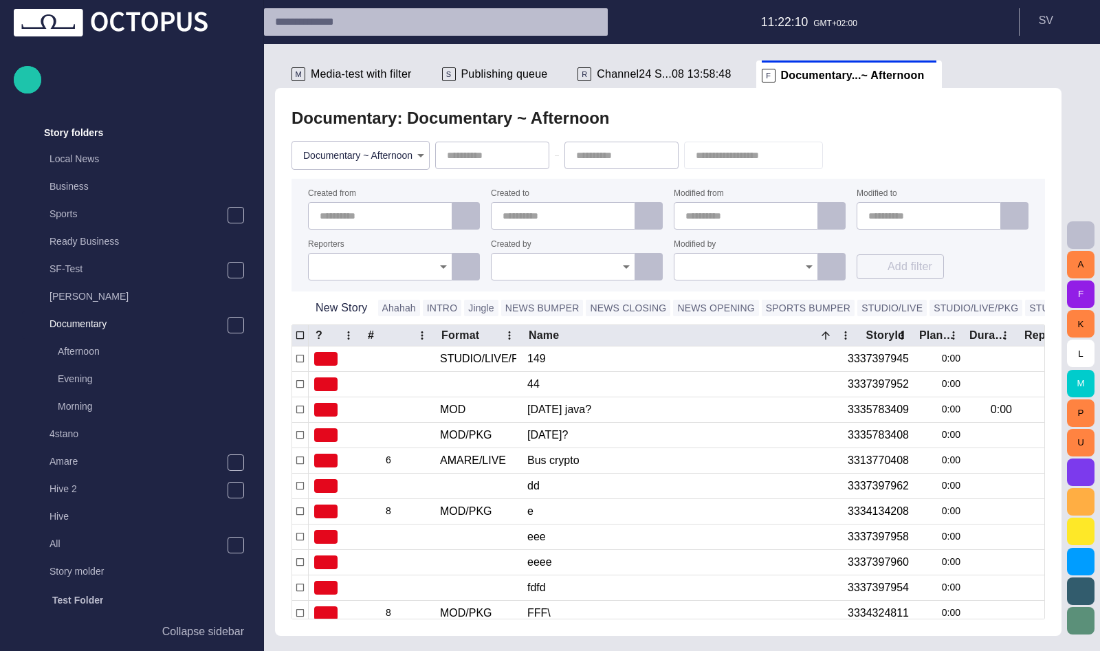
click at [480, 66] on div "S Publishing queue" at bounding box center [504, 73] width 125 height 27
click at [480, 76] on span "Publishing queue" at bounding box center [504, 74] width 87 height 14
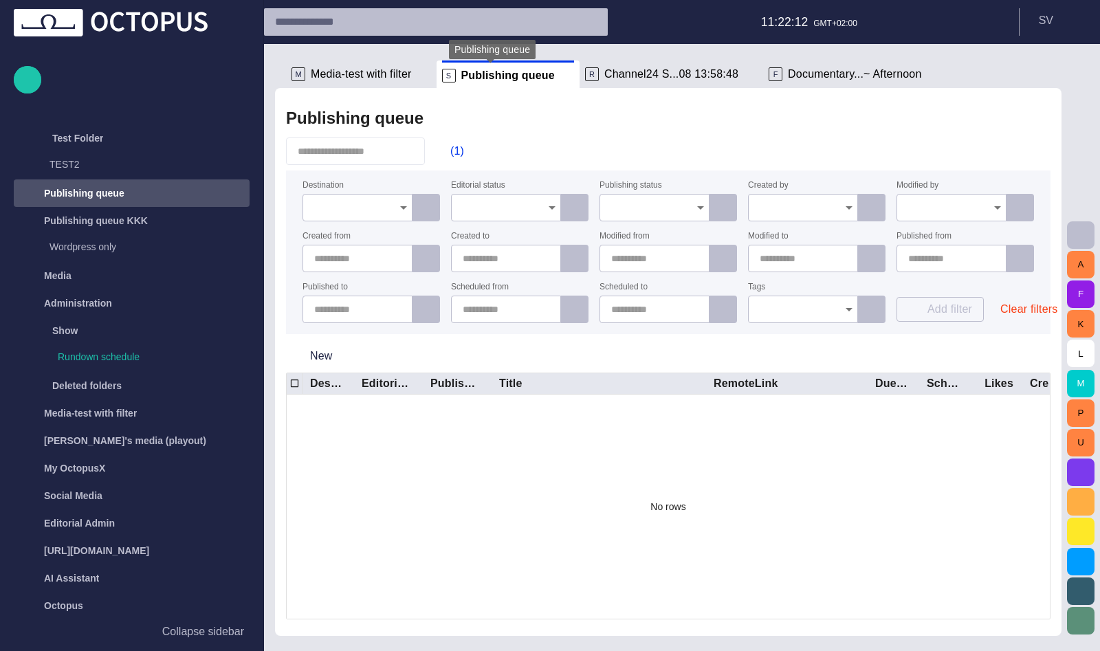
scroll to position [711, 0]
click at [1082, 230] on span "button" at bounding box center [1080, 235] width 16 height 16
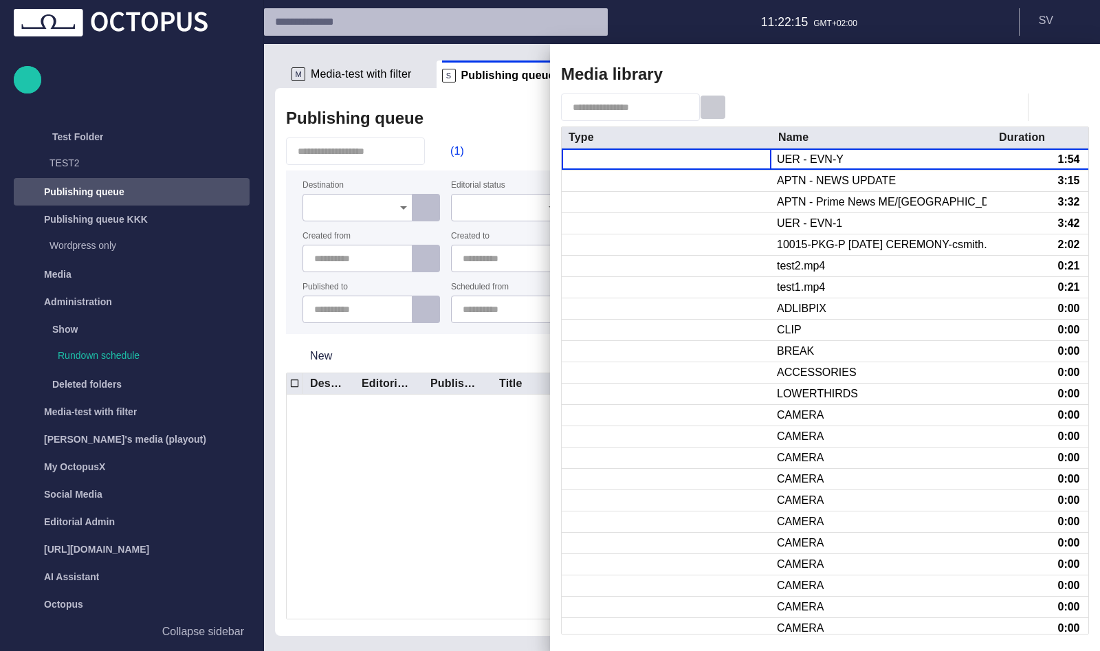
click at [720, 113] on span "button" at bounding box center [713, 107] width 14 height 14
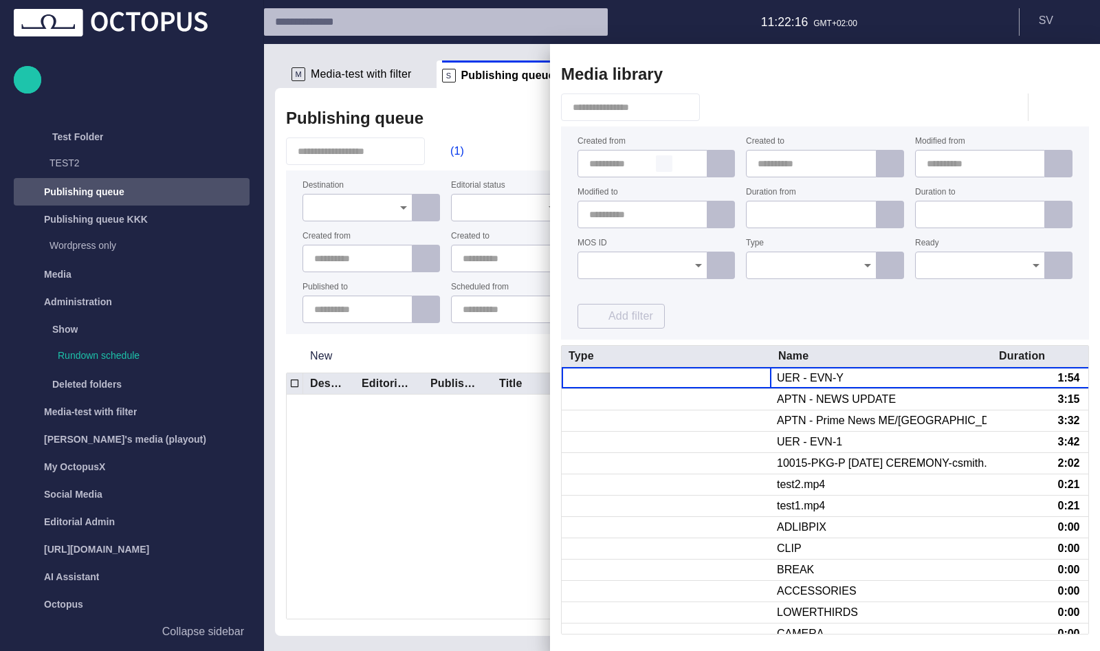
click at [658, 162] on button "button" at bounding box center [664, 163] width 16 height 16
click at [0, 0] on span "button" at bounding box center [0, 0] width 0 height 0
type input "**********"
click at [699, 295] on div "**********" at bounding box center [824, 232] width 495 height 191
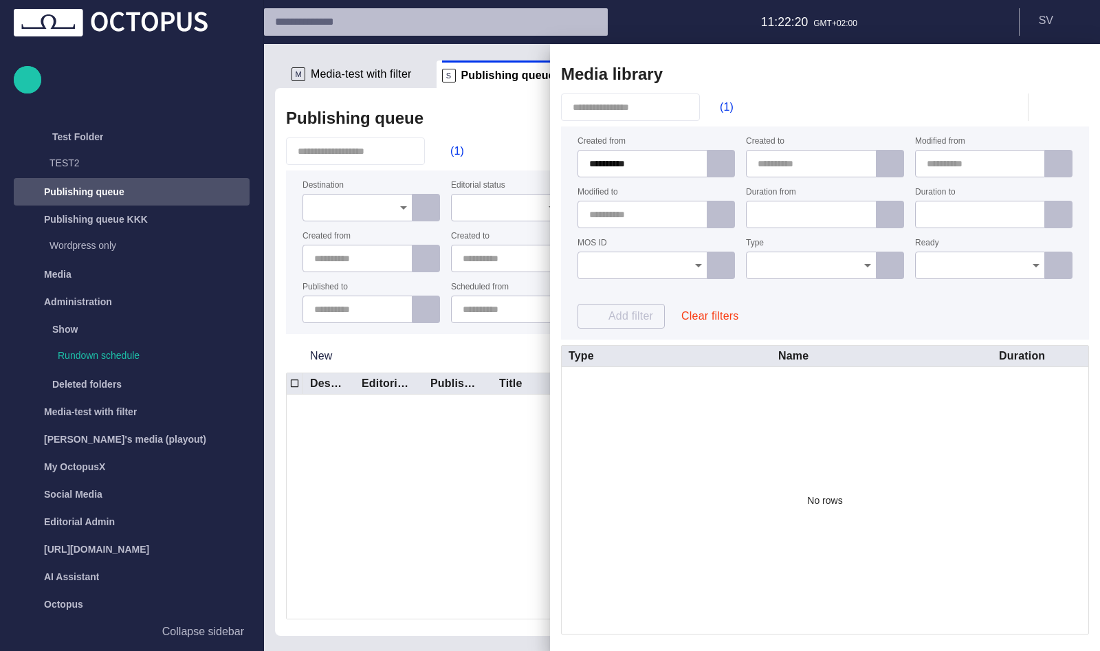
click at [859, 307] on div "**********" at bounding box center [824, 232] width 495 height 191
click at [722, 323] on button "Clear filters" at bounding box center [709, 316] width 79 height 25
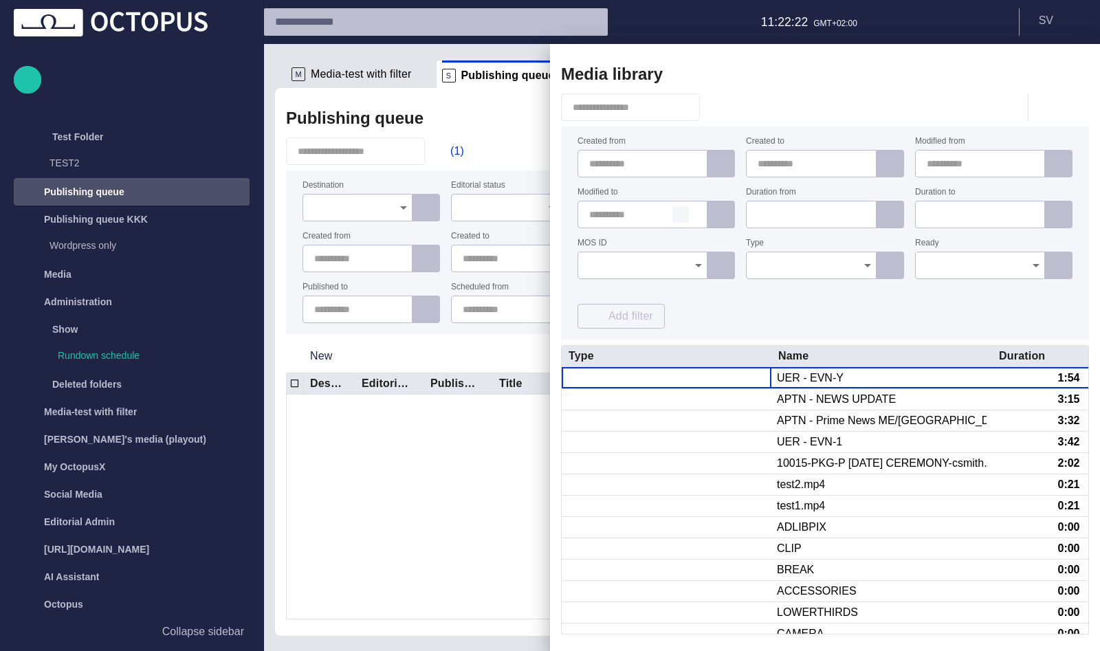
click at [678, 216] on span "button" at bounding box center [680, 214] width 11 height 11
type input "**********"
click at [767, 308] on div "**********" at bounding box center [824, 232] width 495 height 191
click at [717, 322] on button "Clear filters" at bounding box center [709, 316] width 79 height 25
click at [329, 482] on div at bounding box center [550, 325] width 1100 height 651
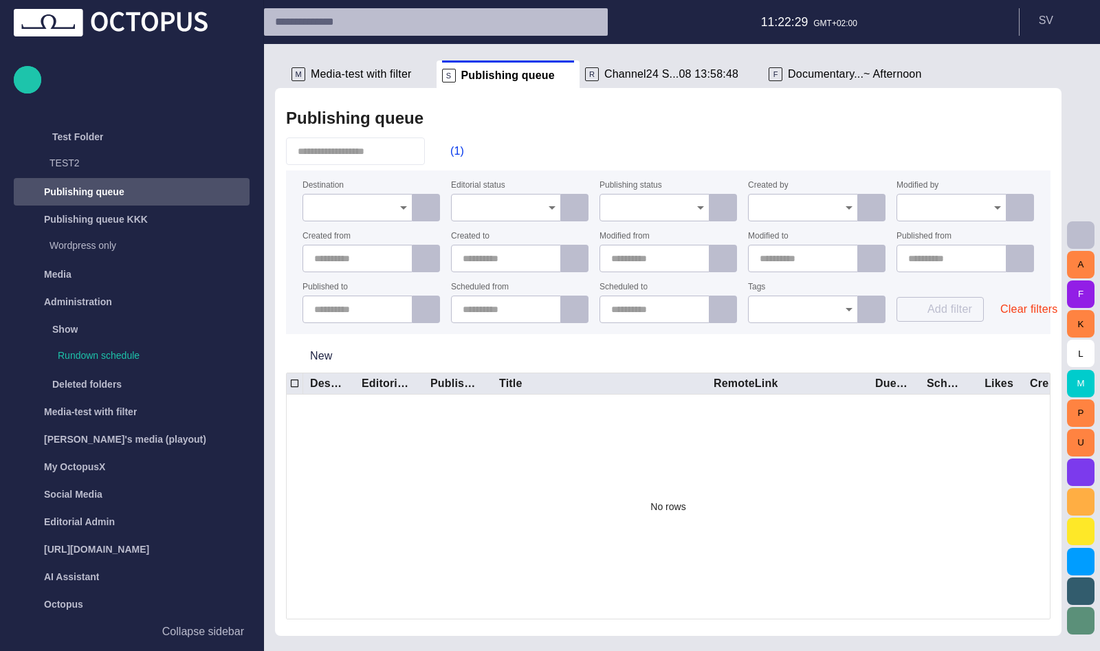
click at [373, 215] on div at bounding box center [357, 207] width 110 height 27
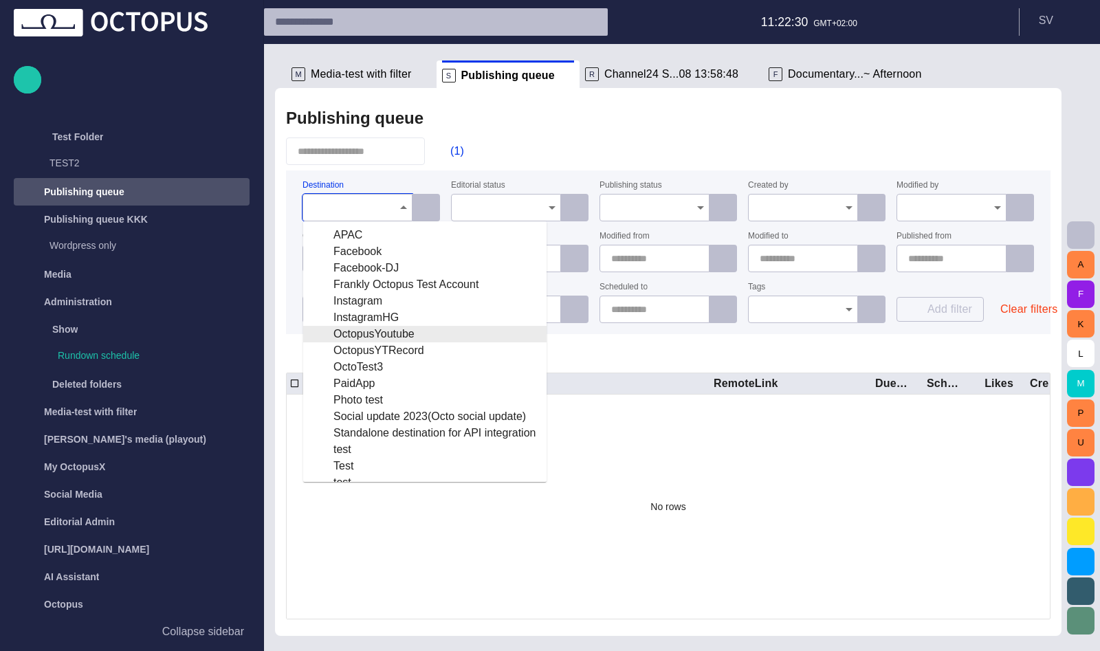
click at [378, 336] on div "OctopusYoutube" at bounding box center [424, 334] width 221 height 16
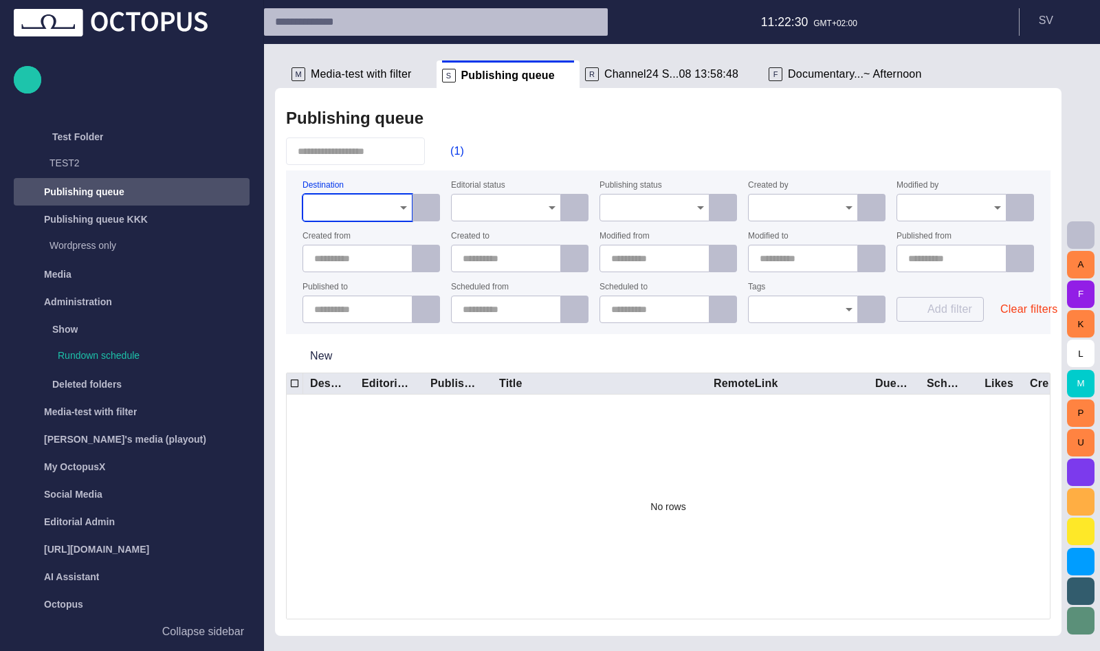
click at [434, 460] on div "No rows" at bounding box center [668, 506] width 763 height 224
click at [509, 214] on input "Editorial status" at bounding box center [501, 208] width 77 height 14
click at [507, 263] on span "Approved" at bounding box center [506, 268] width 87 height 16
click at [586, 457] on div "No rows" at bounding box center [668, 506] width 763 height 224
click at [665, 209] on input "Publishing status" at bounding box center [649, 208] width 77 height 14
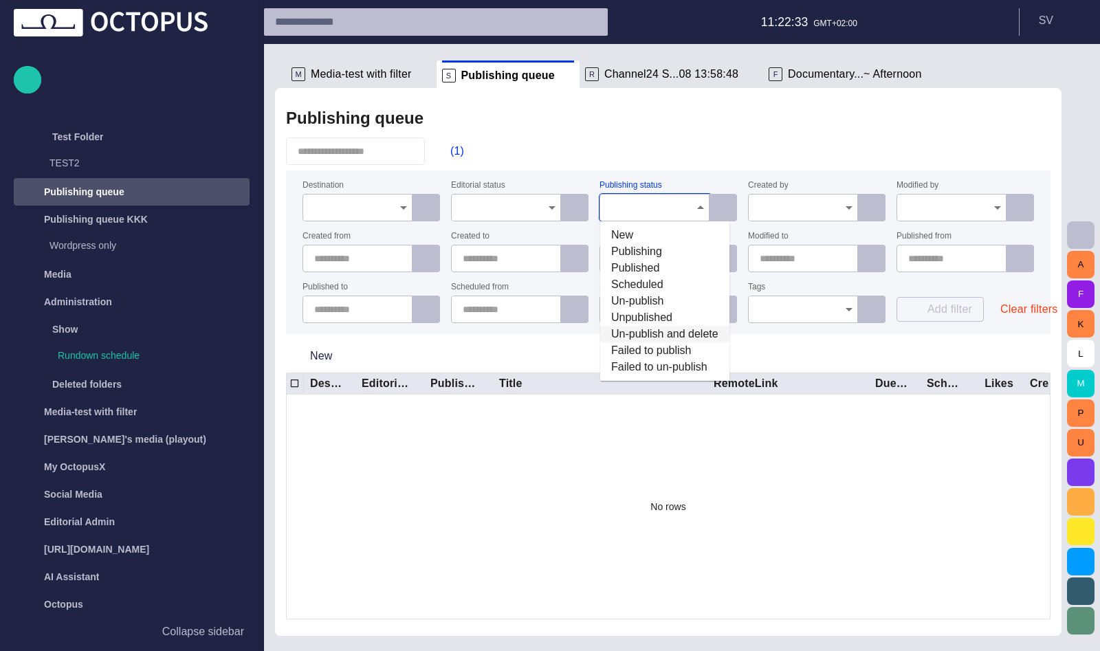
click at [643, 333] on span "Un-publish and delete" at bounding box center [664, 334] width 107 height 16
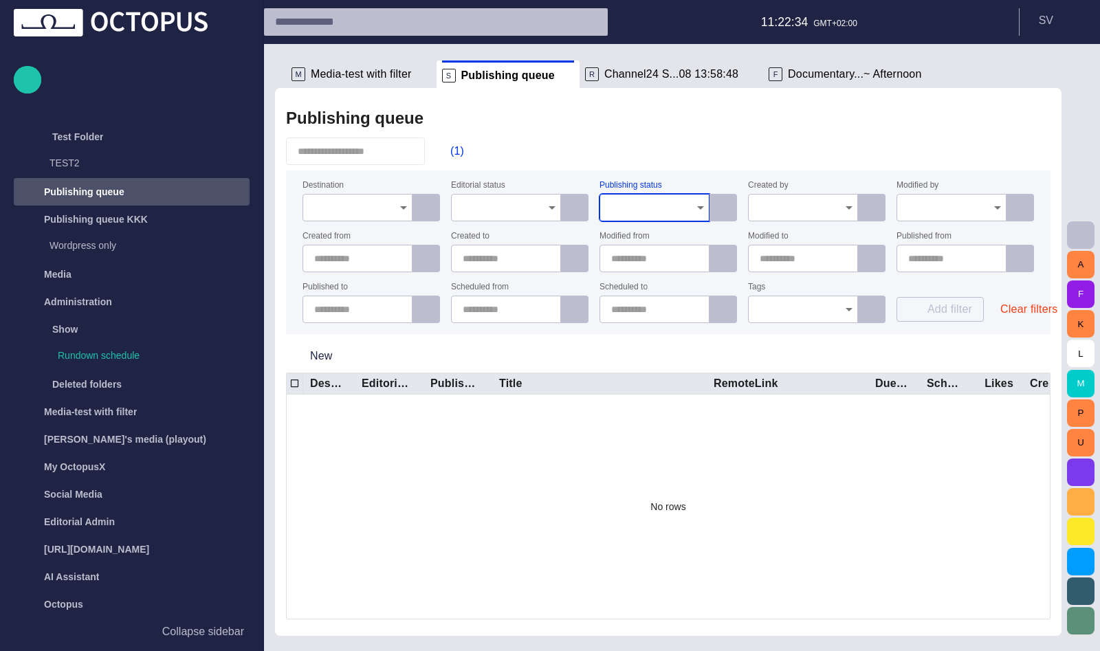
click at [608, 446] on div "No rows" at bounding box center [668, 506] width 763 height 224
click at [753, 204] on div at bounding box center [803, 207] width 110 height 27
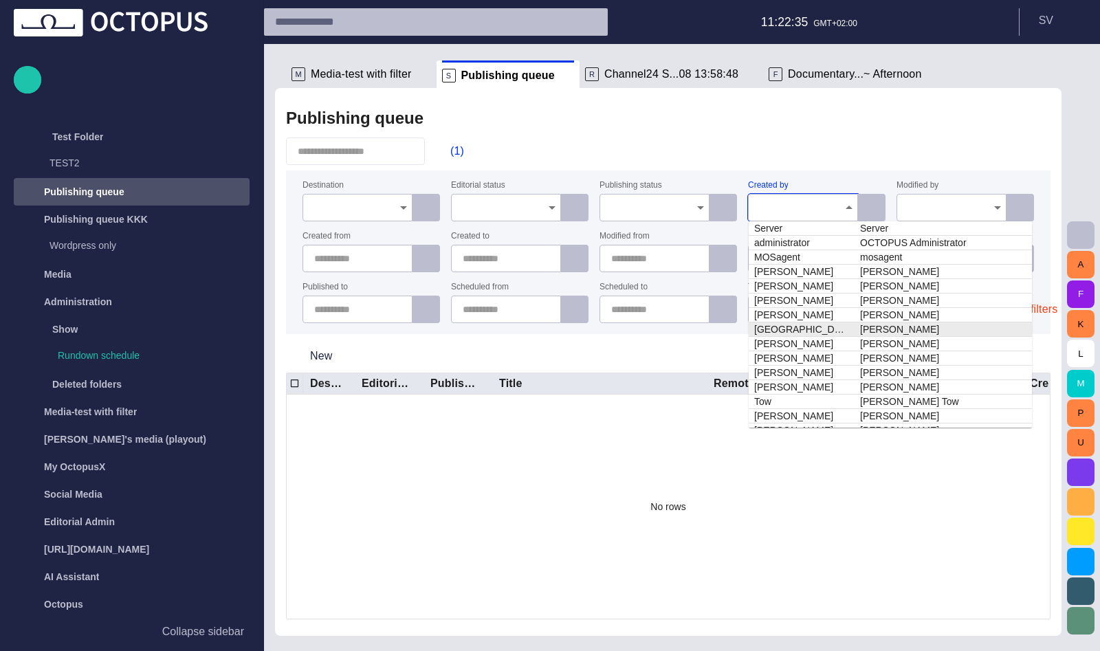
click at [756, 331] on td "[GEOGRAPHIC_DATA]" at bounding box center [801, 329] width 106 height 14
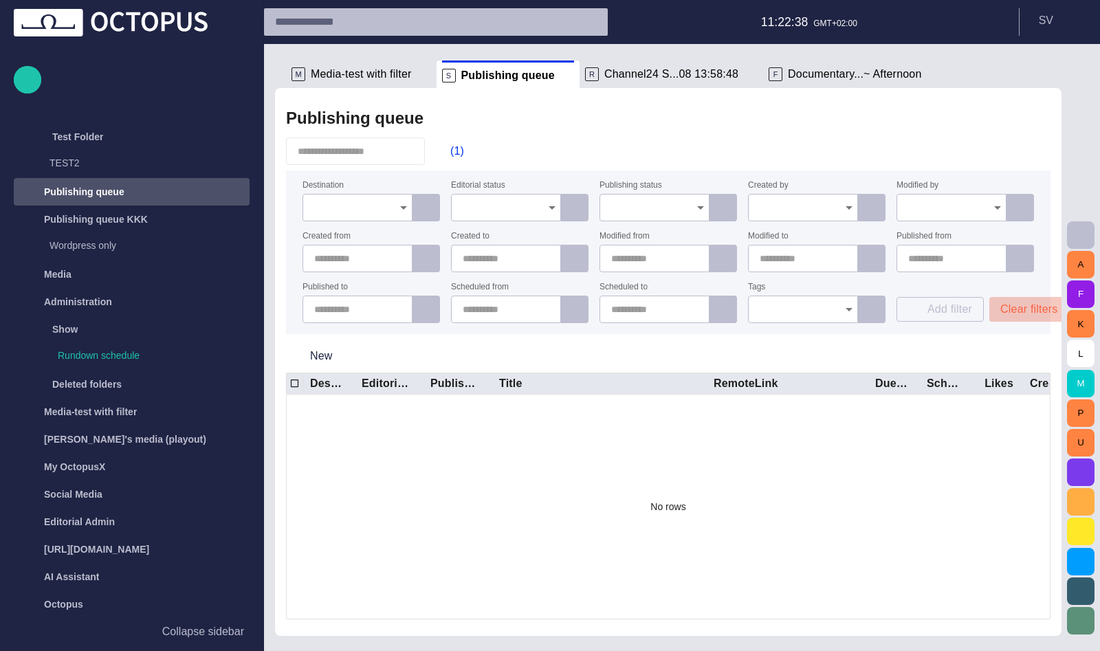
click at [1012, 299] on button "Clear filters" at bounding box center [1028, 309] width 79 height 25
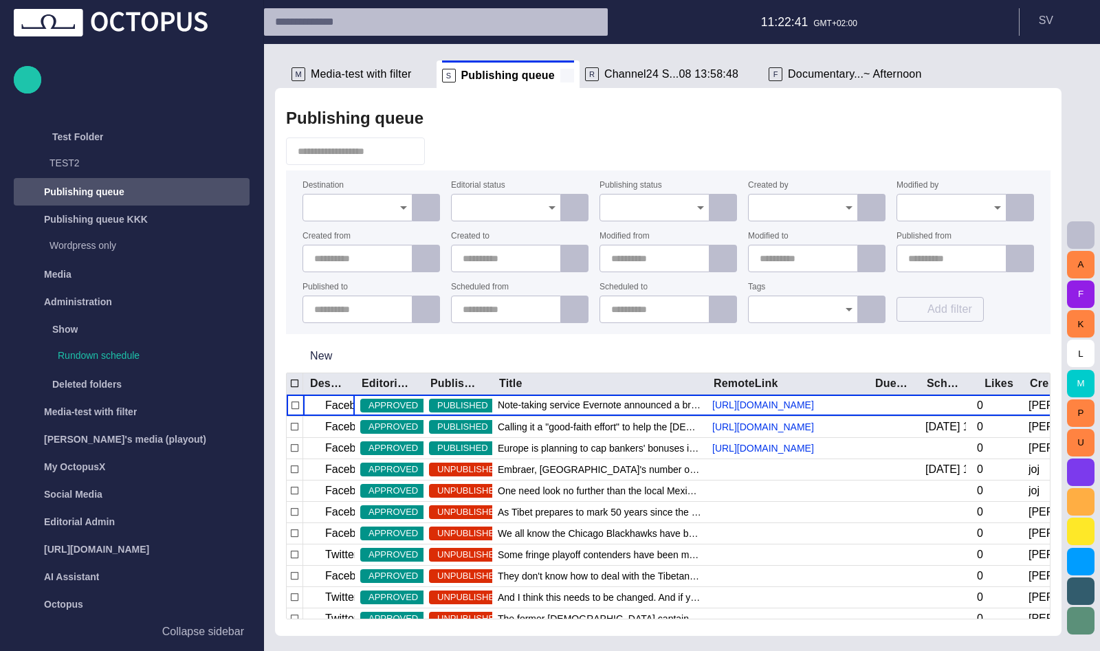
click at [560, 76] on span at bounding box center [567, 76] width 14 height 14
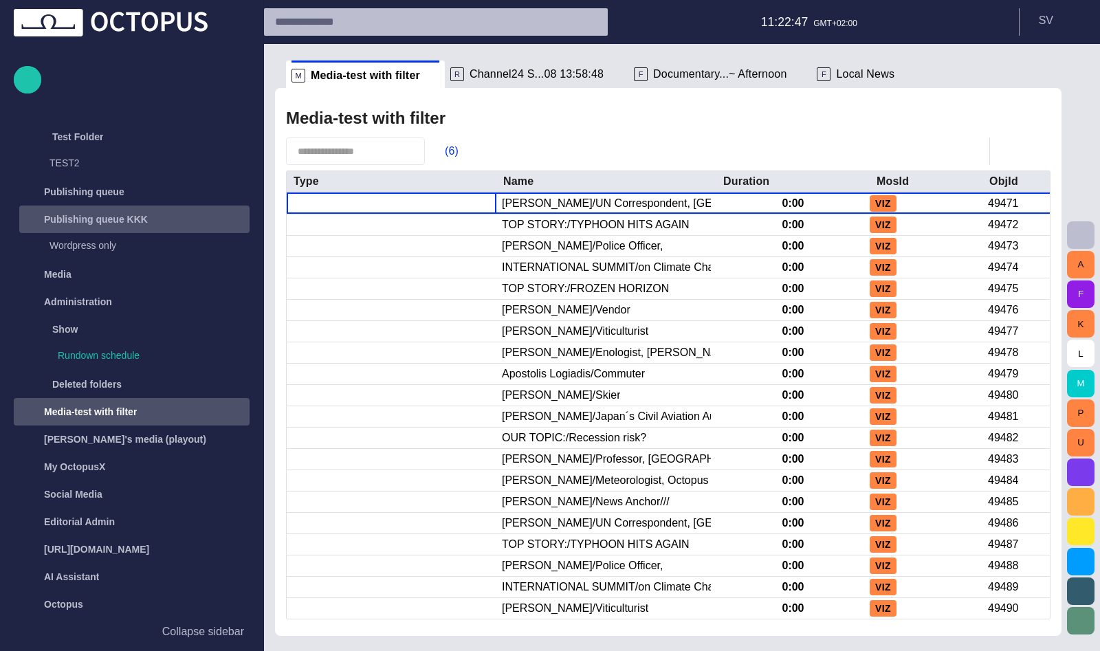
scroll to position [628, 0]
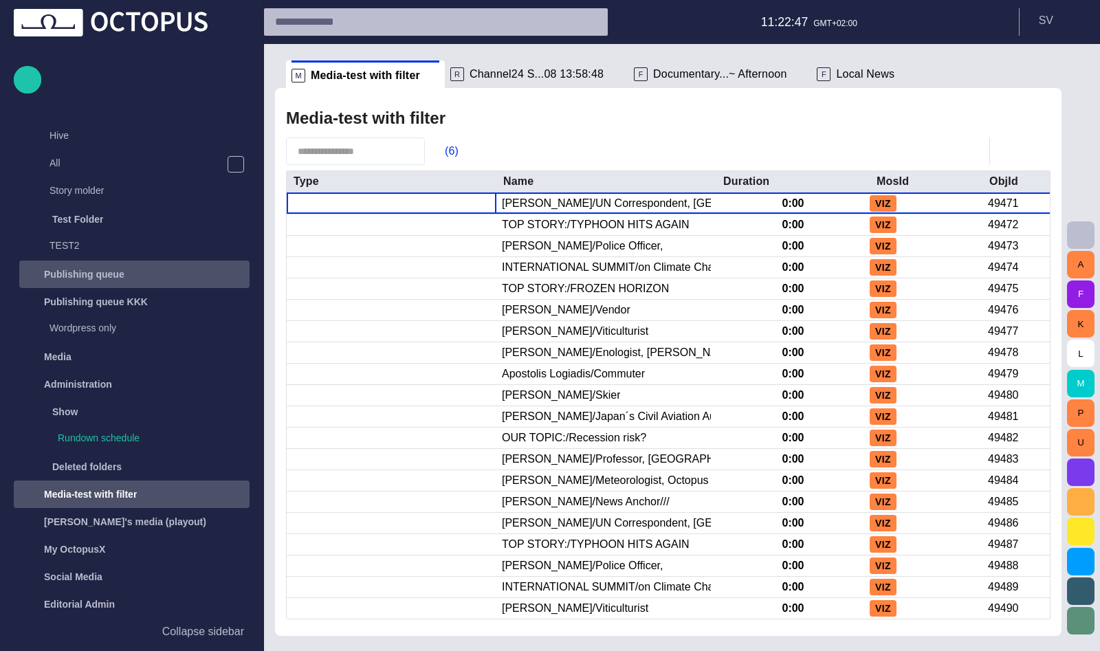
click at [101, 278] on p "Publishing queue" at bounding box center [84, 274] width 80 height 14
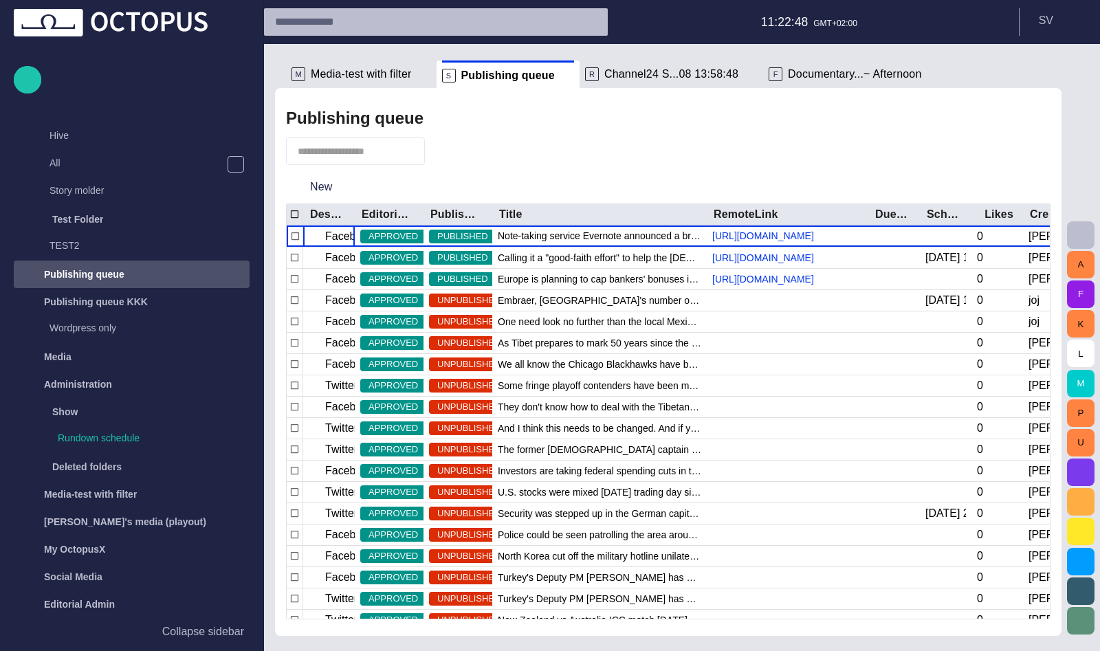
scroll to position [711, 0]
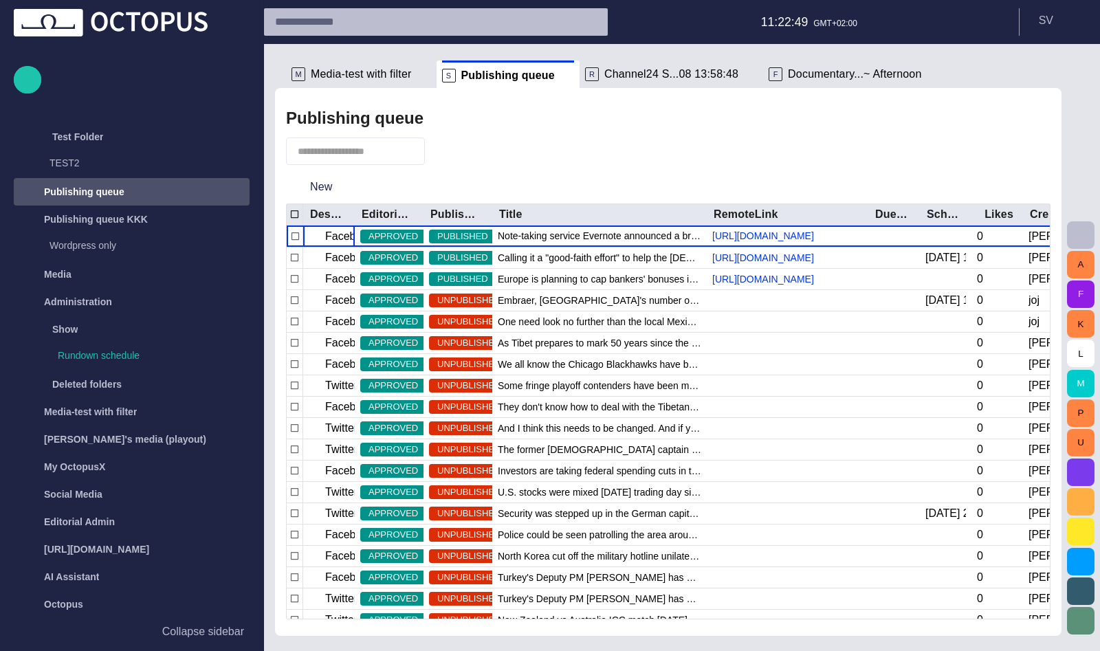
click at [450, 155] on span "button" at bounding box center [443, 151] width 14 height 14
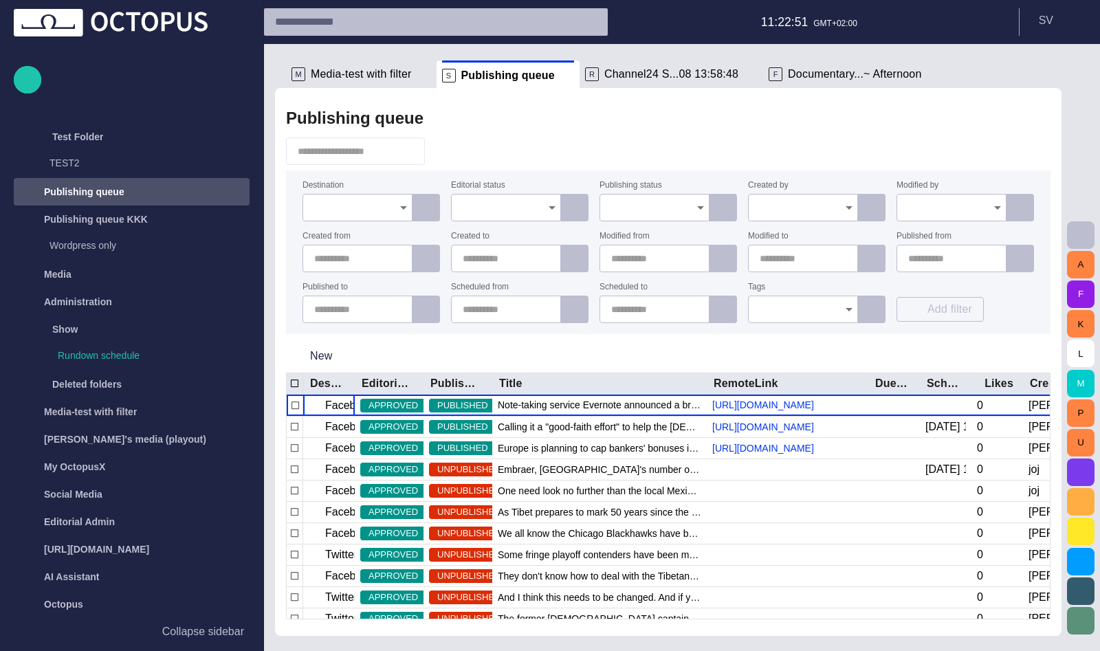
click at [375, 205] on input "Destination" at bounding box center [352, 208] width 77 height 14
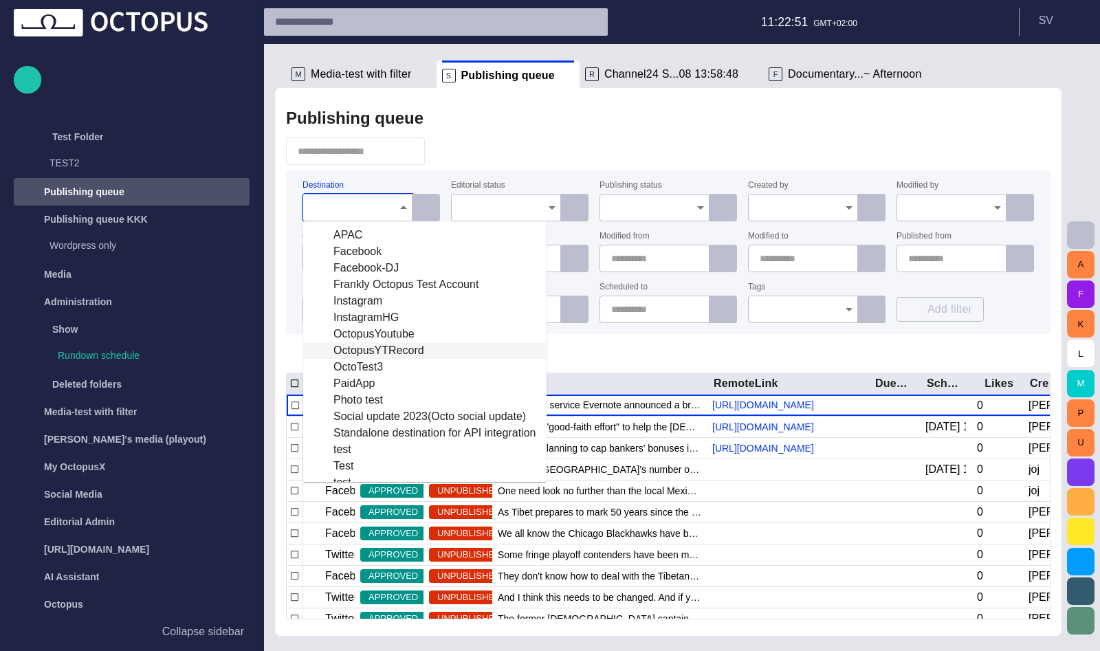
click at [361, 345] on div "OctopusYTRecord" at bounding box center [424, 350] width 221 height 16
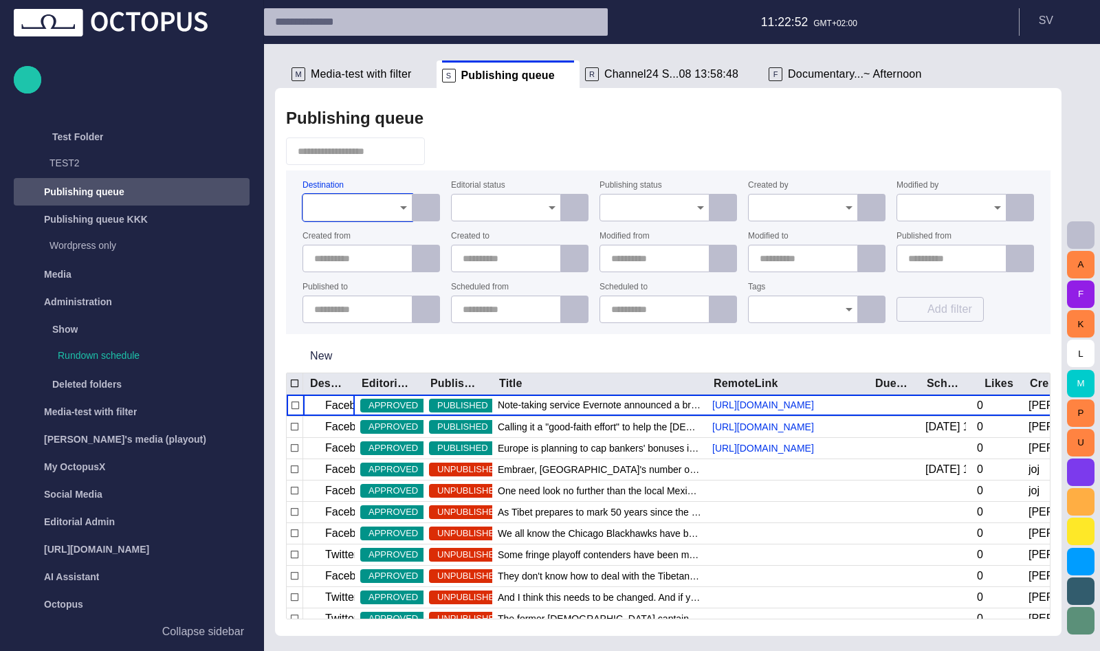
click at [375, 219] on div at bounding box center [357, 207] width 110 height 27
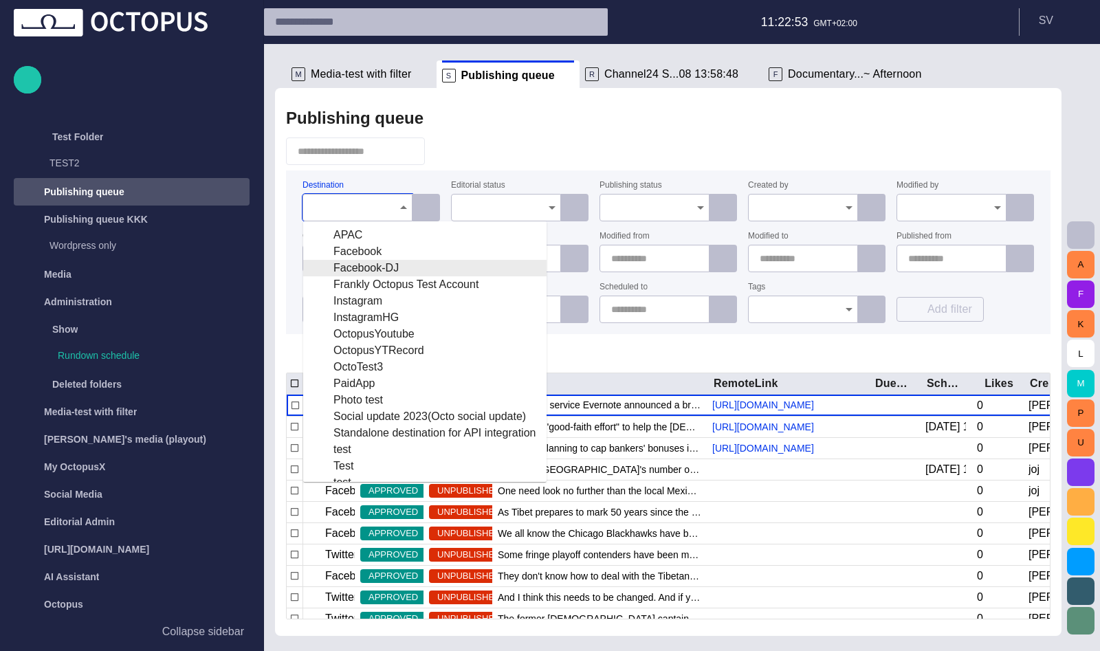
click at [364, 274] on div "Facebook-DJ" at bounding box center [424, 268] width 221 height 16
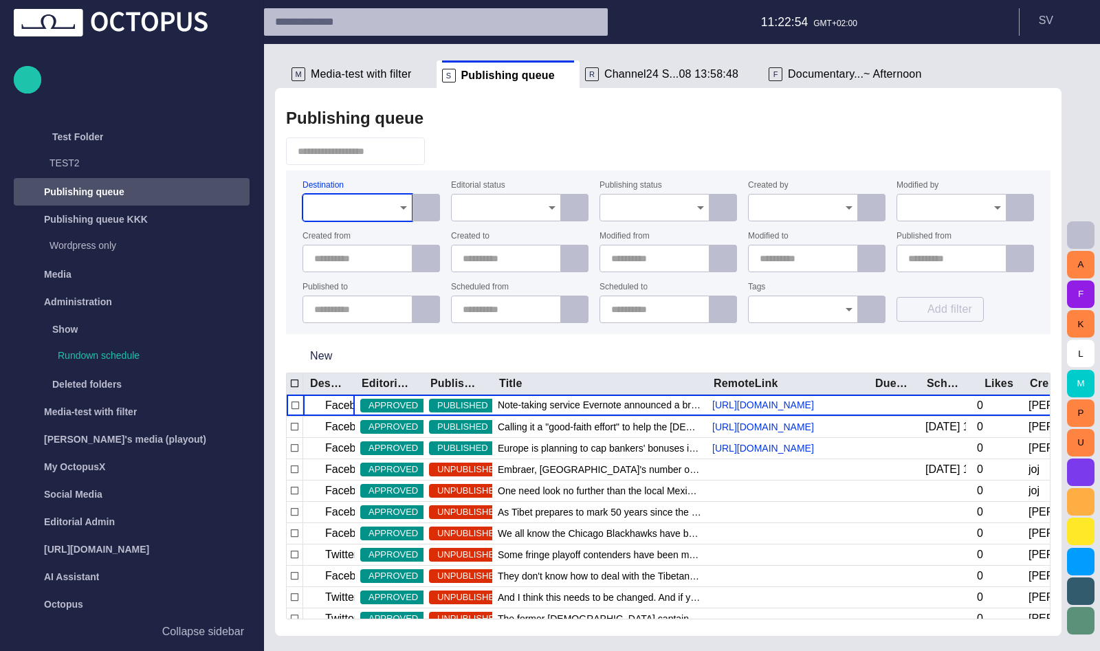
click at [566, 151] on div at bounding box center [668, 150] width 764 height 27
click at [450, 148] on span "button" at bounding box center [443, 151] width 14 height 14
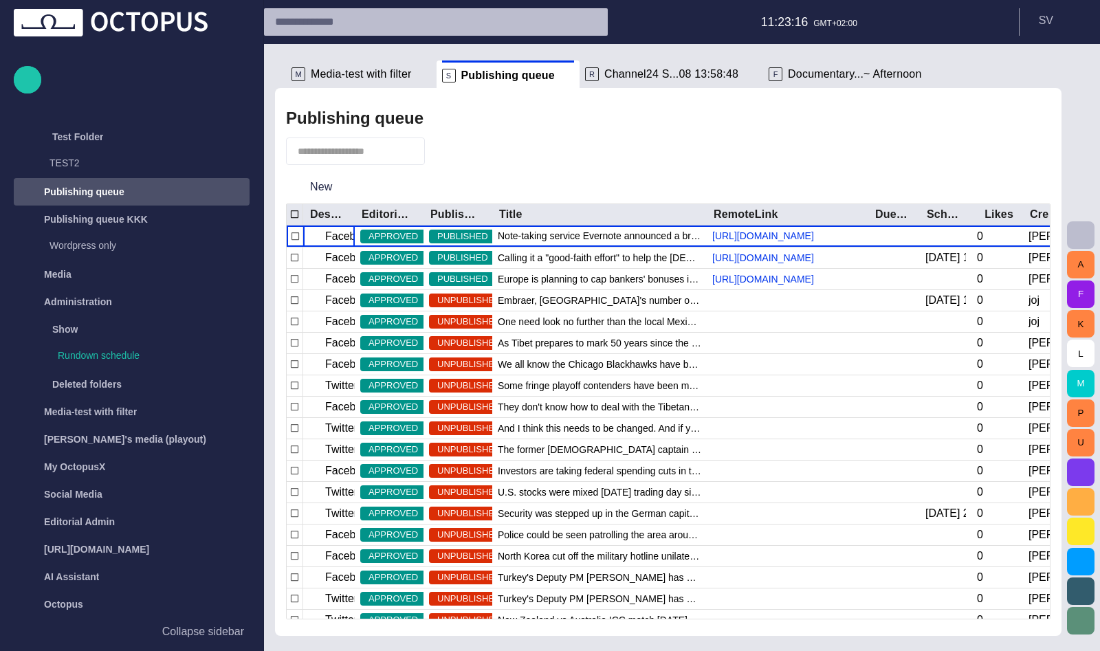
click at [456, 146] on button "button" at bounding box center [443, 151] width 26 height 25
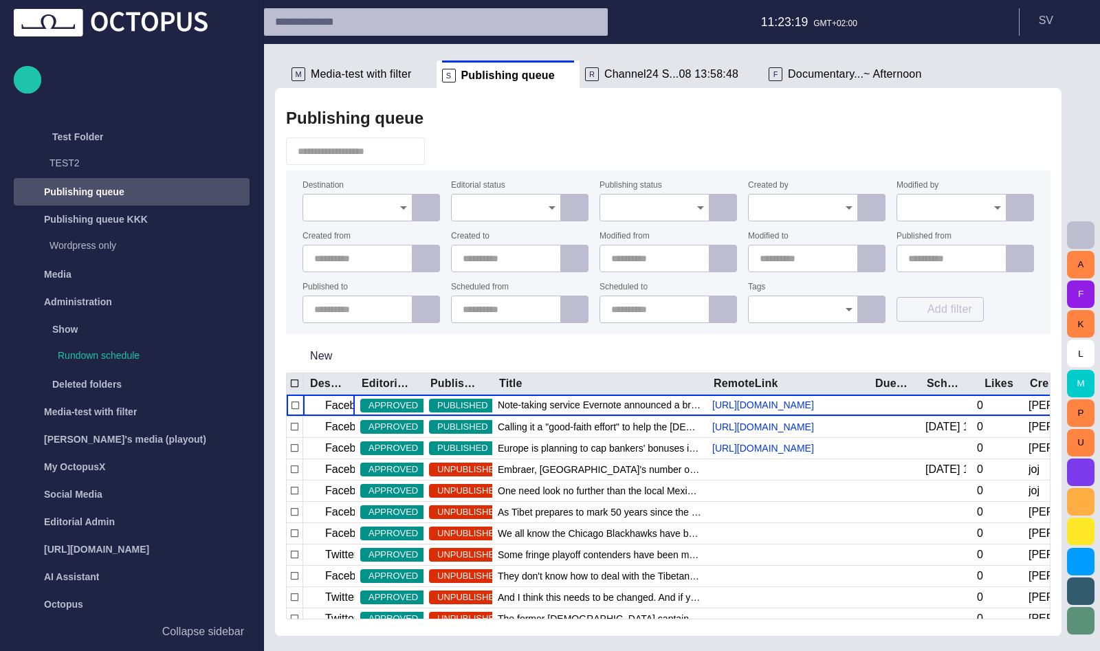
click at [331, 212] on input "Destination" at bounding box center [352, 208] width 77 height 14
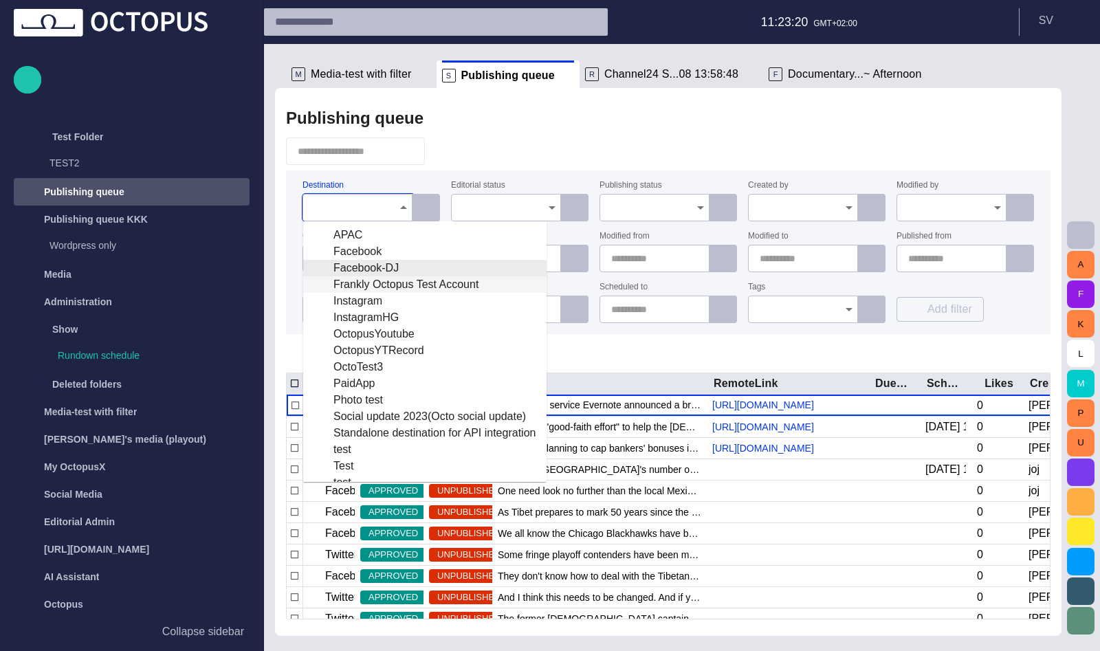
click at [363, 280] on div "Frankly Octopus Test Account" at bounding box center [424, 284] width 221 height 16
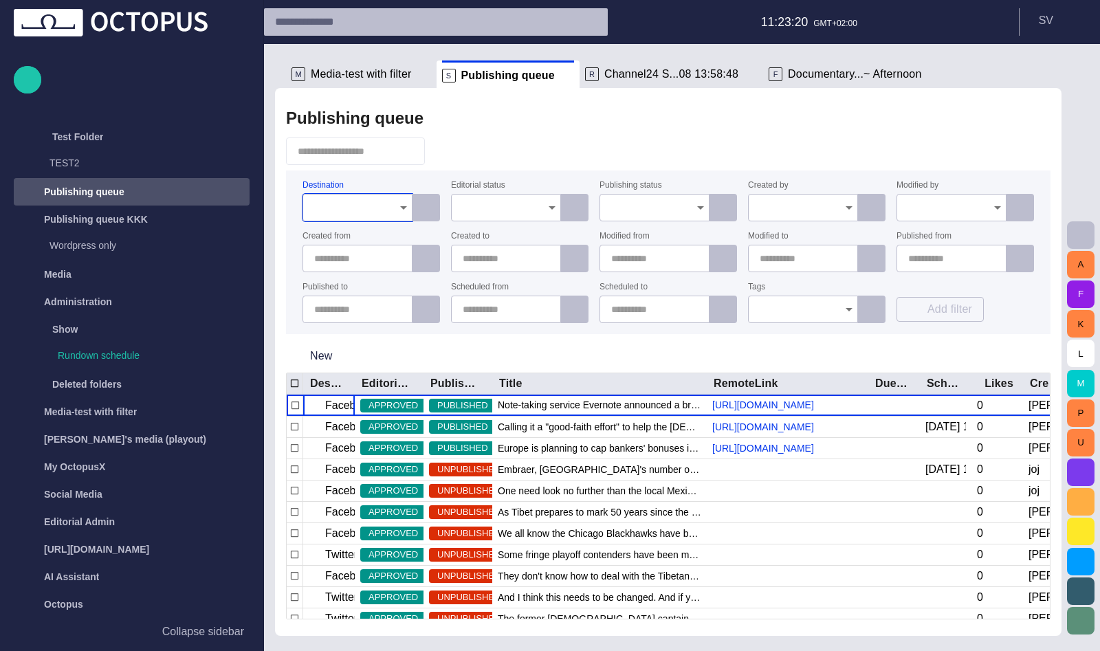
click at [375, 208] on input "Destination" at bounding box center [352, 208] width 77 height 14
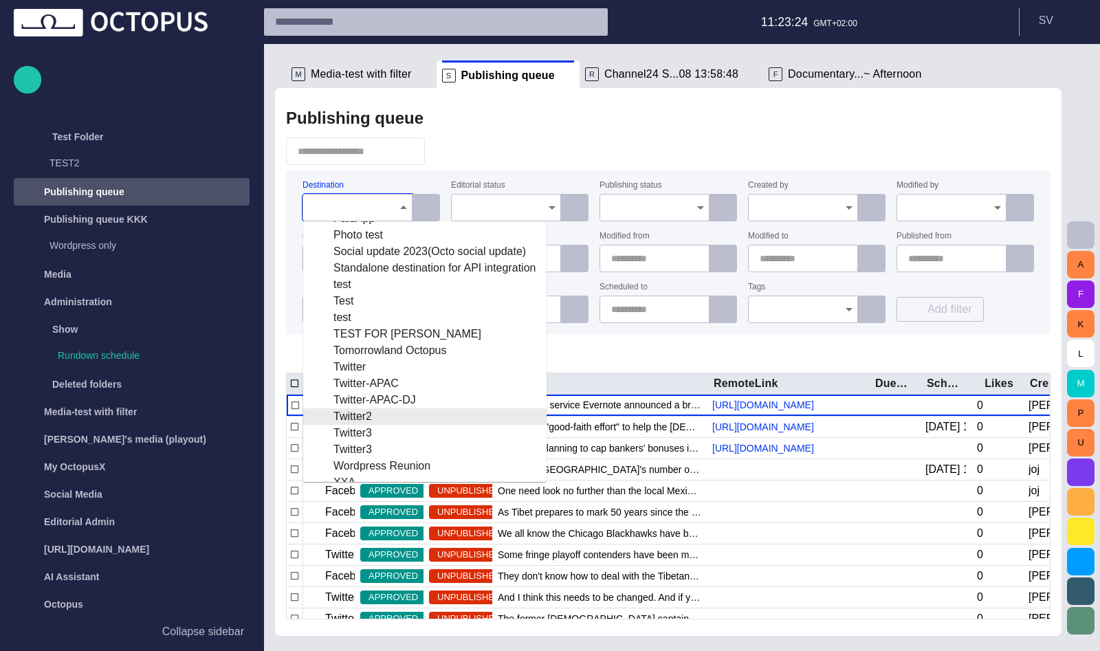
scroll to position [196, 0]
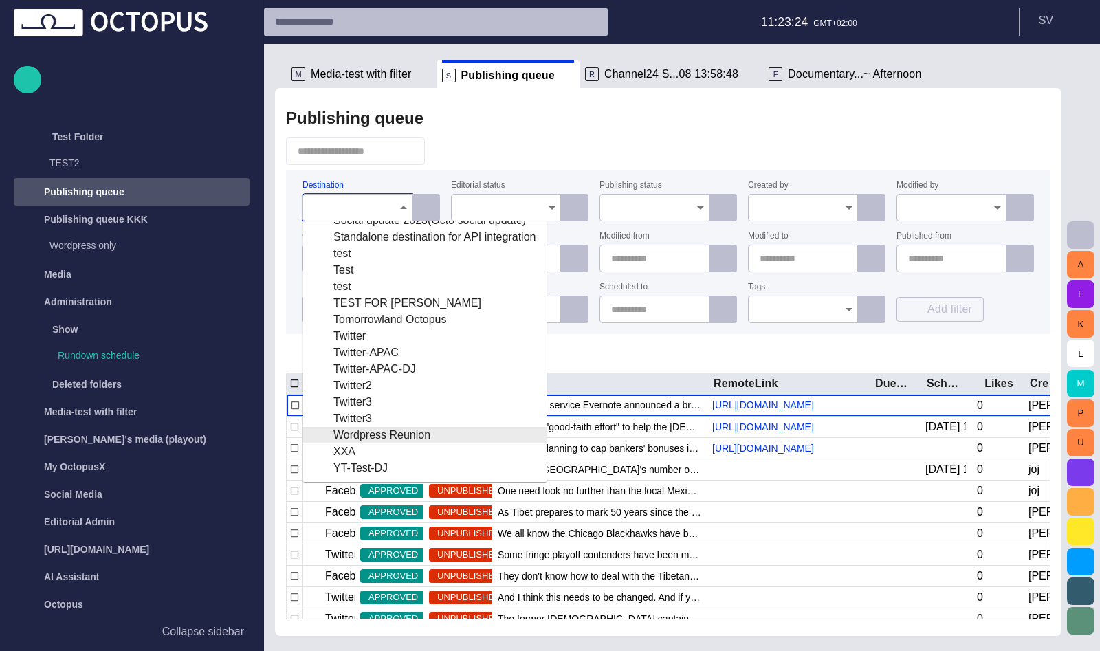
click at [397, 432] on div "Wordpress Reunion" at bounding box center [424, 435] width 221 height 16
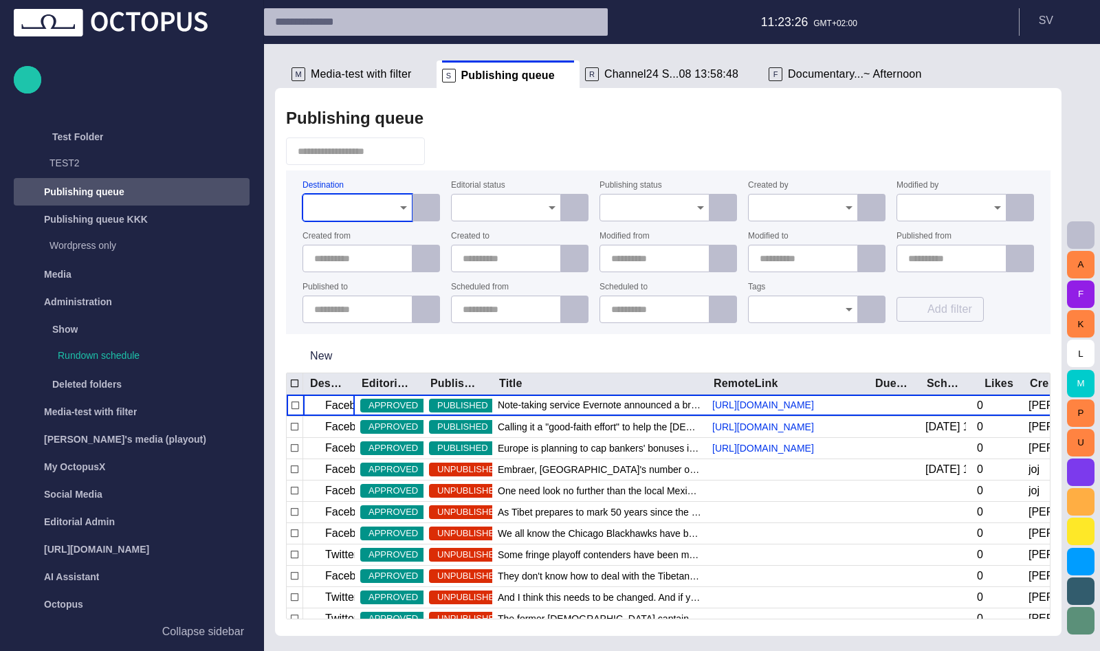
click at [568, 134] on div "Publishing queue Destination Editorial status Publishing status Created by Modi…" at bounding box center [668, 362] width 786 height 548
click at [517, 197] on div at bounding box center [506, 207] width 110 height 27
click at [490, 298] on div at bounding box center [506, 309] width 110 height 27
click at [510, 194] on div at bounding box center [506, 207] width 110 height 27
click at [495, 269] on span "Approved" at bounding box center [506, 268] width 87 height 16
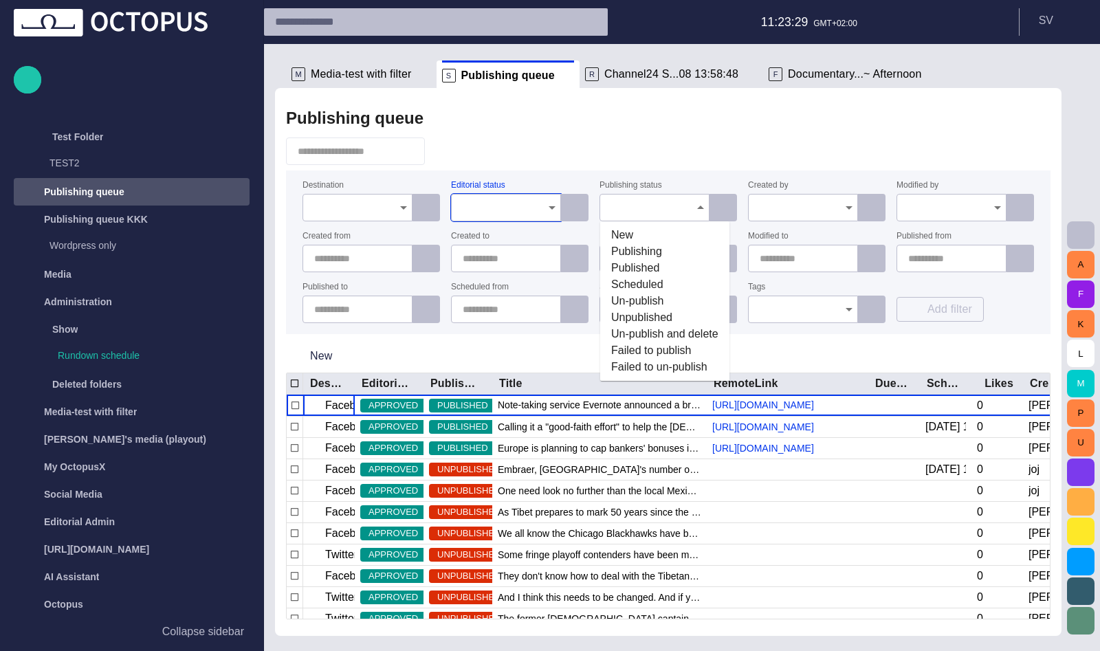
click at [628, 199] on div at bounding box center [654, 207] width 110 height 27
click at [637, 273] on span "Published" at bounding box center [664, 268] width 107 height 16
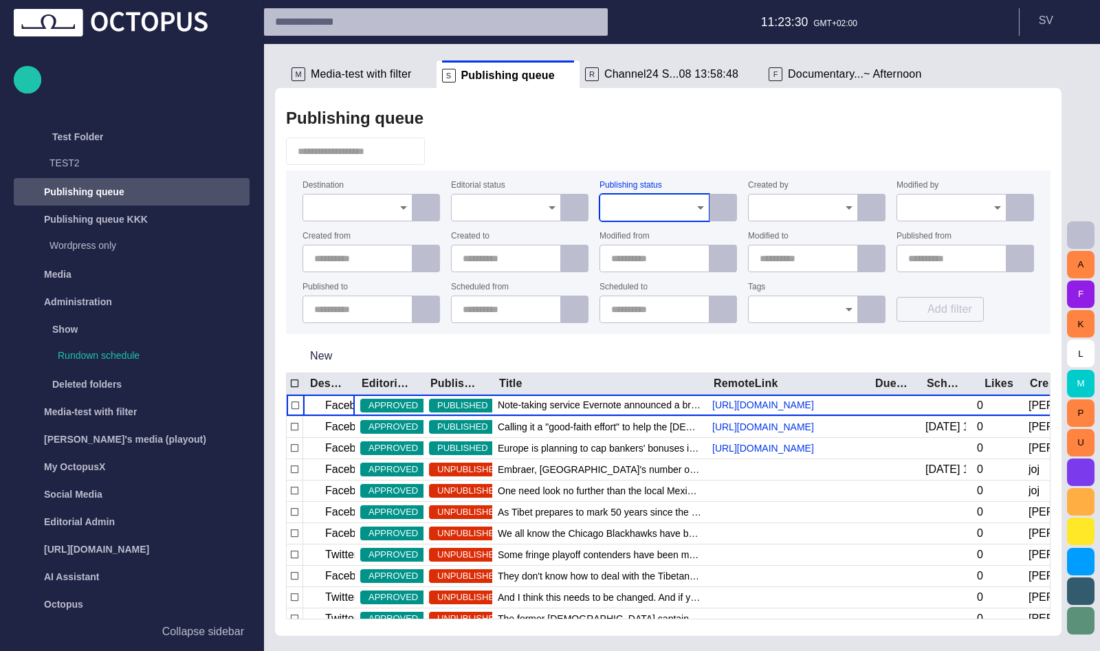
click at [770, 211] on input "Created by" at bounding box center [797, 208] width 77 height 14
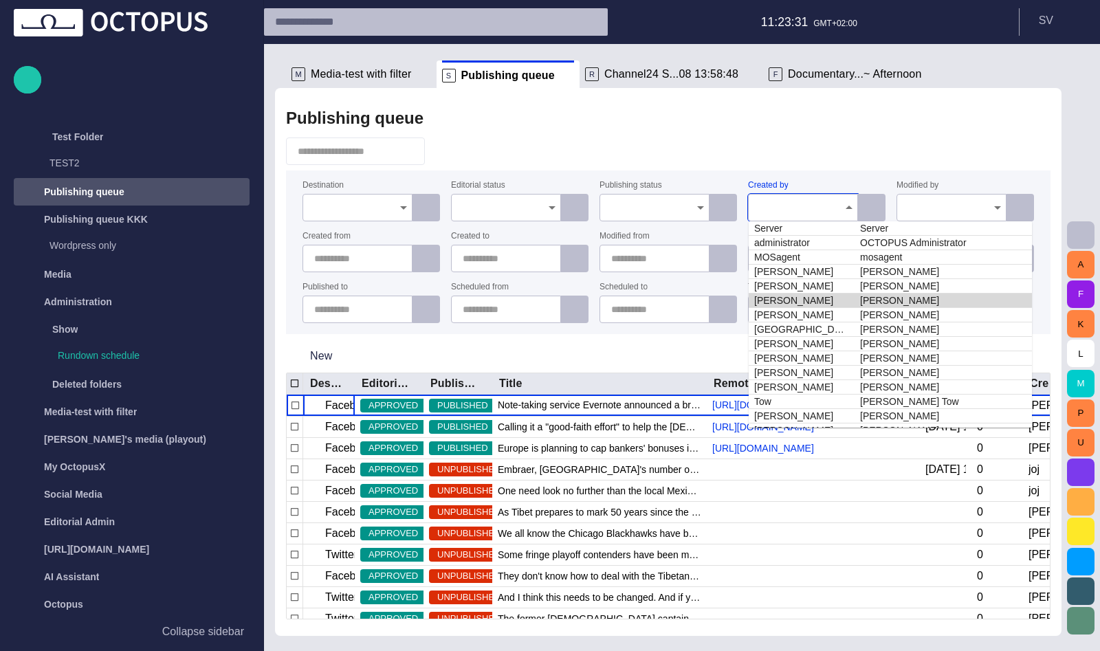
click at [794, 297] on td "[PERSON_NAME]" at bounding box center [801, 300] width 106 height 14
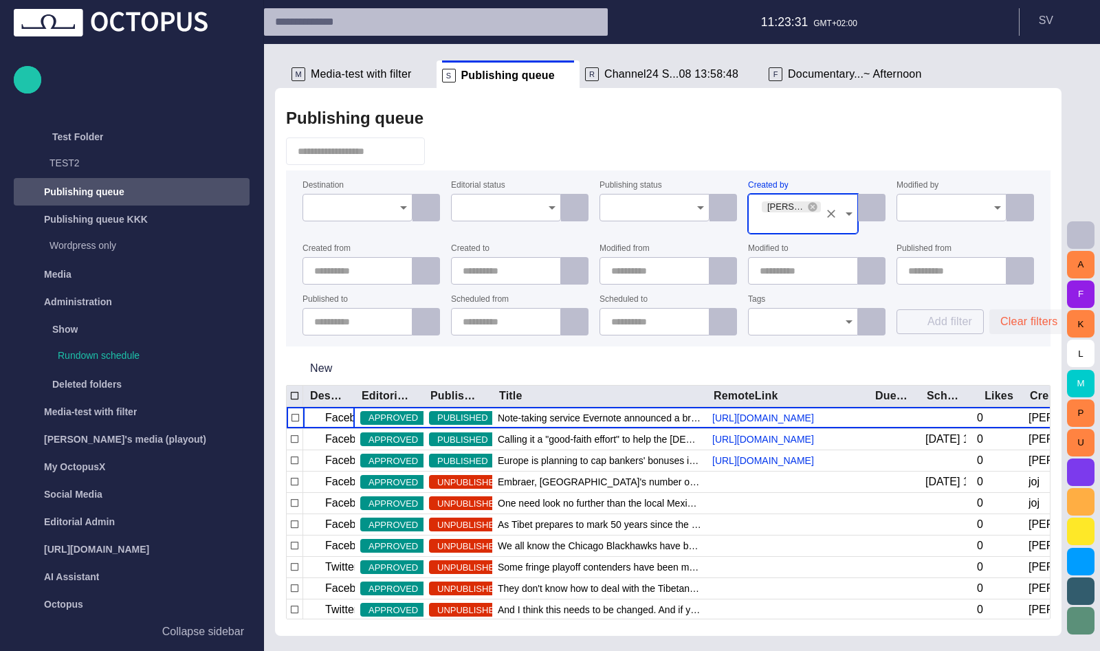
click at [955, 291] on div "Destination Editorial status Publishing status Created by [PERSON_NAME] ([PERSO…" at bounding box center [667, 258] width 731 height 154
click at [1019, 315] on button "Clear filters" at bounding box center [1028, 321] width 79 height 25
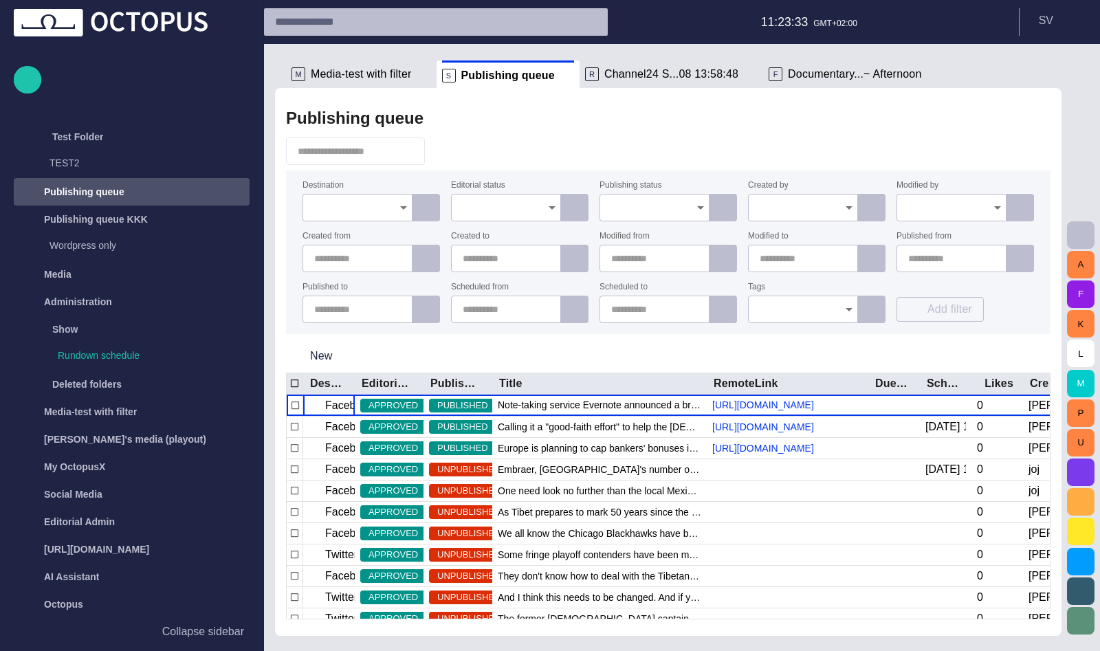
click at [781, 208] on input "Created by" at bounding box center [797, 208] width 77 height 14
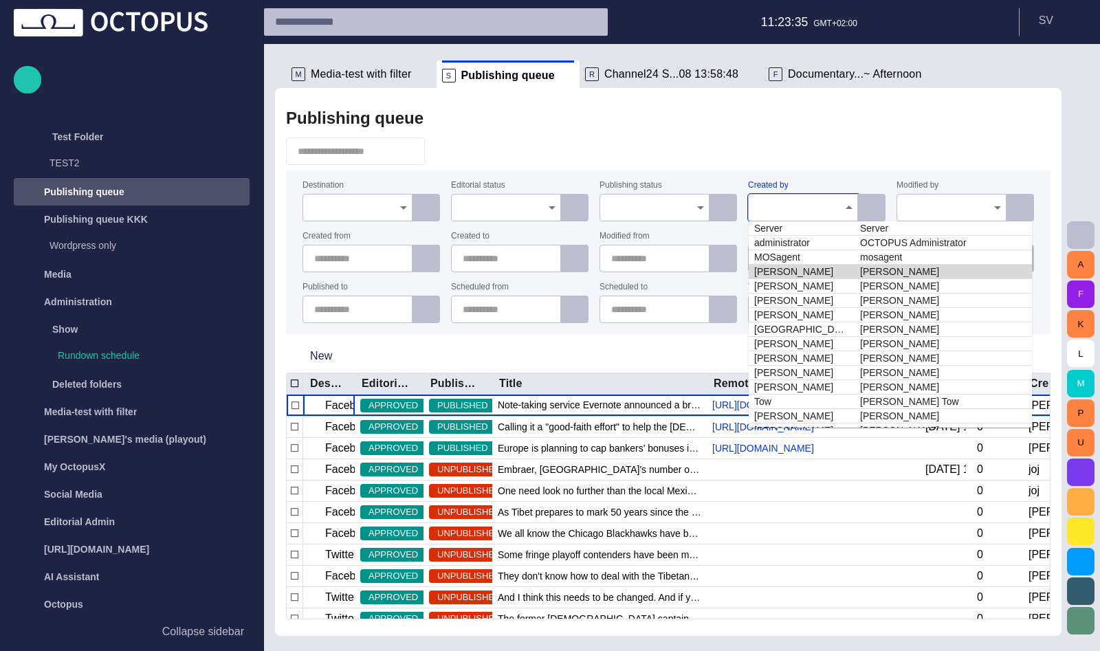
click at [797, 276] on td "[PERSON_NAME]" at bounding box center [801, 272] width 106 height 14
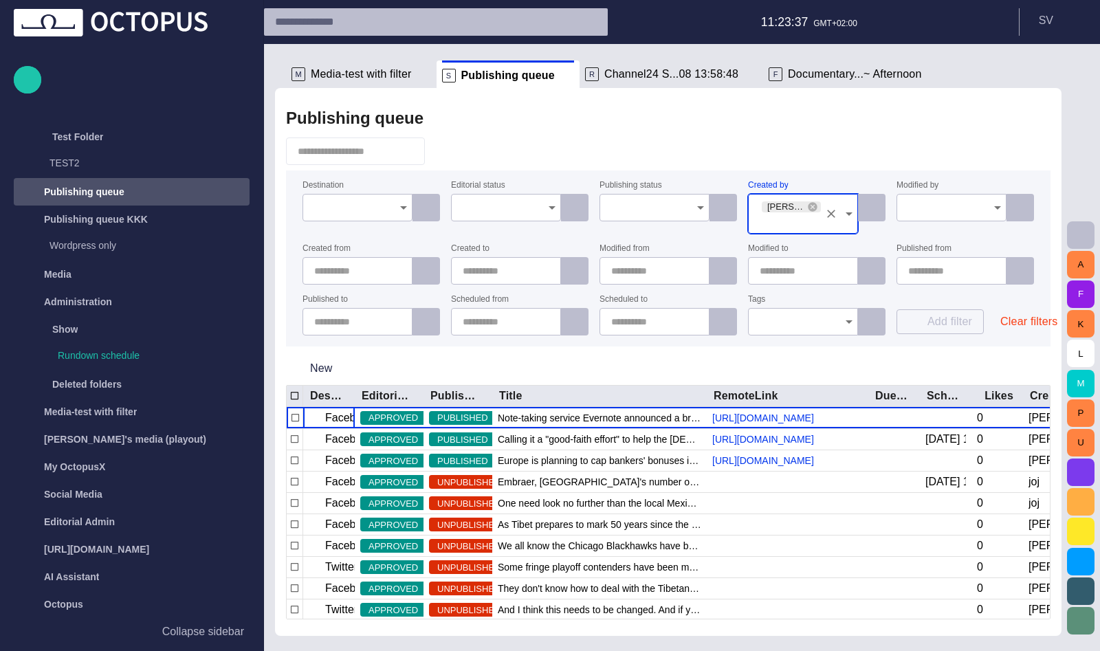
click at [796, 129] on div "Publishing queue" at bounding box center [668, 117] width 764 height 27
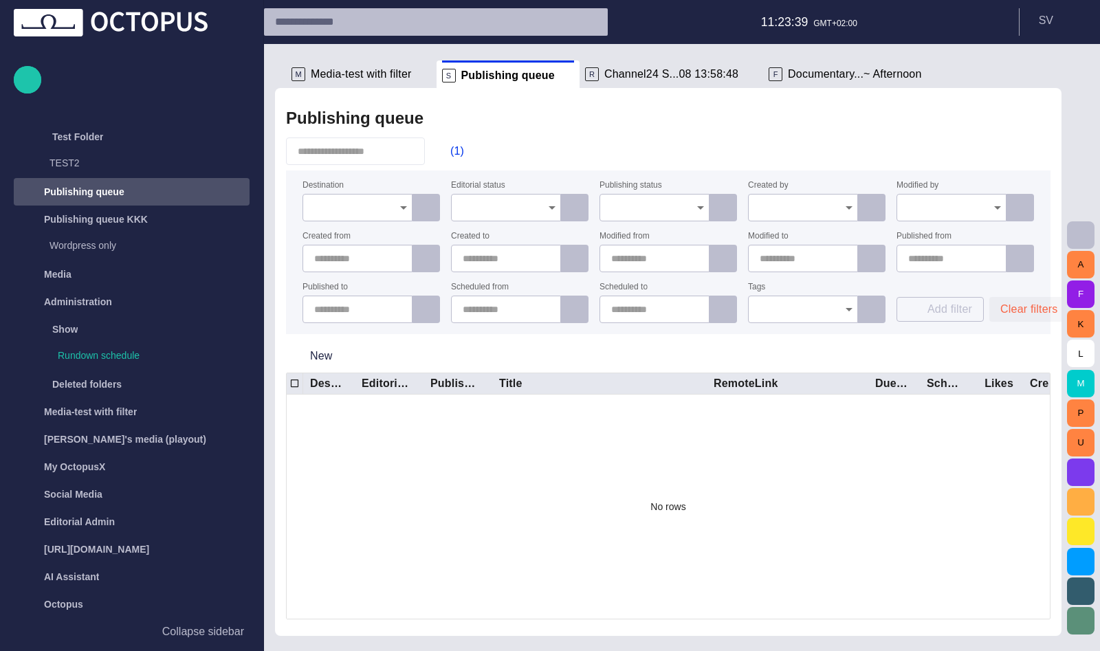
click at [1014, 318] on button "Clear filters" at bounding box center [1028, 309] width 79 height 25
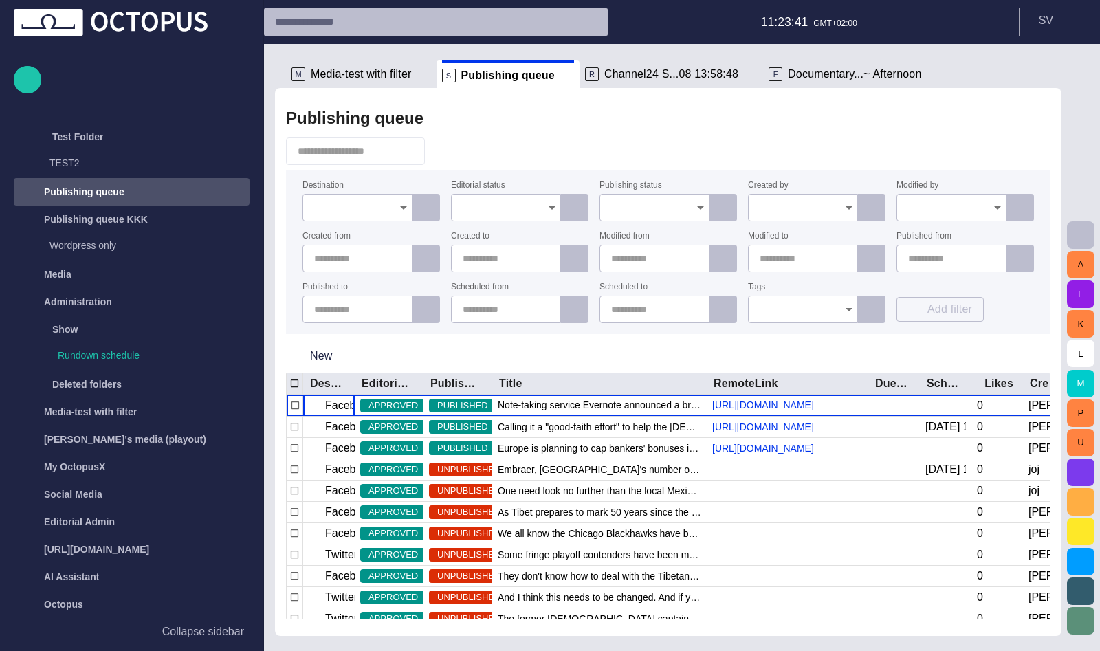
click at [935, 214] on input "Modified by" at bounding box center [946, 208] width 77 height 14
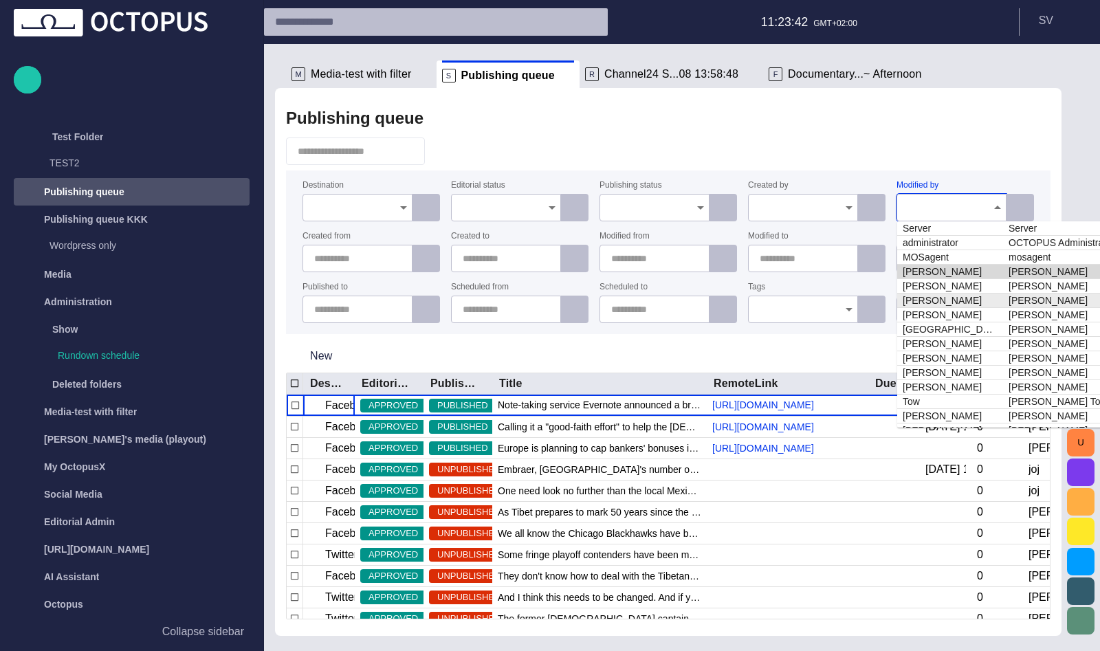
click at [979, 307] on td "[PERSON_NAME]" at bounding box center [950, 300] width 106 height 14
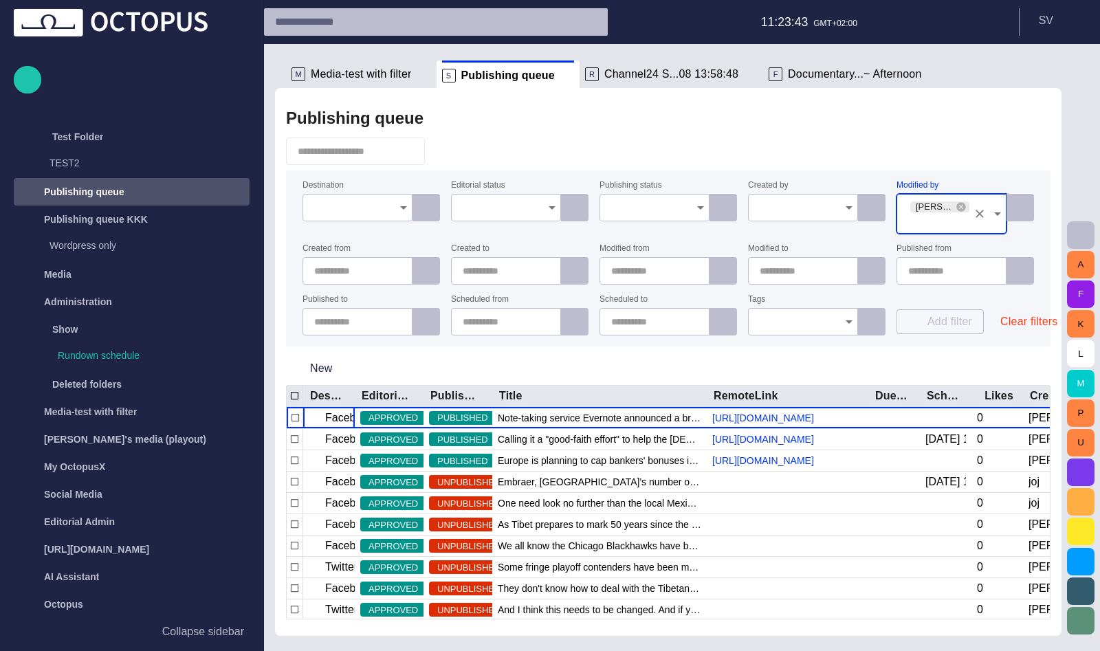
click at [983, 306] on div "Add filter Clear filters" at bounding box center [987, 316] width 182 height 40
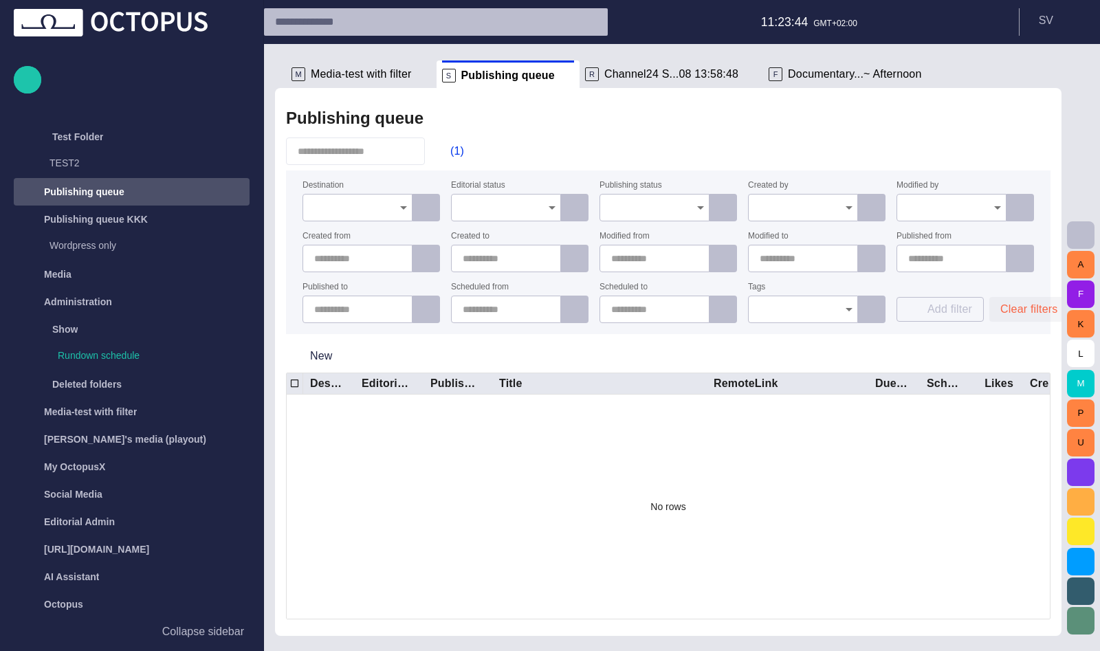
click at [1010, 310] on button "Clear filters" at bounding box center [1028, 309] width 79 height 25
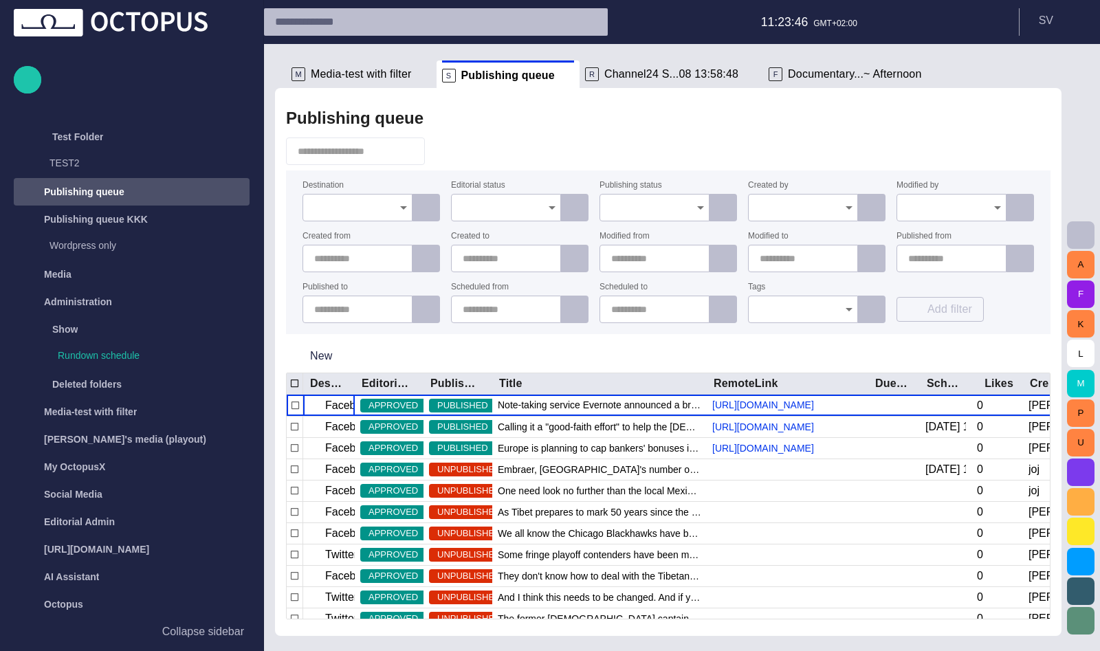
click at [346, 256] on input "text" at bounding box center [360, 259] width 92 height 14
click at [386, 262] on span "button" at bounding box center [385, 258] width 11 height 11
type input "**********"
click at [593, 123] on div "Publishing queue" at bounding box center [668, 117] width 764 height 27
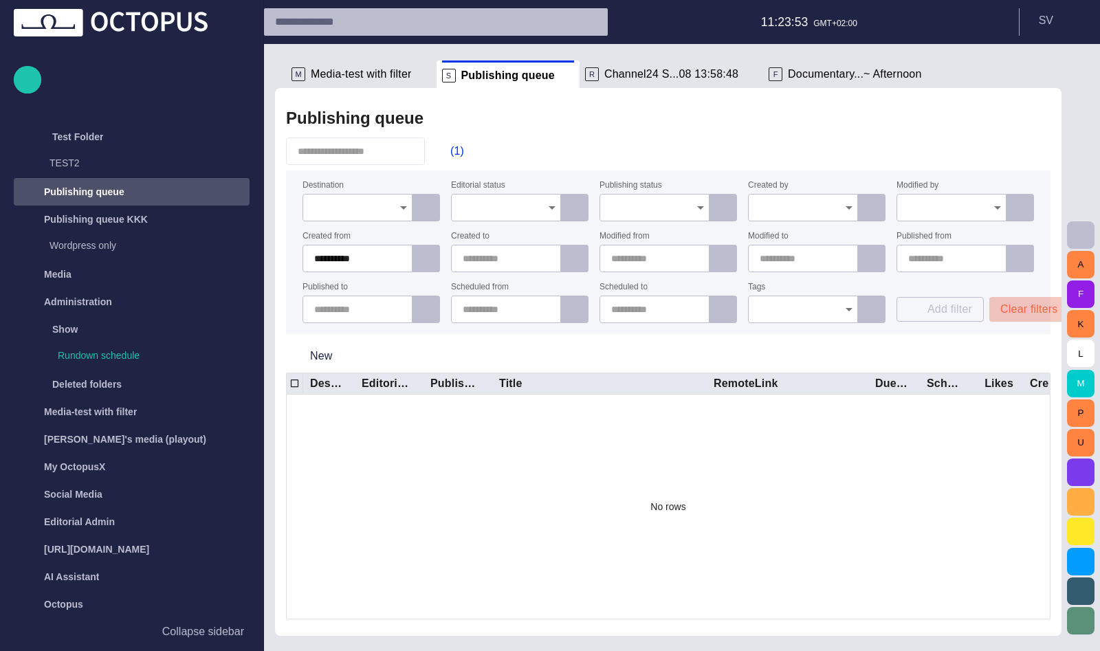
click at [1005, 304] on button "Clear filters" at bounding box center [1028, 309] width 79 height 25
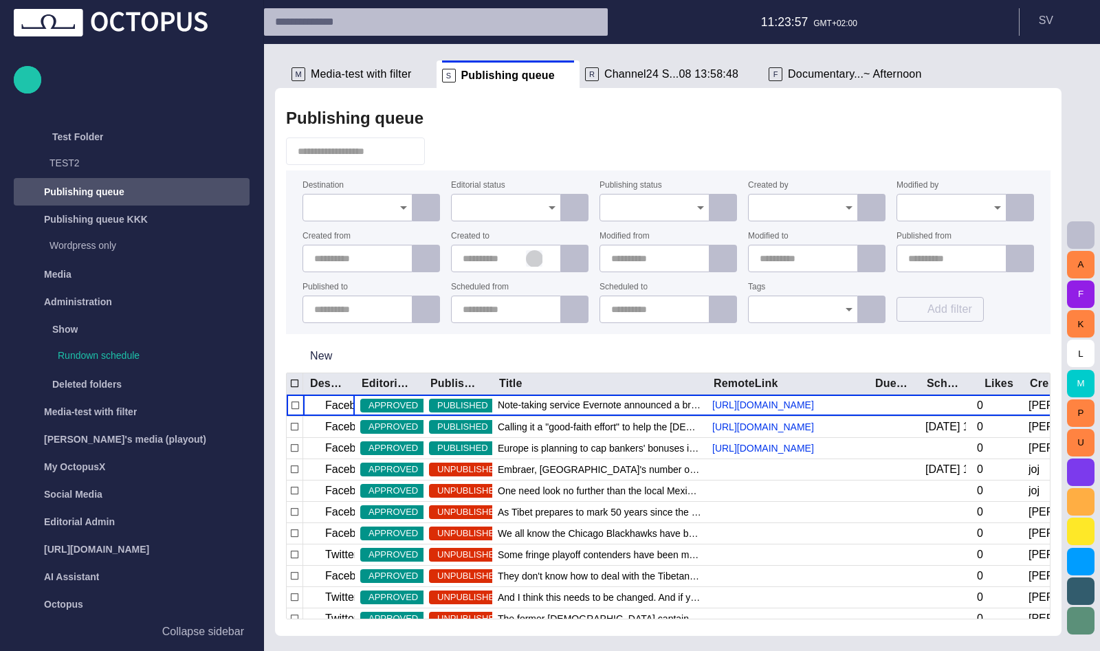
click at [531, 258] on span "button" at bounding box center [534, 258] width 11 height 11
type input "**********"
click at [706, 142] on div at bounding box center [668, 150] width 764 height 27
click at [1015, 307] on button "Clear filters" at bounding box center [1028, 309] width 79 height 25
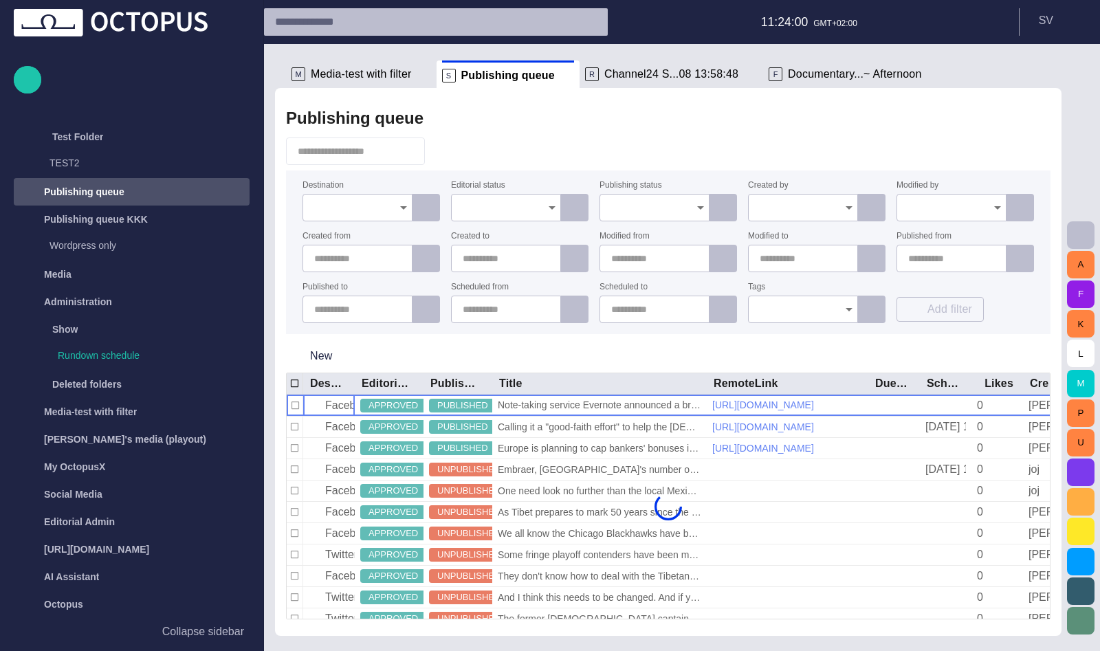
click at [357, 315] on input "text" at bounding box center [360, 309] width 92 height 14
click at [606, 335] on div "Publishing queue Destination Editorial status Publishing status Created by Modi…" at bounding box center [668, 362] width 786 height 548
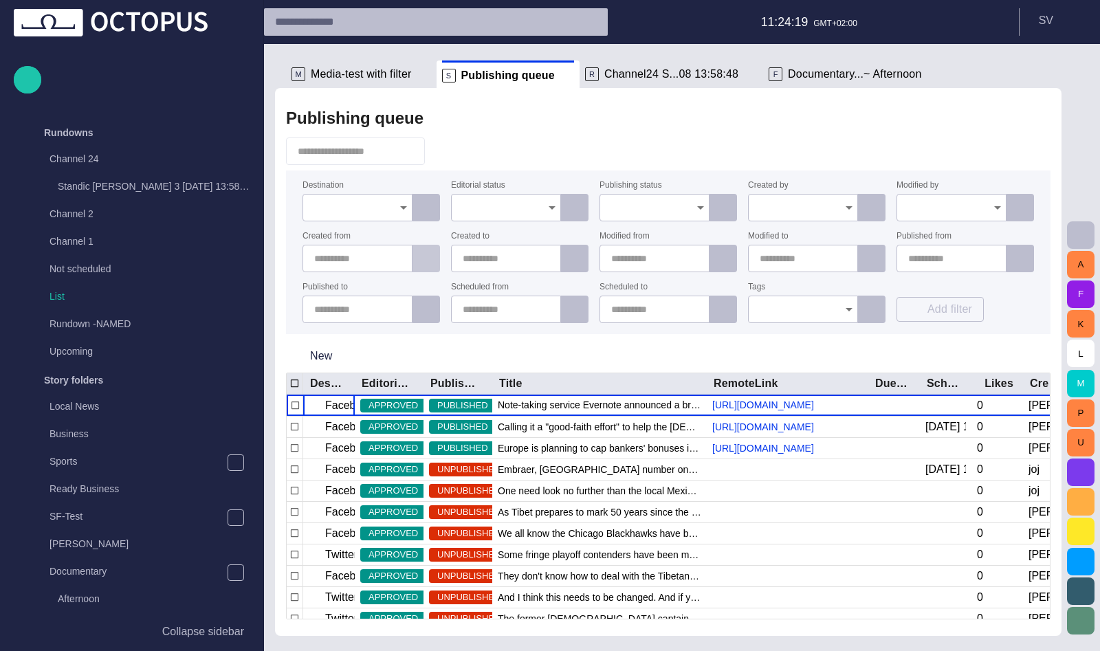
scroll to position [711, 0]
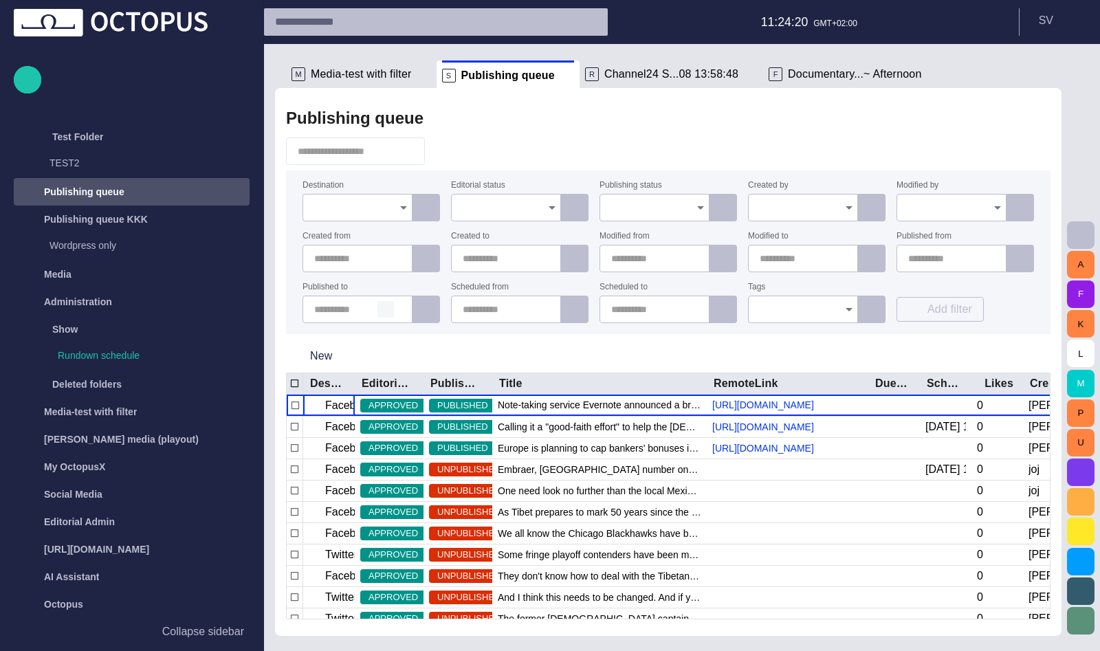
click at [382, 307] on span "button" at bounding box center [385, 309] width 11 height 11
type input "**********"
click at [443, 346] on div "New" at bounding box center [668, 356] width 764 height 33
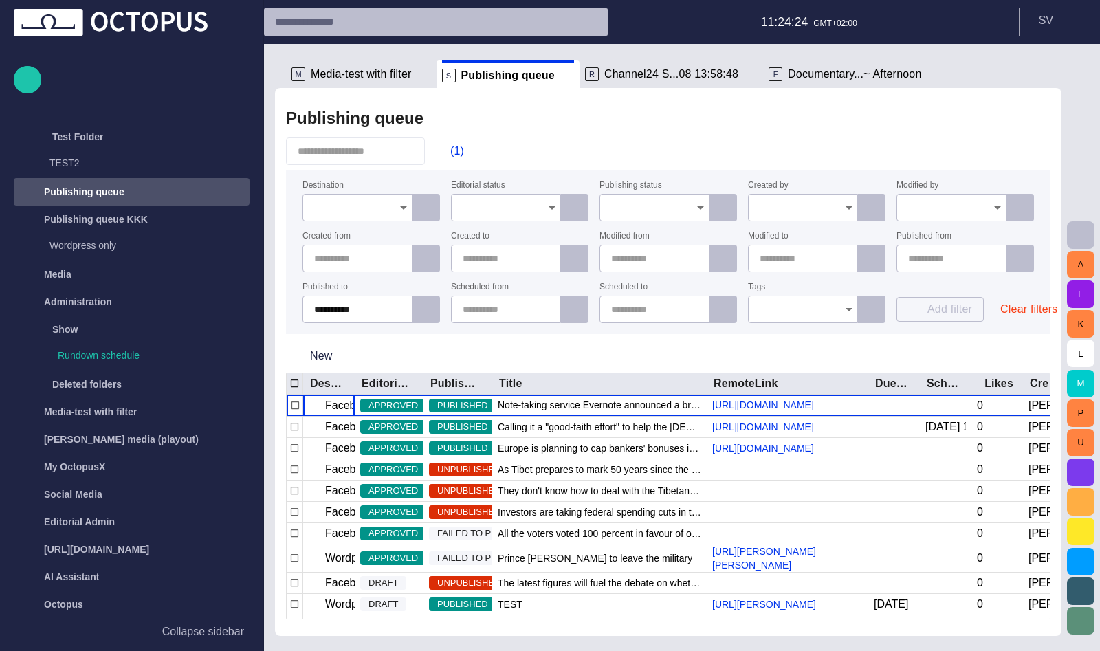
click at [1013, 309] on button "Clear filters" at bounding box center [1028, 309] width 79 height 25
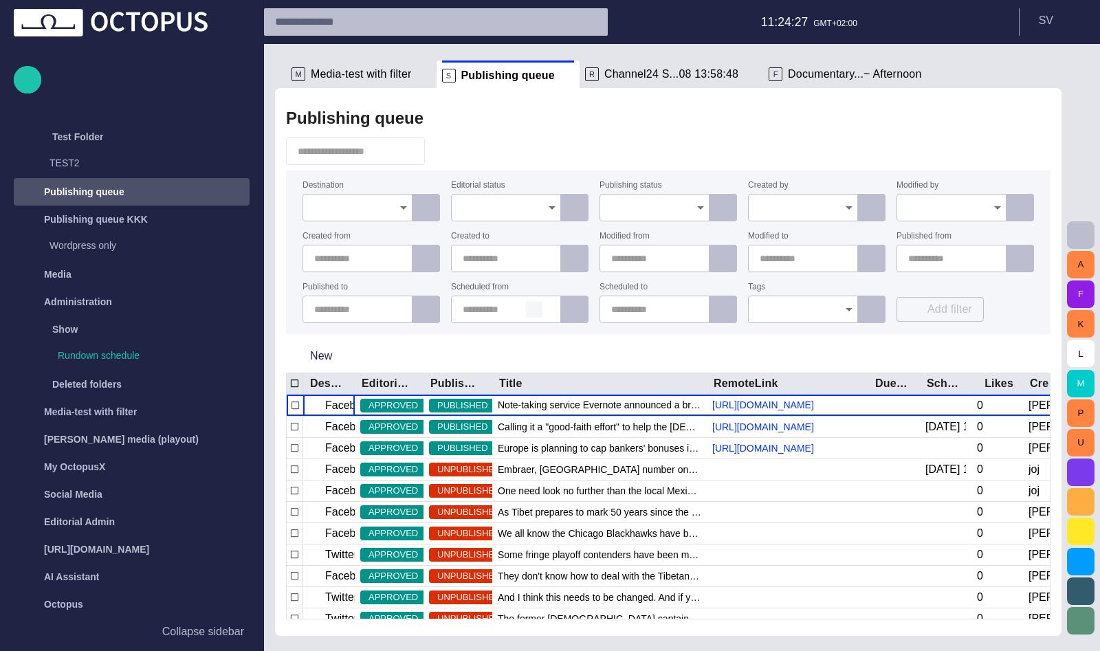
click at [535, 310] on span "button" at bounding box center [534, 309] width 11 height 11
type input "**********"
click at [902, 347] on div "New" at bounding box center [668, 356] width 764 height 33
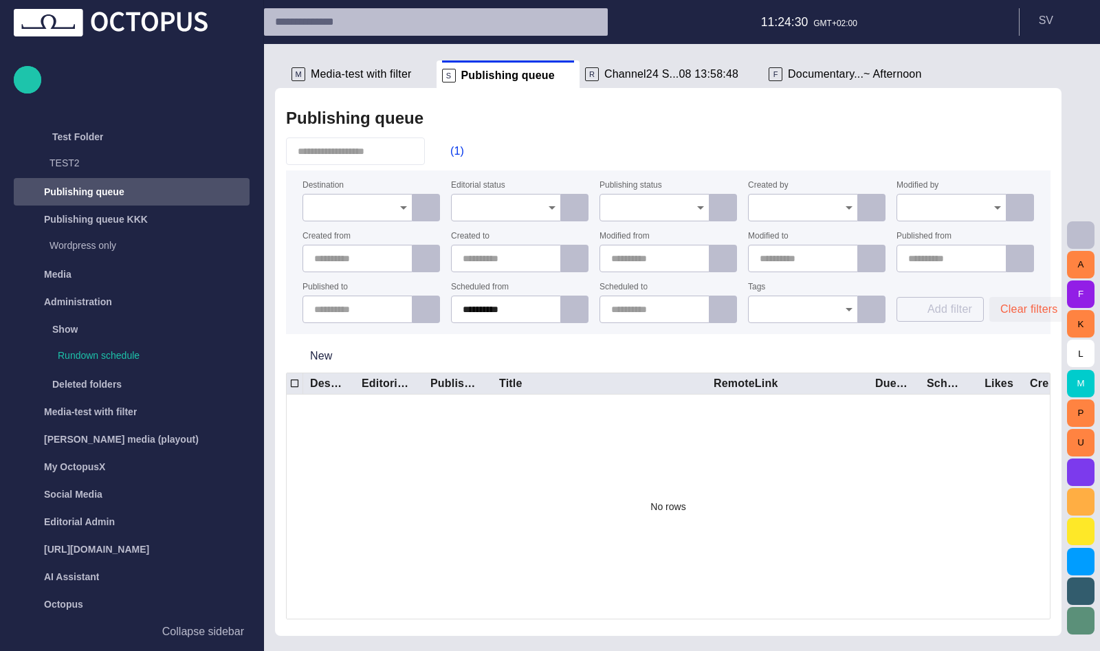
click at [1018, 309] on button "Clear filters" at bounding box center [1028, 309] width 79 height 25
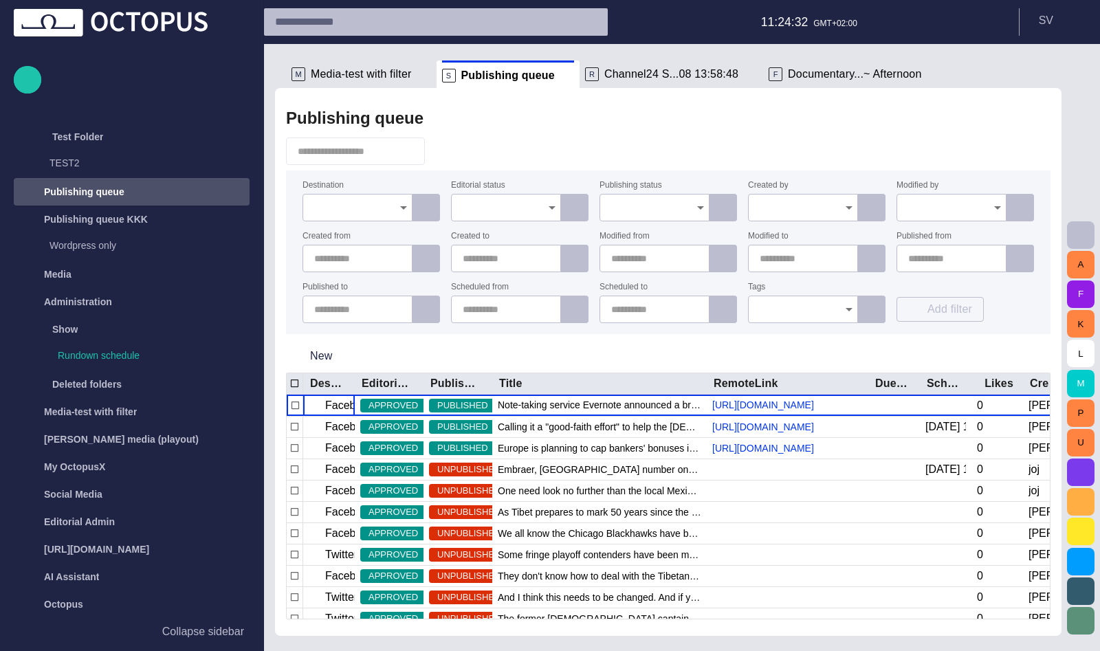
click at [654, 208] on input "Publishing status" at bounding box center [649, 208] width 77 height 14
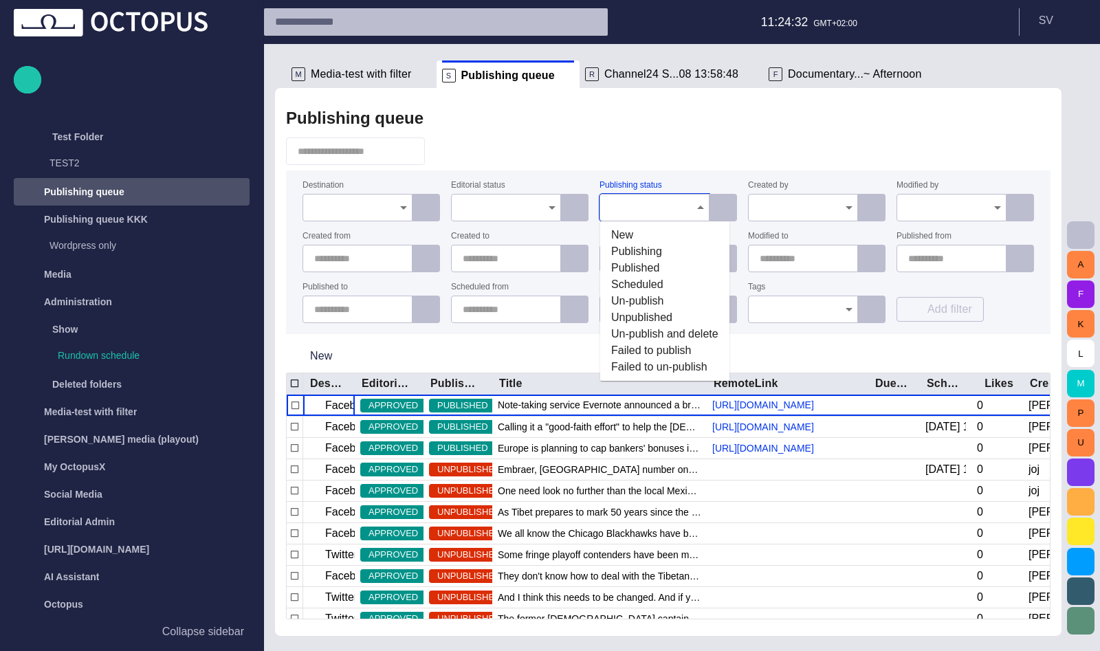
click at [662, 261] on span "Published" at bounding box center [664, 268] width 107 height 16
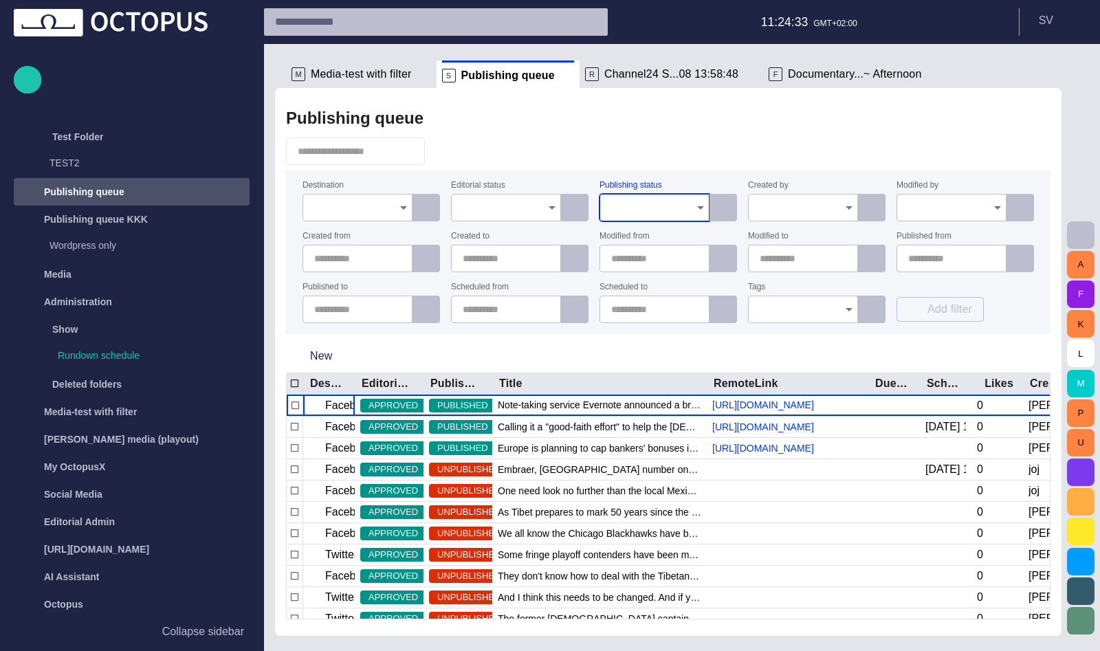
click at [768, 128] on div "Publishing queue" at bounding box center [668, 117] width 764 height 27
click at [854, 52] on div "M Media-test with filter S Publishing queue R Channel24 S...08 13:58:48 F Docum…" at bounding box center [668, 340] width 786 height 592
